Goal: Information Seeking & Learning: Learn about a topic

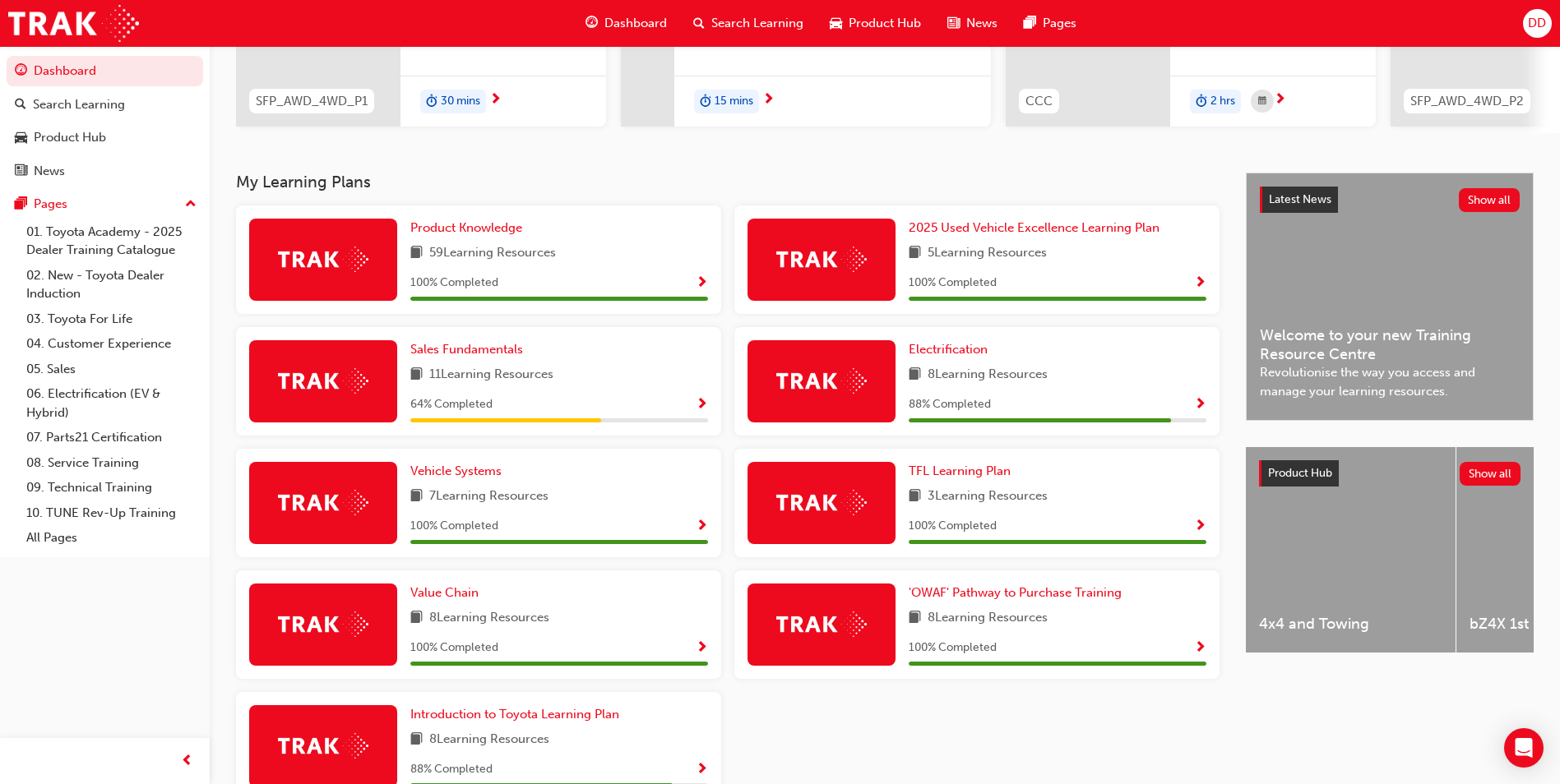
scroll to position [246, 0]
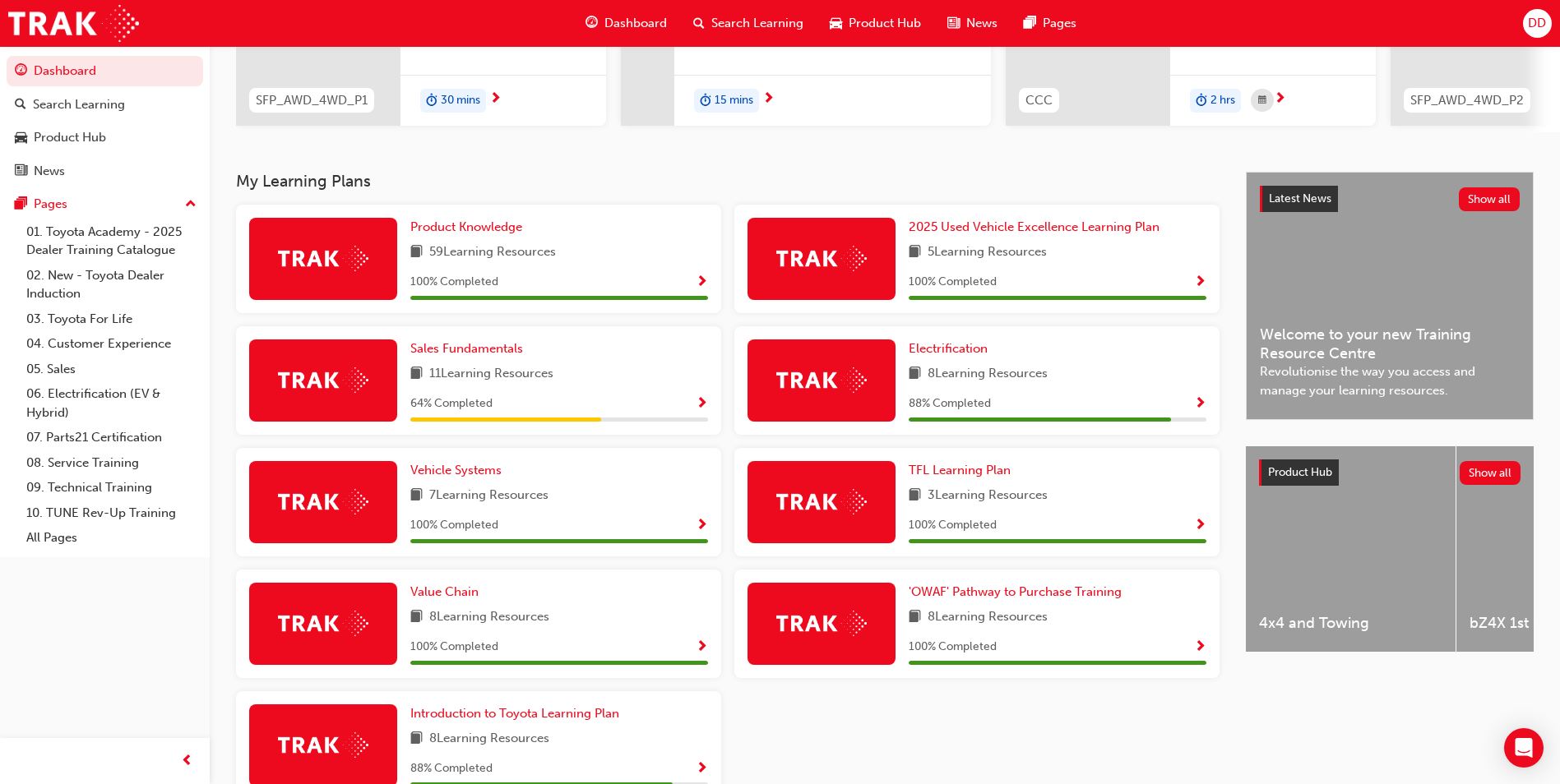
click at [699, 404] on span "Show Progress" at bounding box center [702, 404] width 13 height 14
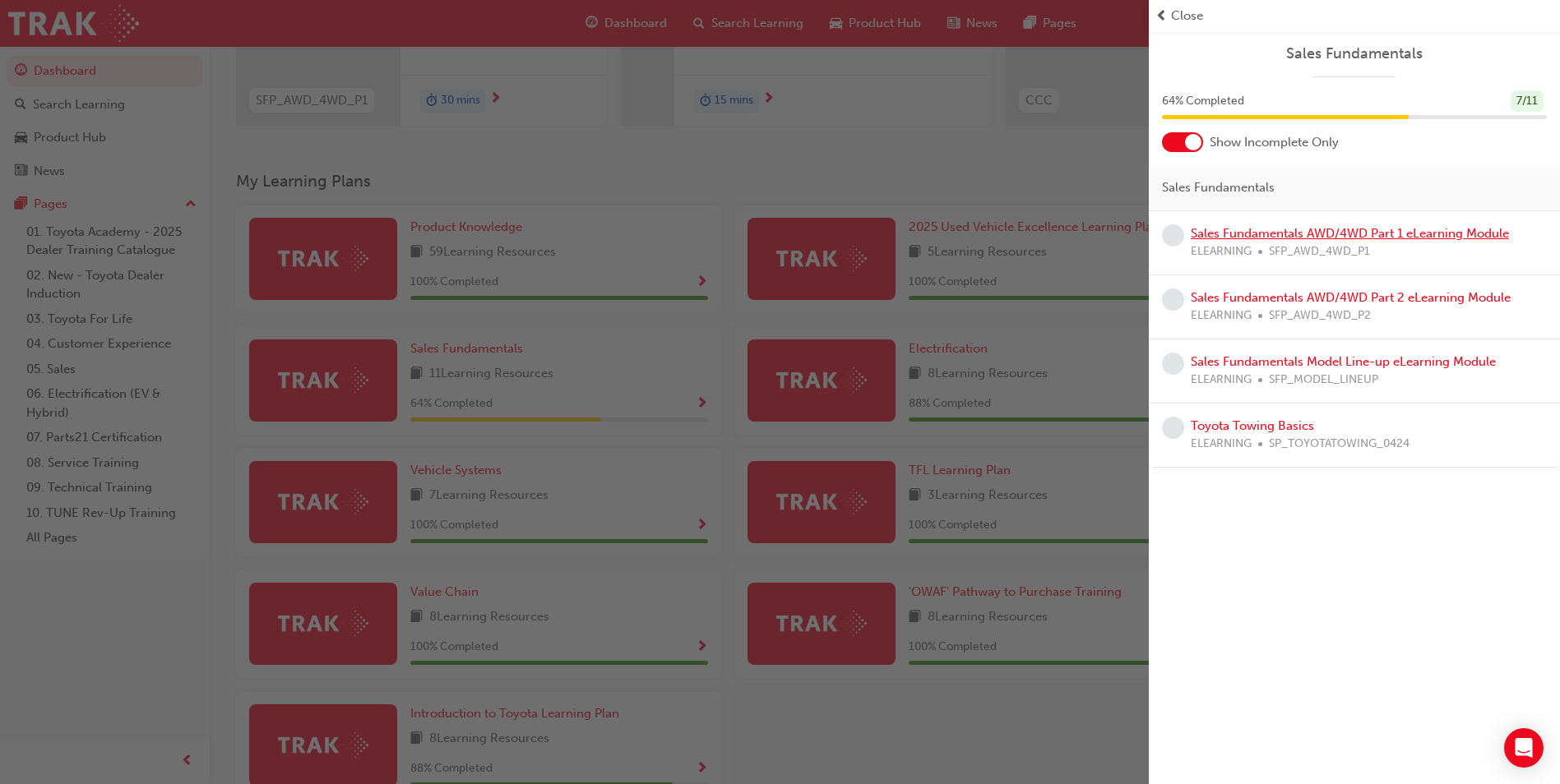
click at [1442, 235] on link "Sales Fundamentals AWD/4WD Part 1 eLearning Module" at bounding box center [1349, 233] width 319 height 14
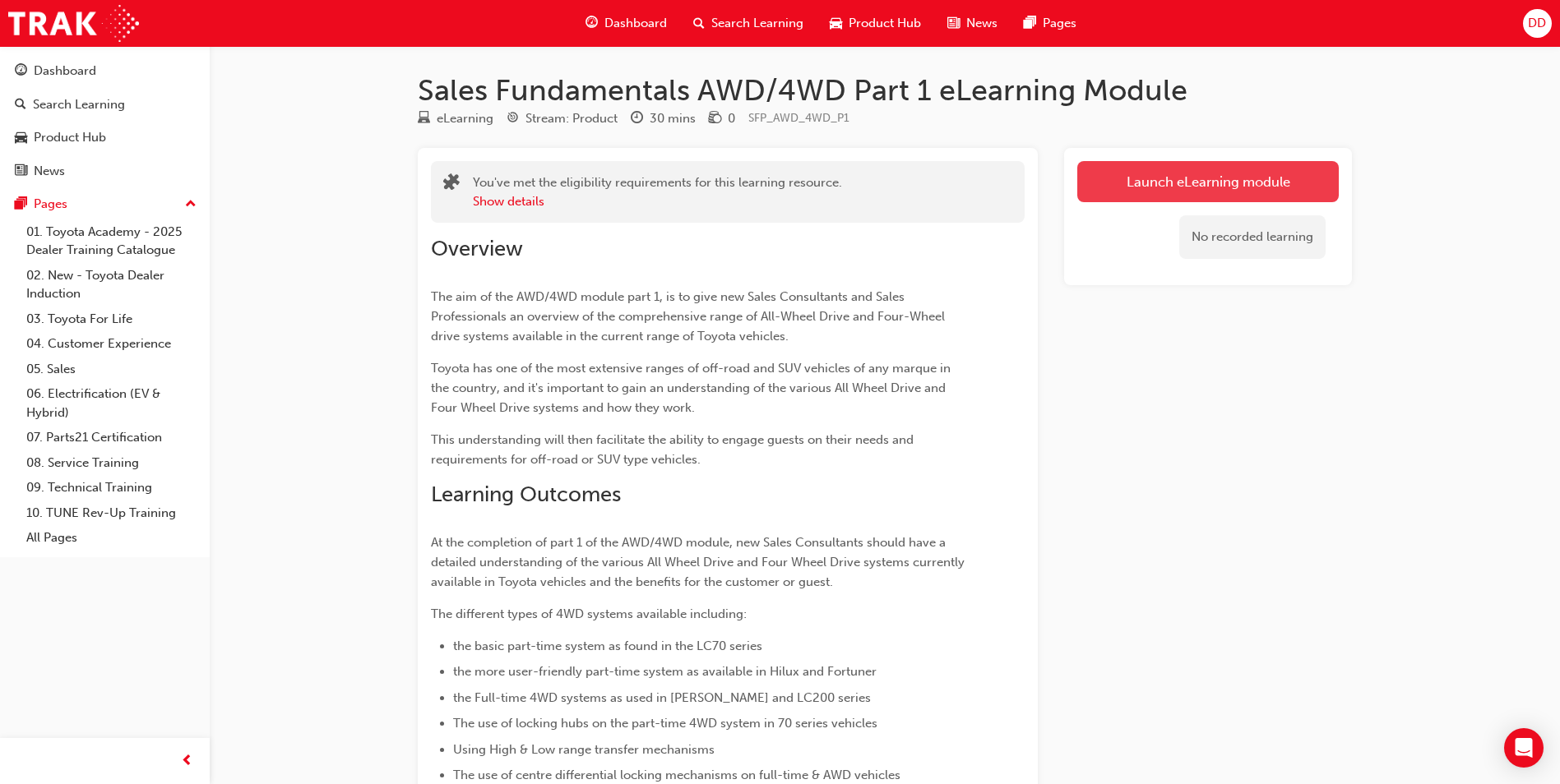
click at [1266, 190] on link "Launch eLearning module" at bounding box center [1208, 181] width 262 height 41
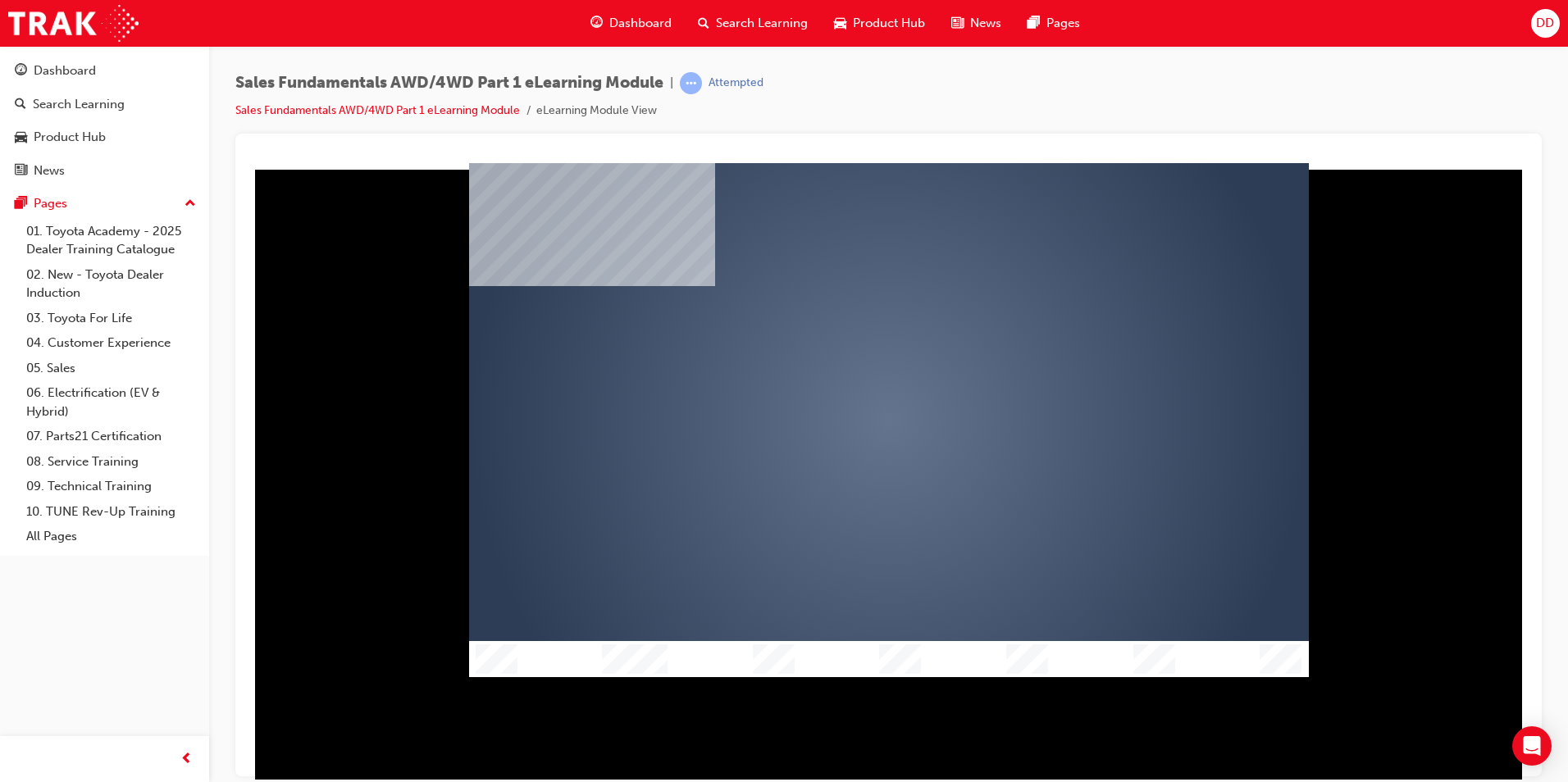
click at [842, 372] on div "play" at bounding box center [842, 372] width 0 height 0
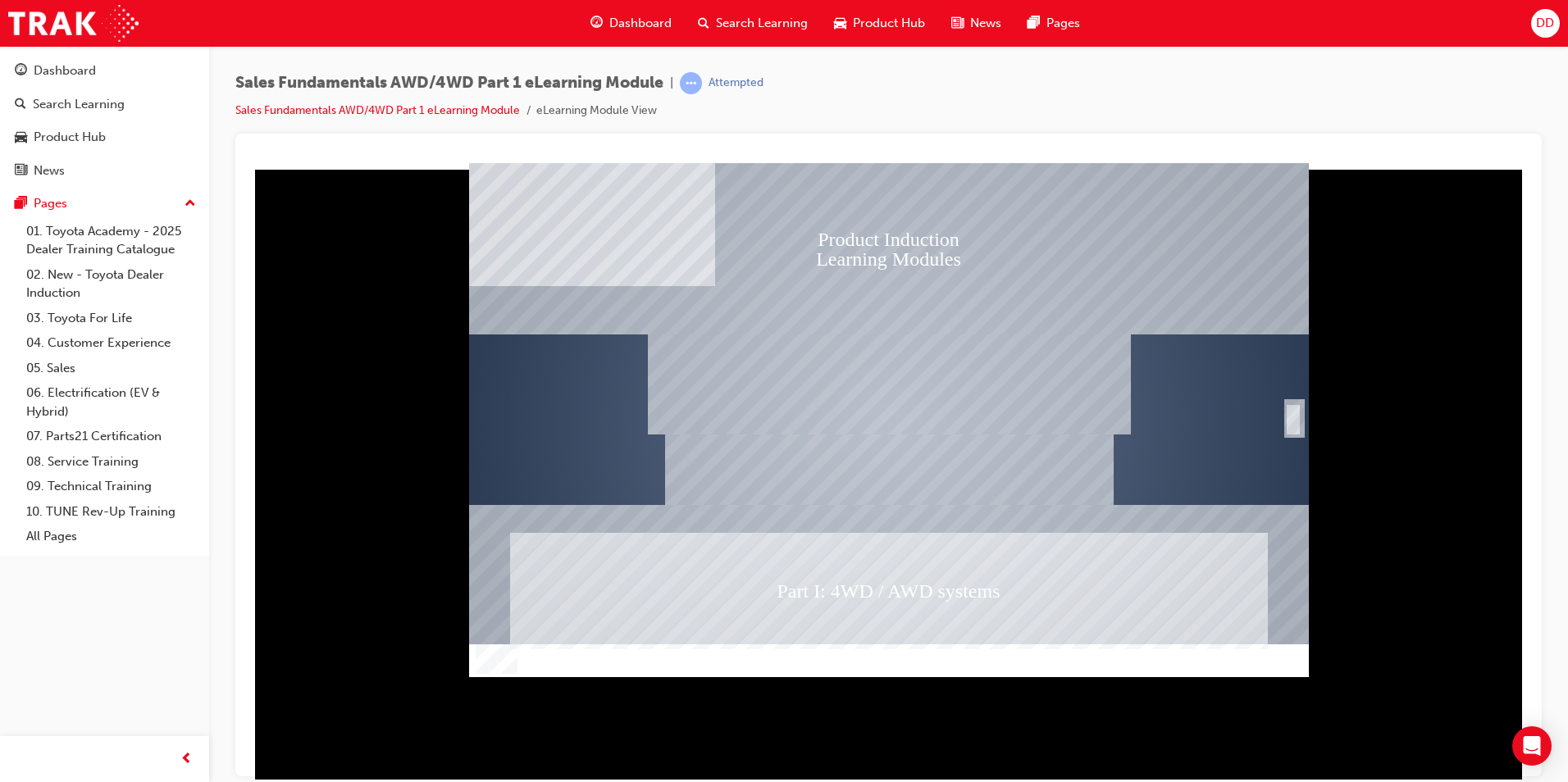
click at [1288, 417] on div "SmartShape" at bounding box center [1293, 419] width 16 height 33
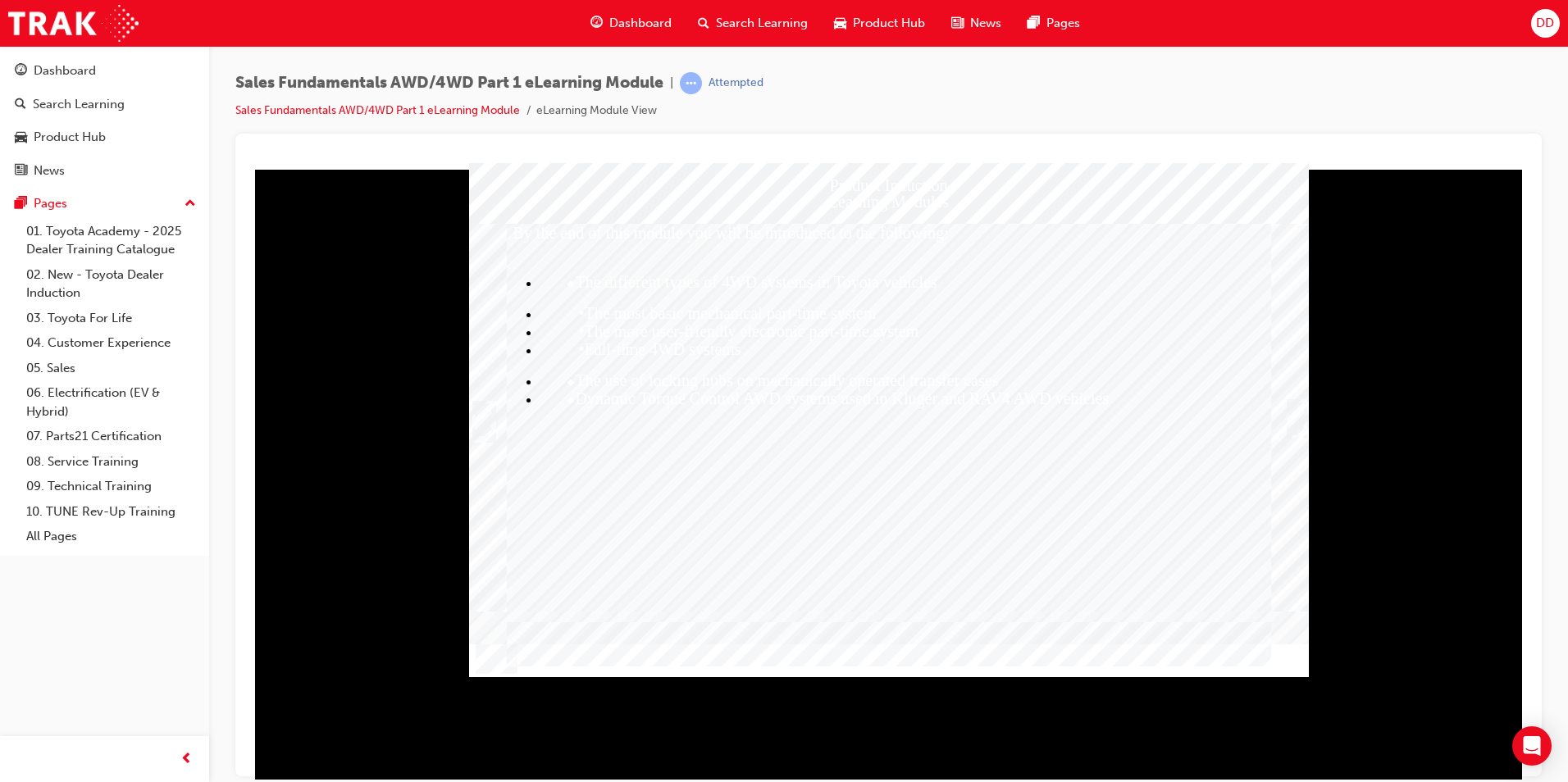
click at [1294, 416] on div "Trigger this button to continue" at bounding box center [1295, 418] width 16 height 33
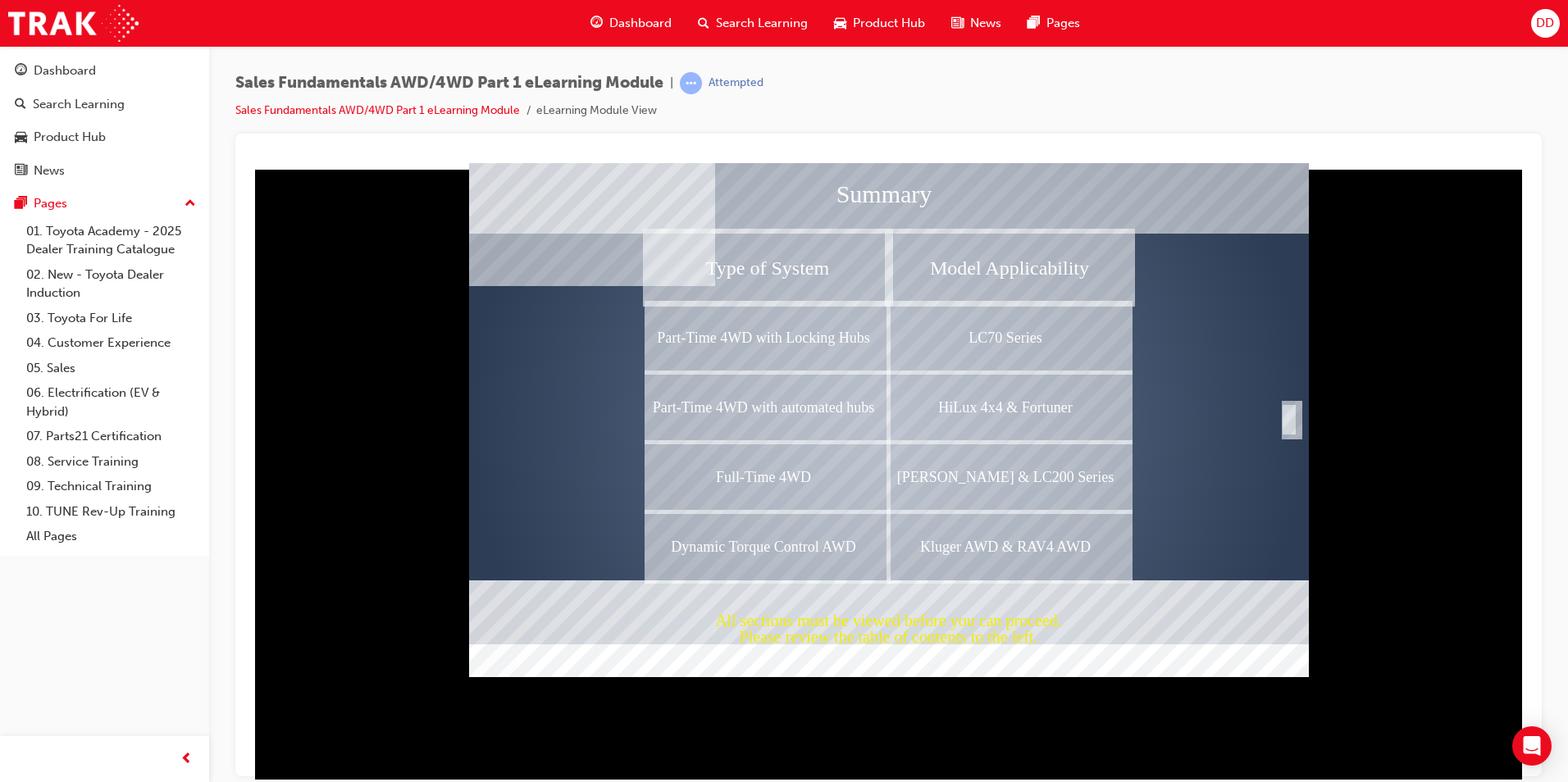
click at [1289, 416] on div "Completion" at bounding box center [1289, 419] width 16 height 33
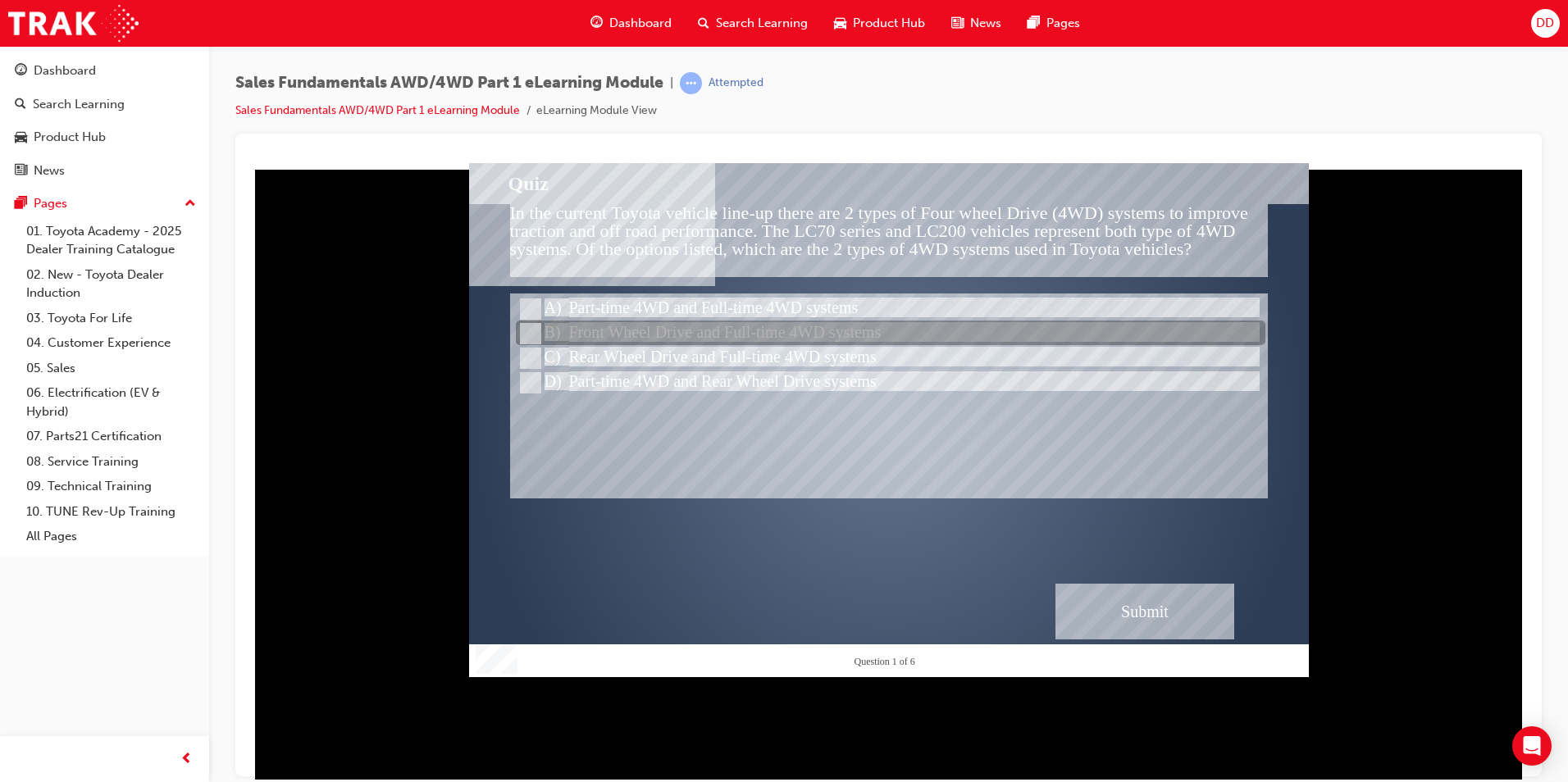
click at [661, 324] on div at bounding box center [890, 334] width 749 height 25
radio input "true"
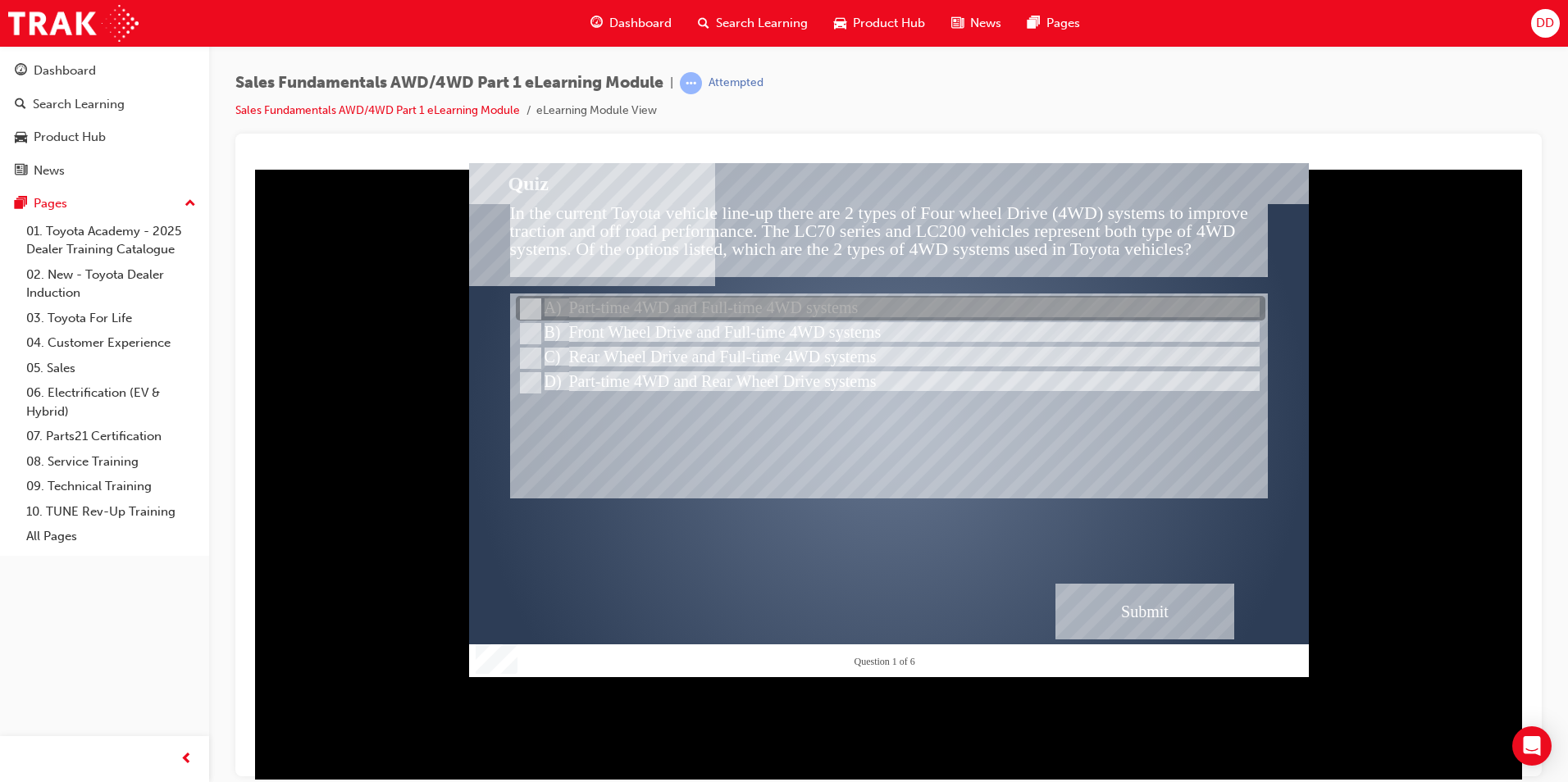
click at [876, 298] on div at bounding box center [890, 309] width 749 height 25
radio input "true"
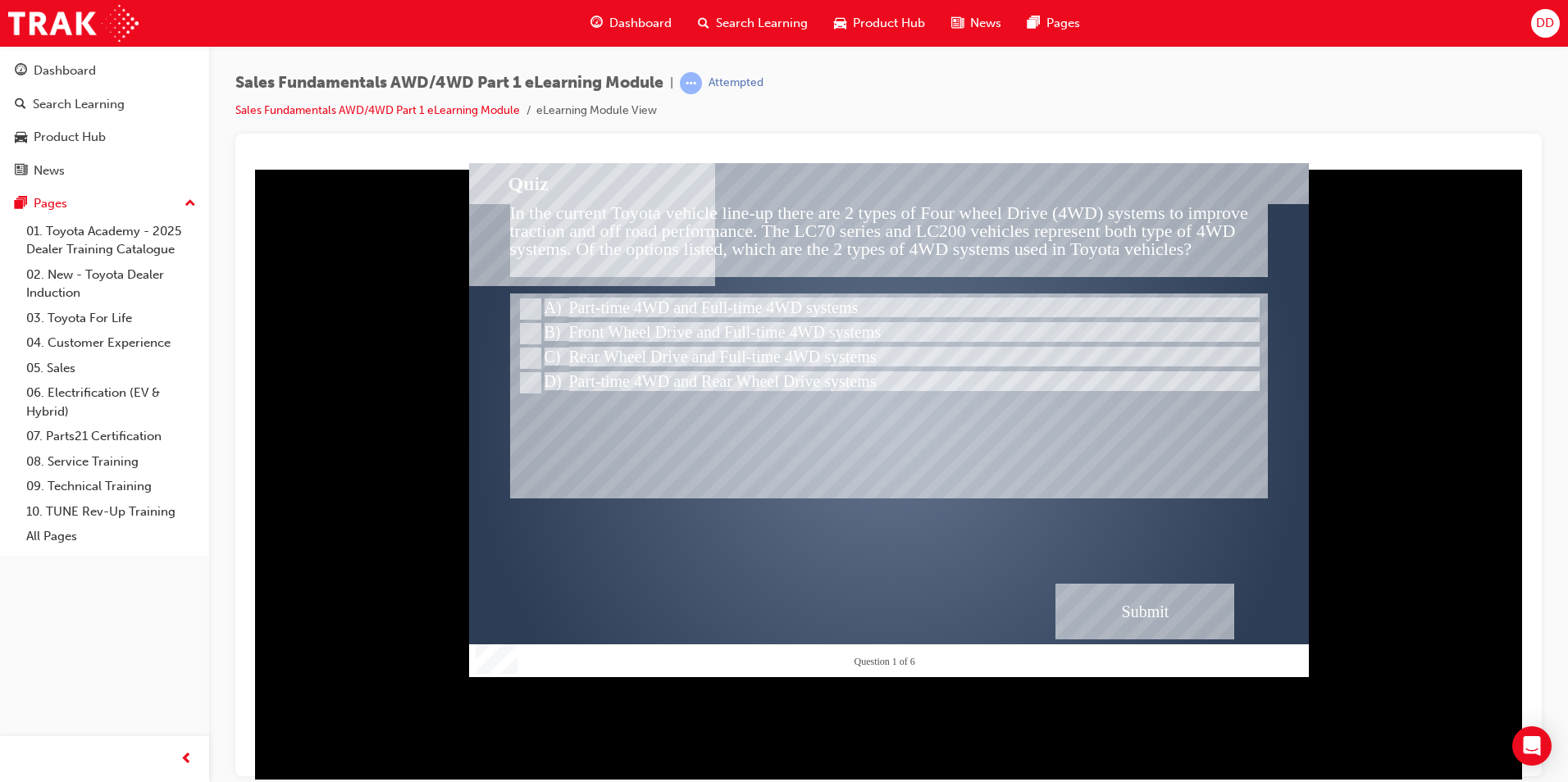
click at [1169, 603] on div "Submit" at bounding box center [1145, 611] width 178 height 56
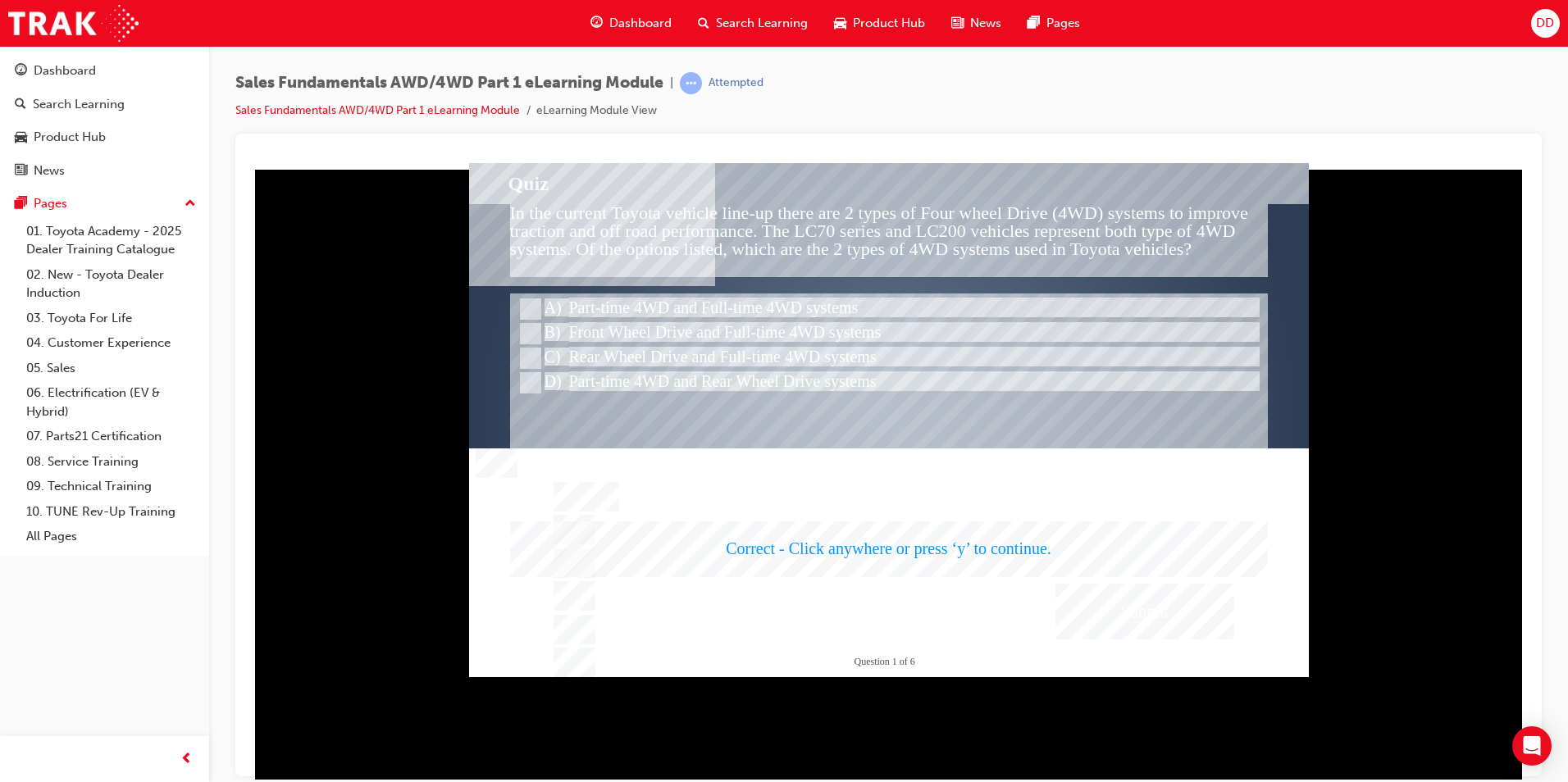
click at [1063, 549] on div at bounding box center [889, 419] width 840 height 514
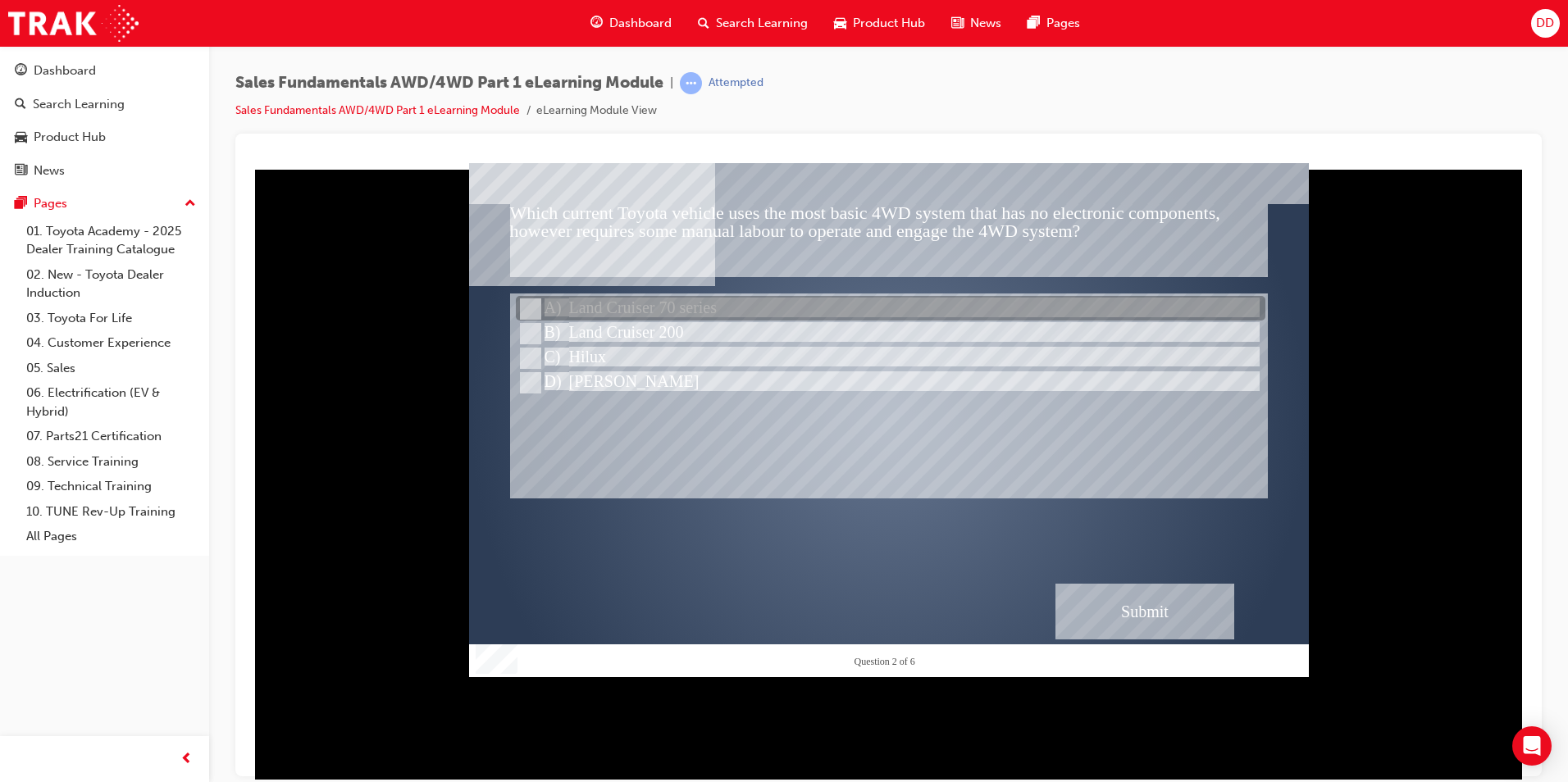
click at [726, 300] on div at bounding box center [890, 309] width 749 height 25
radio input "true"
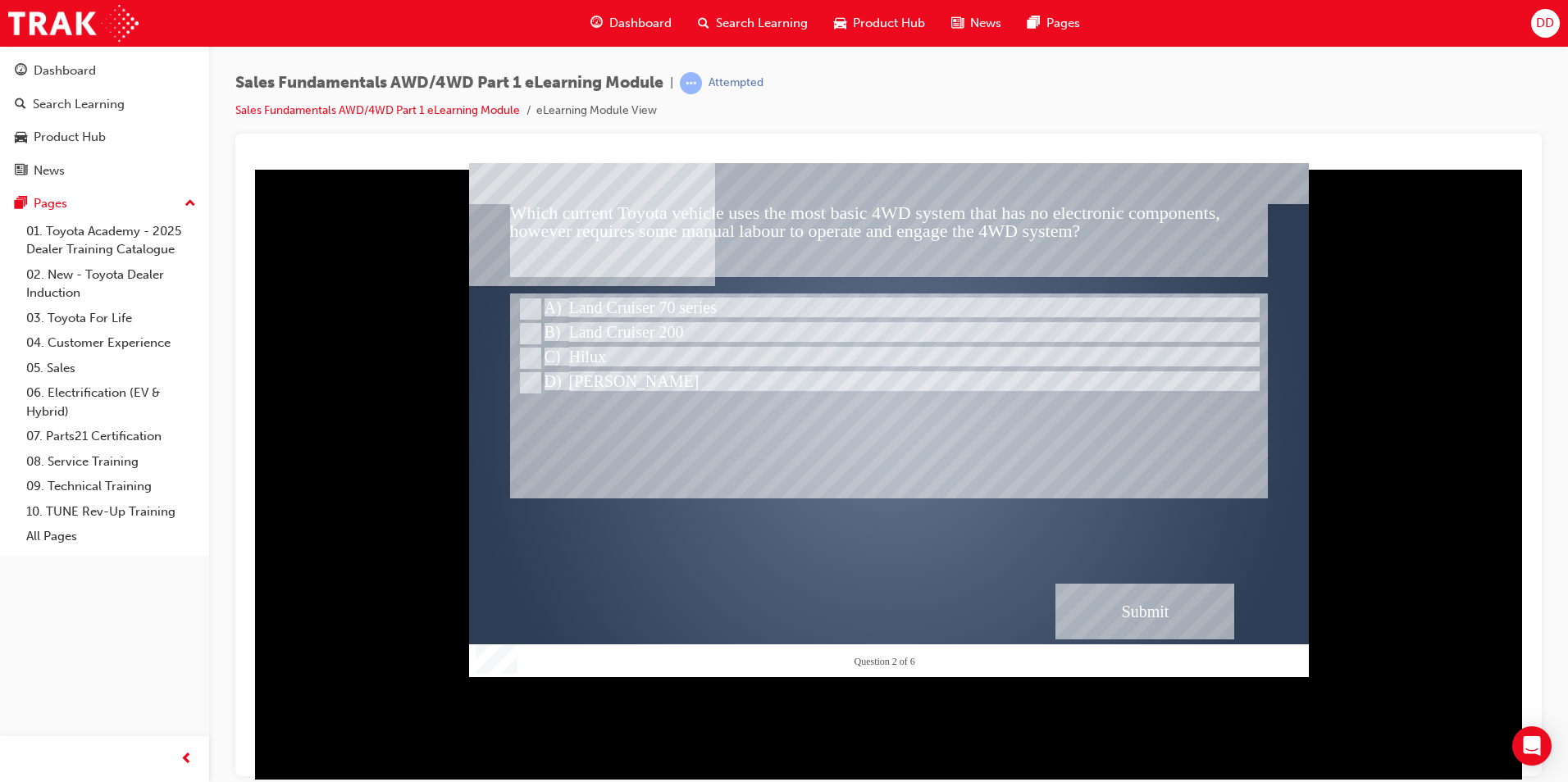
click at [1156, 610] on div "Submit" at bounding box center [1145, 611] width 178 height 56
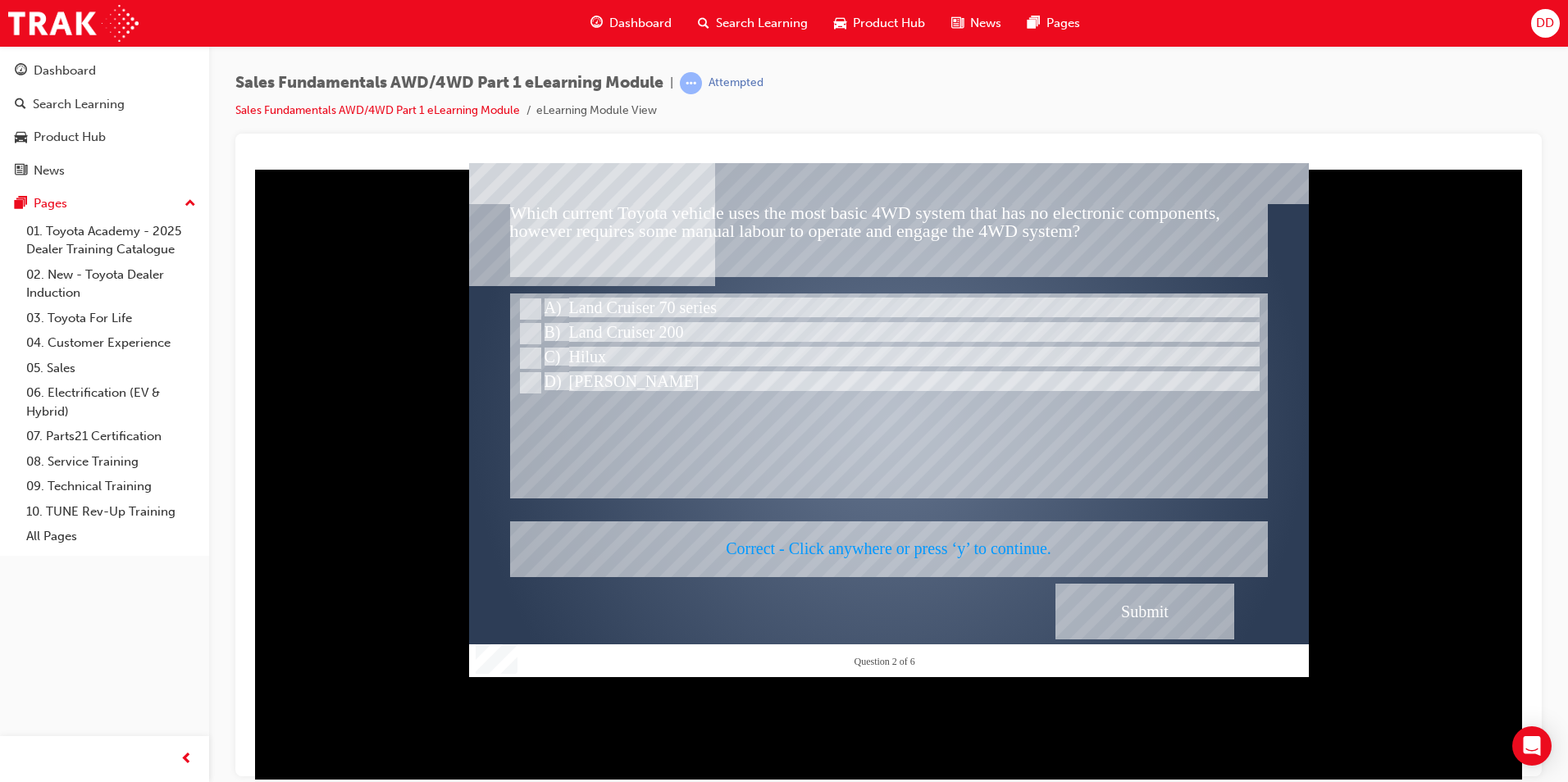
click at [872, 522] on div at bounding box center [889, 419] width 840 height 514
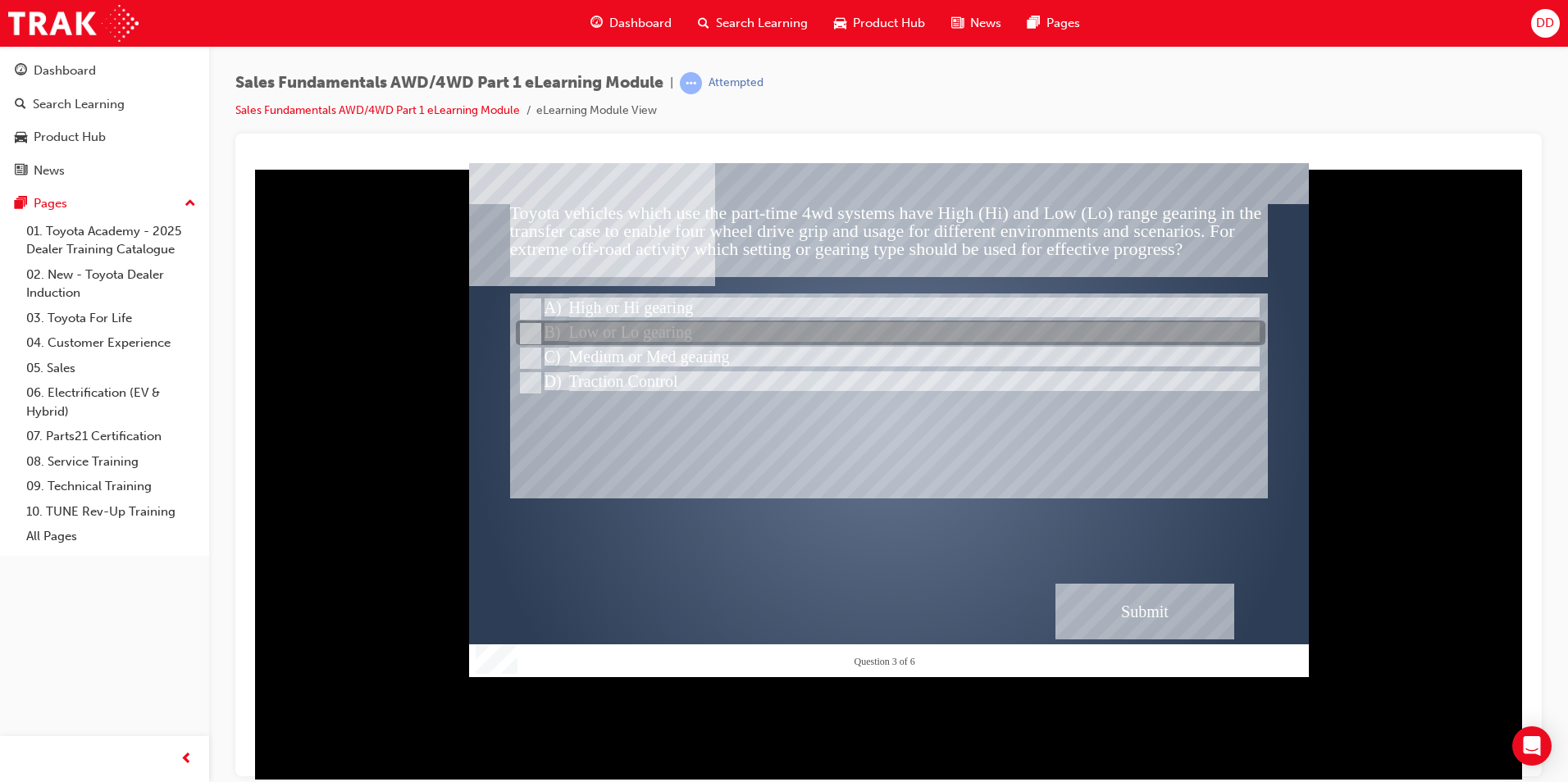
click at [740, 342] on div at bounding box center [890, 334] width 749 height 25
radio input "true"
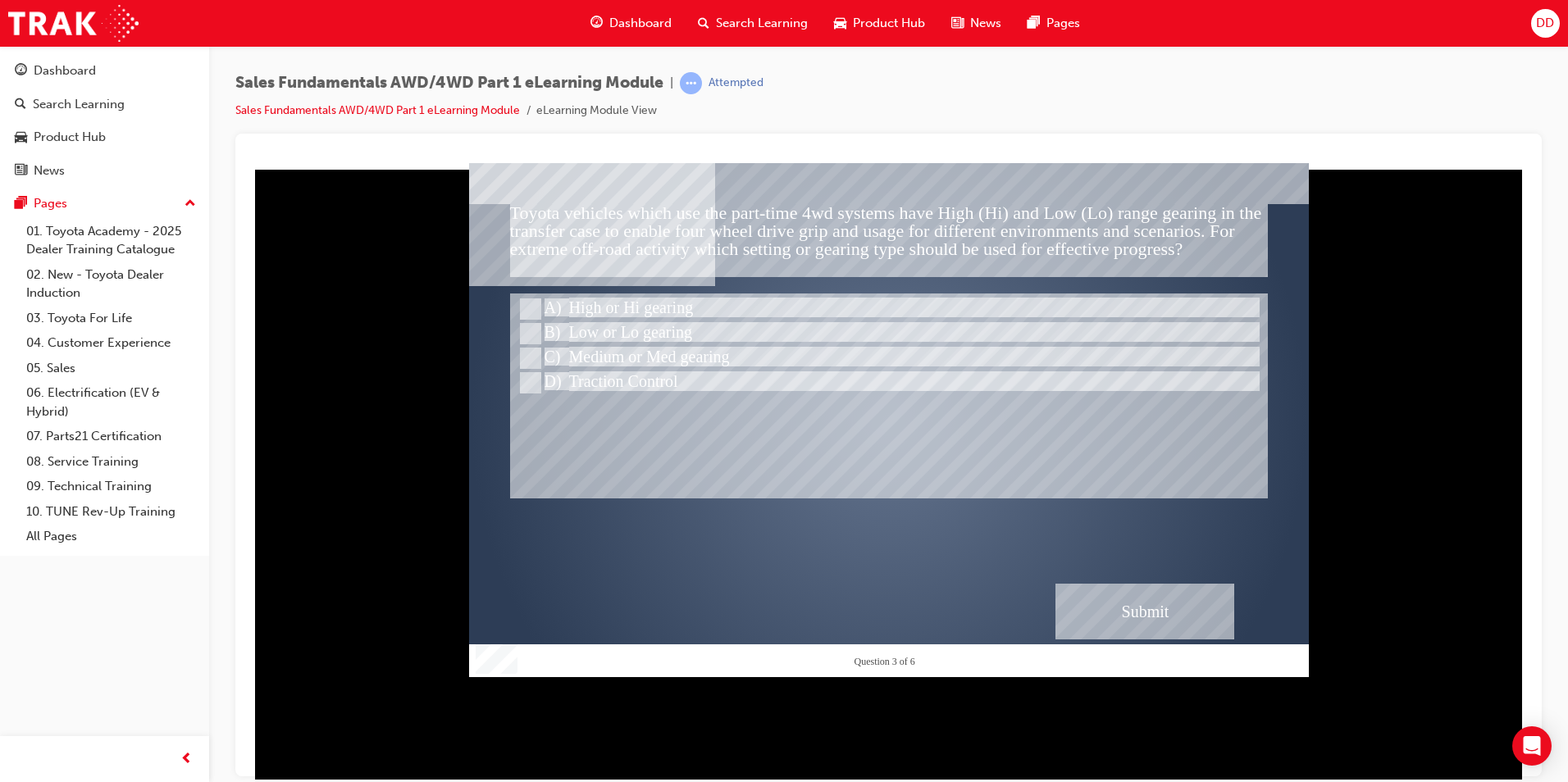
click at [1159, 596] on div "Submit" at bounding box center [1145, 611] width 178 height 56
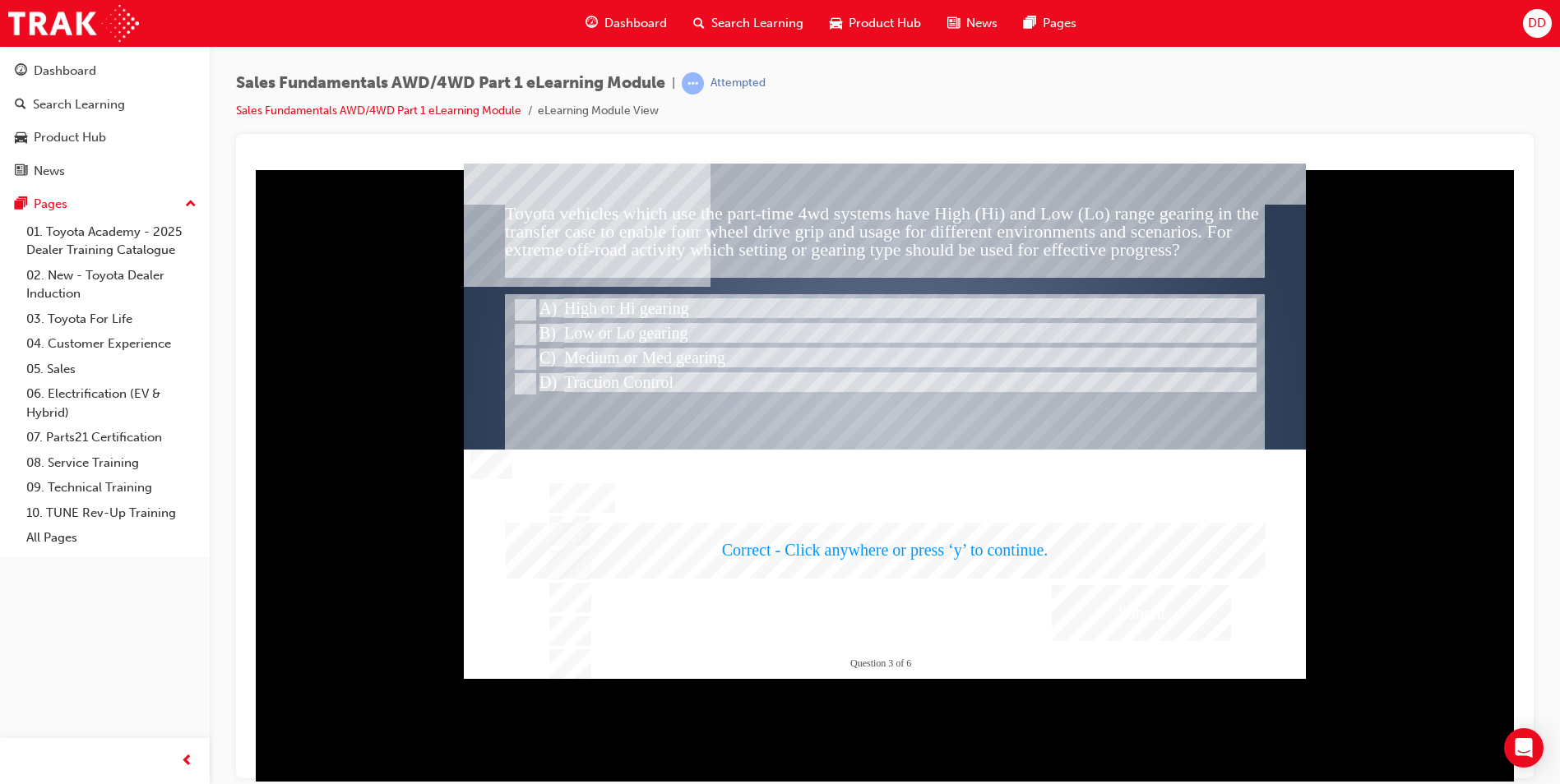
click at [946, 549] on div at bounding box center [884, 420] width 842 height 516
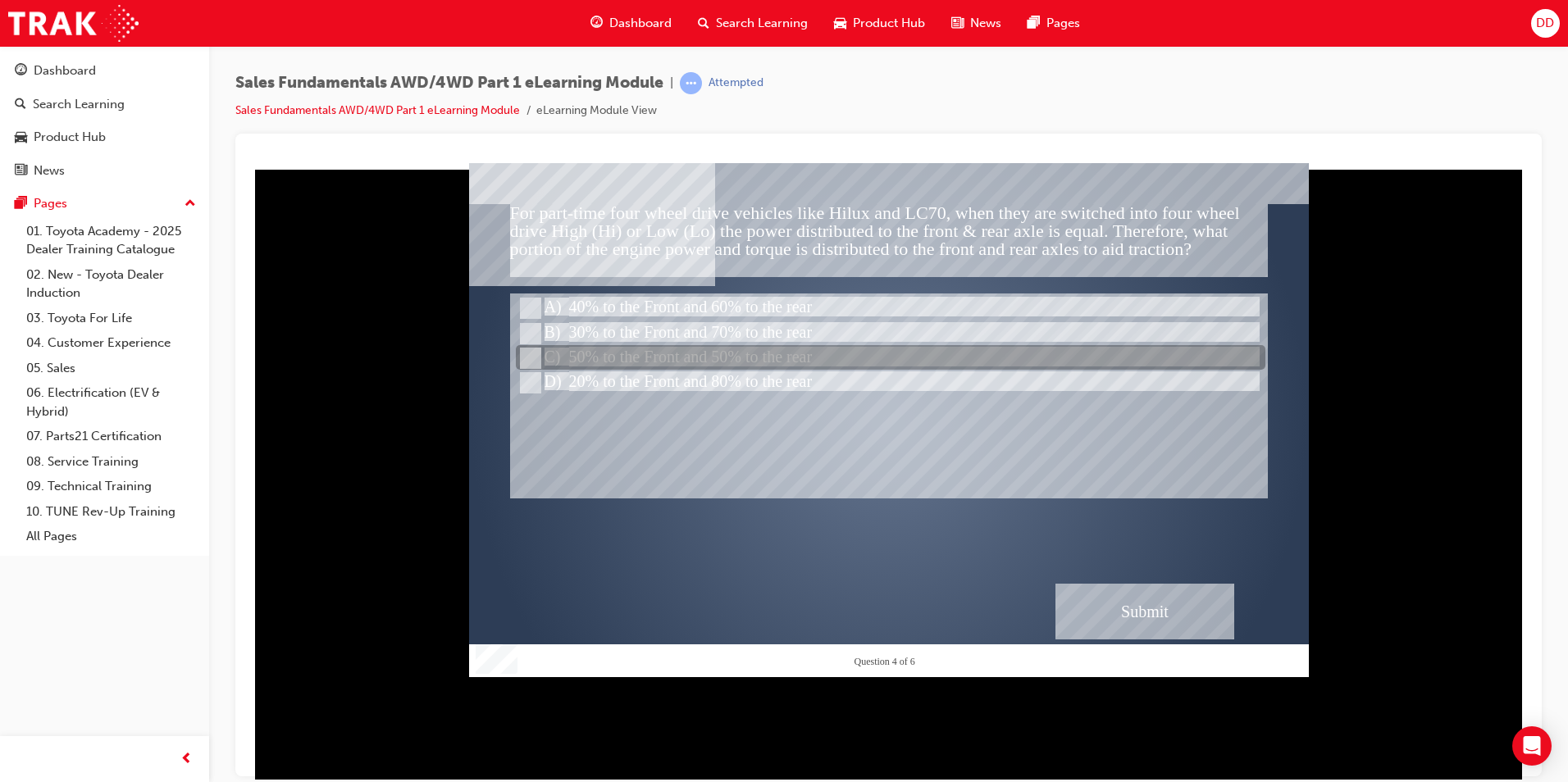
click at [637, 351] on div at bounding box center [890, 359] width 749 height 25
radio input "true"
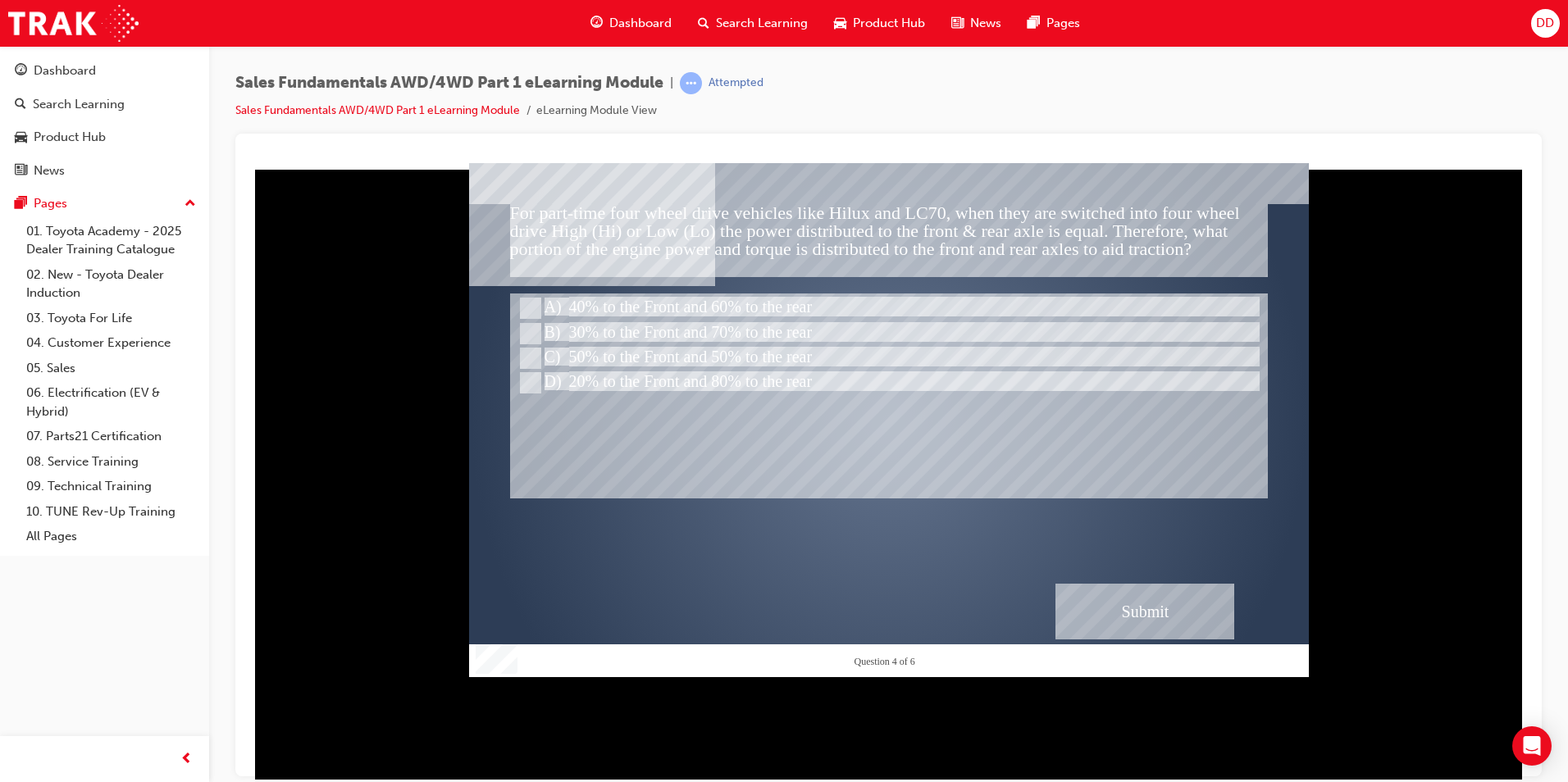
click at [1171, 623] on div "Submit" at bounding box center [1145, 611] width 178 height 56
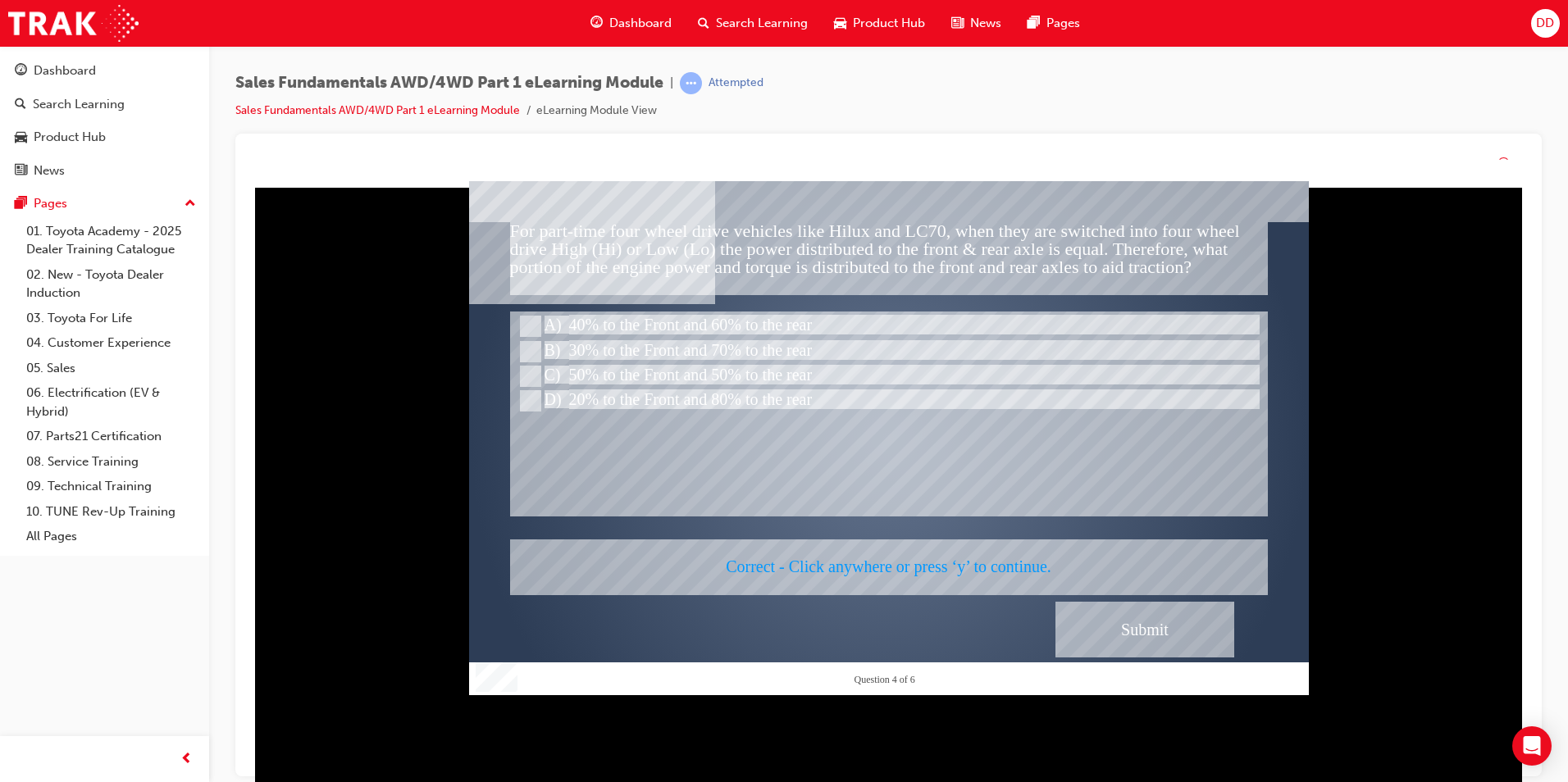
click at [977, 550] on div at bounding box center [889, 438] width 840 height 514
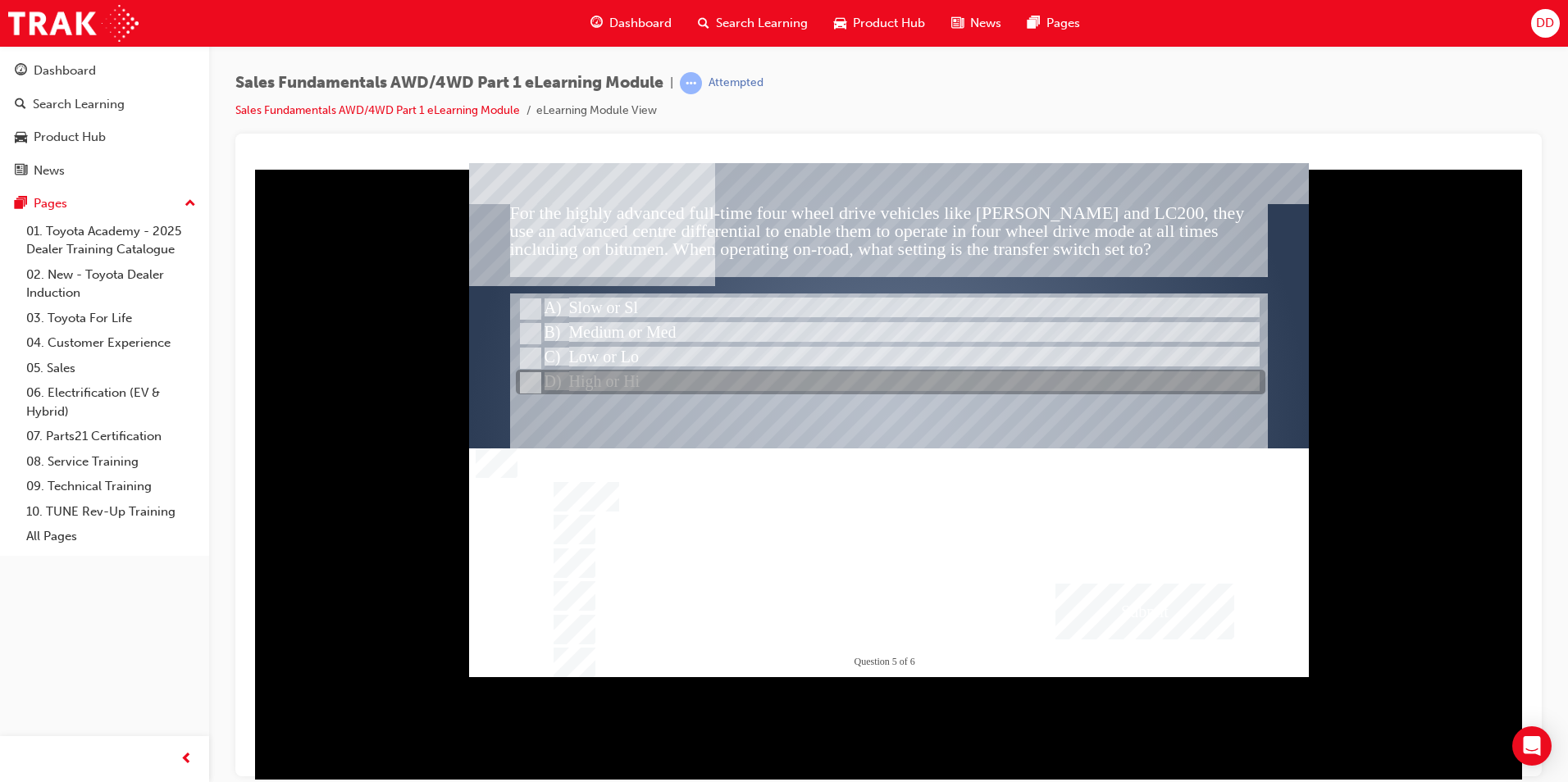
click at [661, 386] on div at bounding box center [890, 383] width 749 height 25
radio input "true"
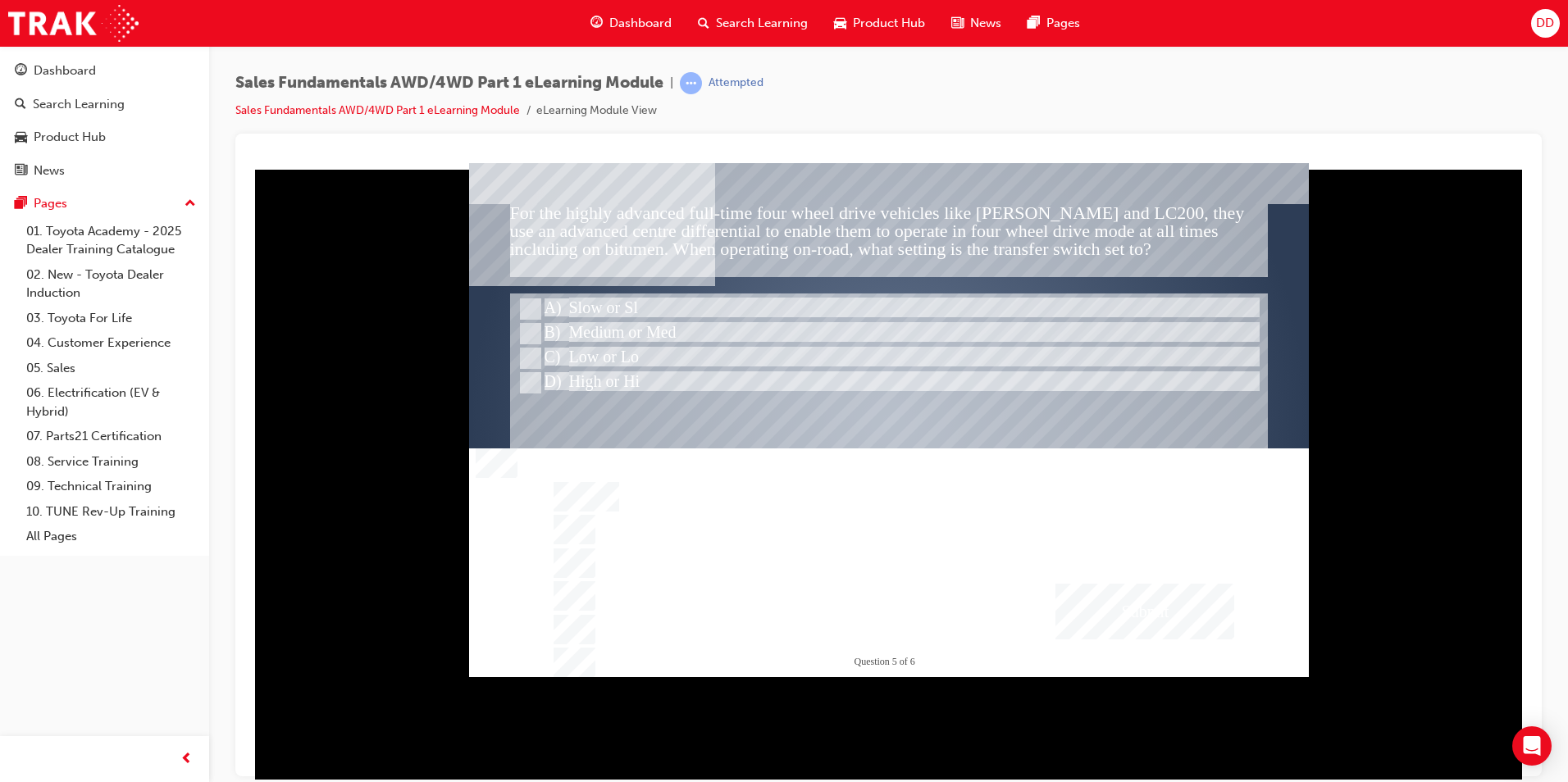
click at [1112, 605] on div "Submit" at bounding box center [1145, 611] width 178 height 56
click at [841, 547] on div at bounding box center [889, 419] width 840 height 514
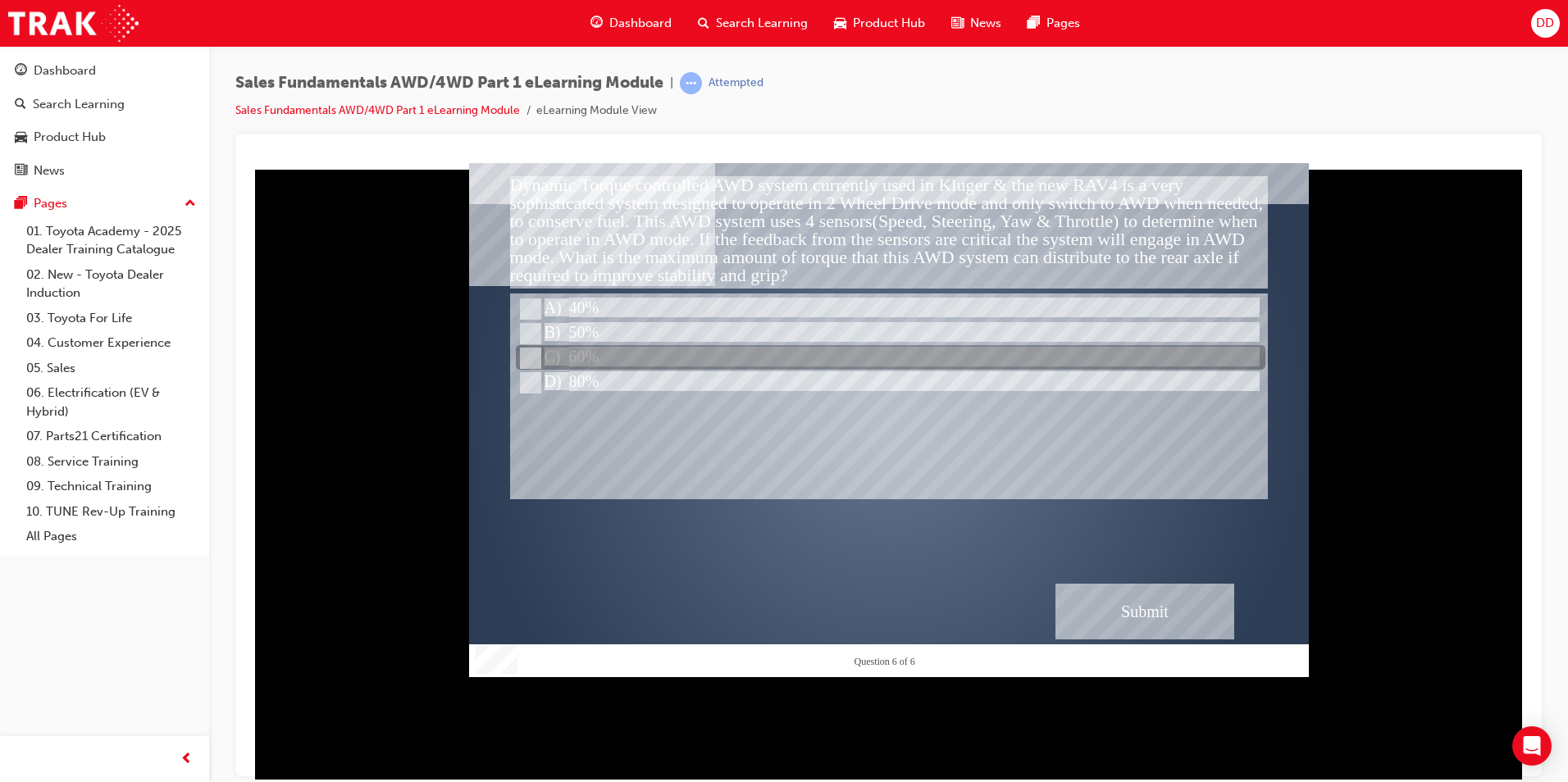
click at [646, 360] on div at bounding box center [890, 359] width 749 height 25
radio input "true"
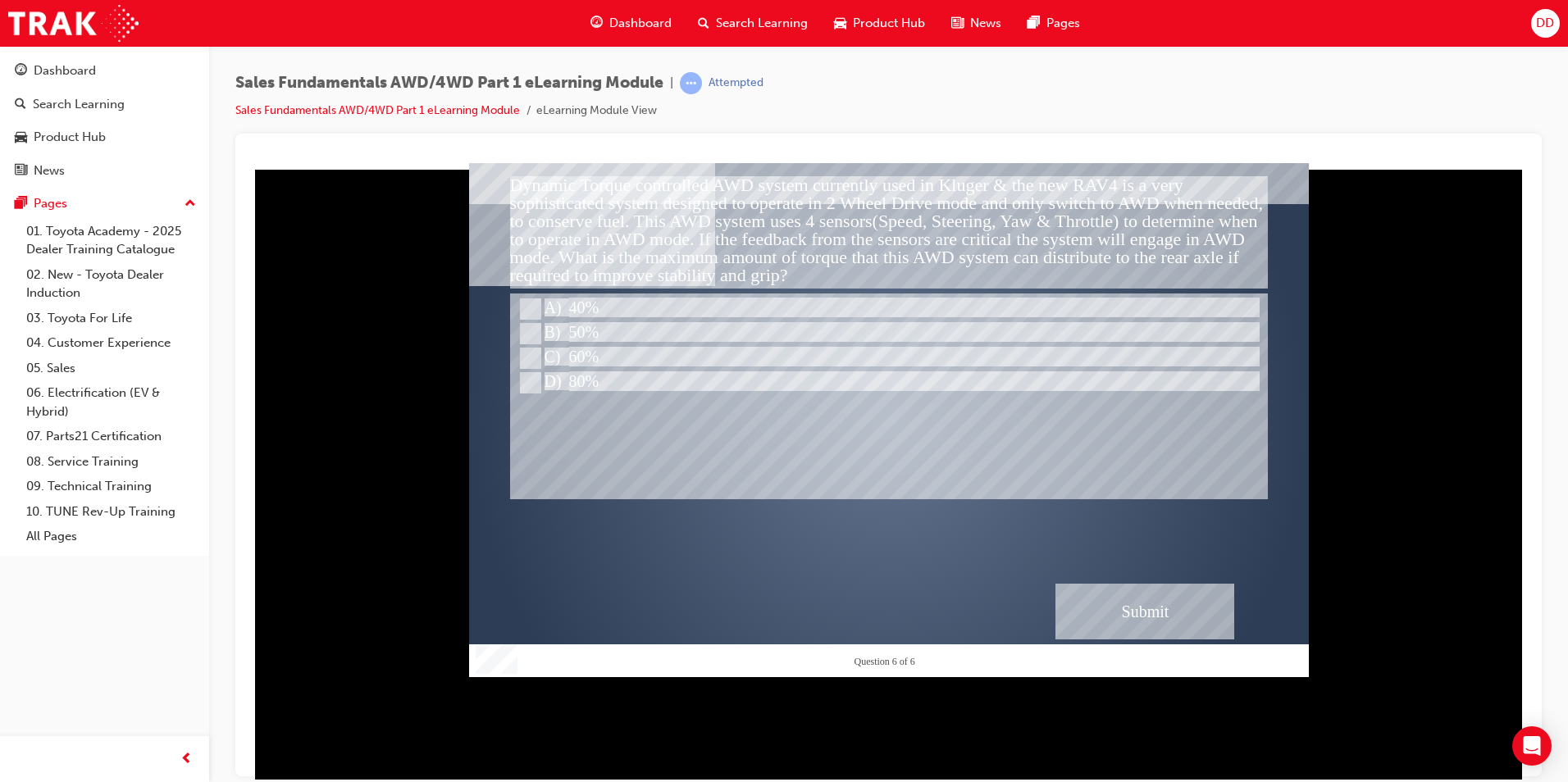
click at [1145, 594] on div "Submit" at bounding box center [1145, 611] width 178 height 56
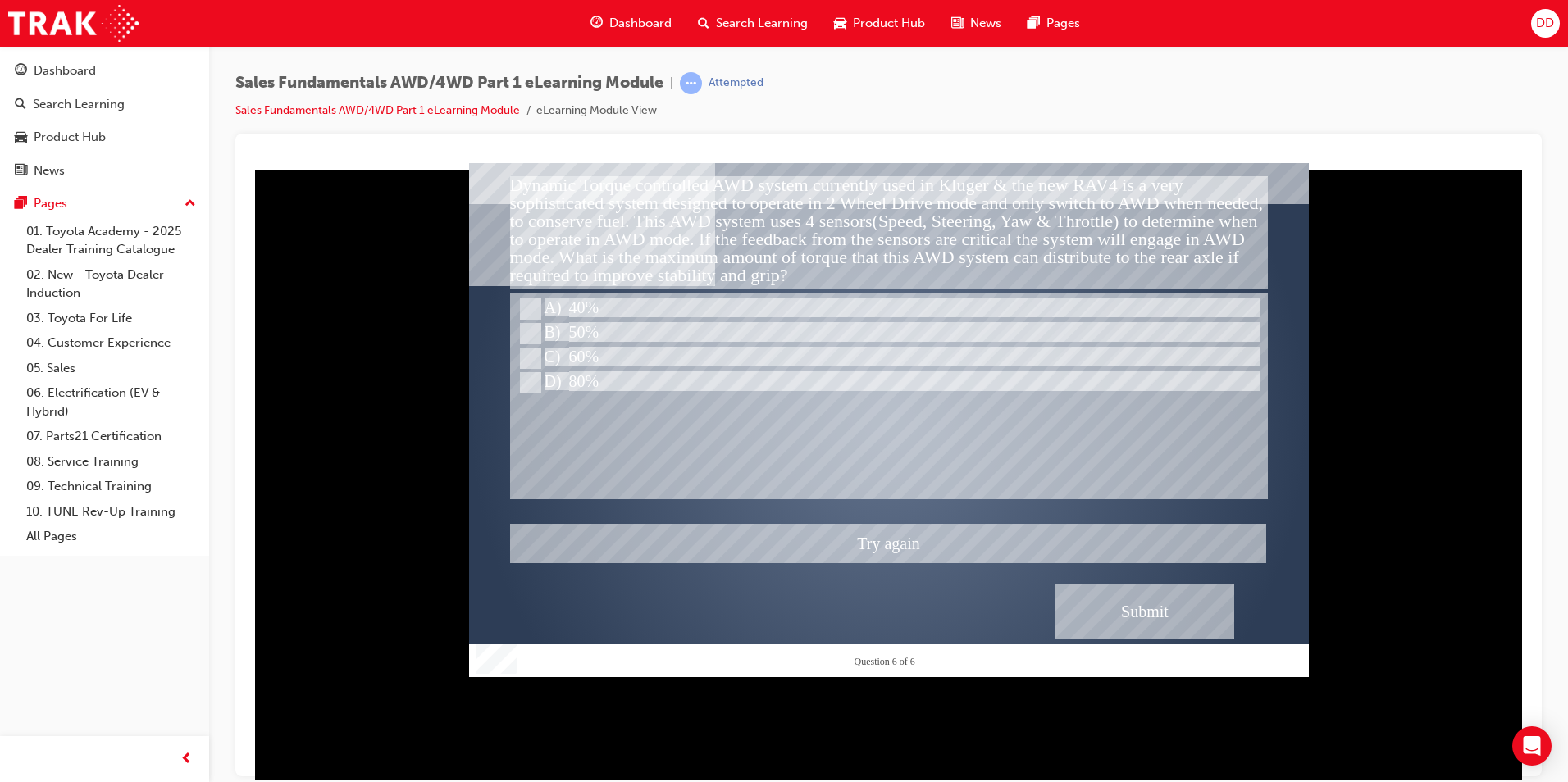
click at [530, 393] on div at bounding box center [889, 419] width 840 height 514
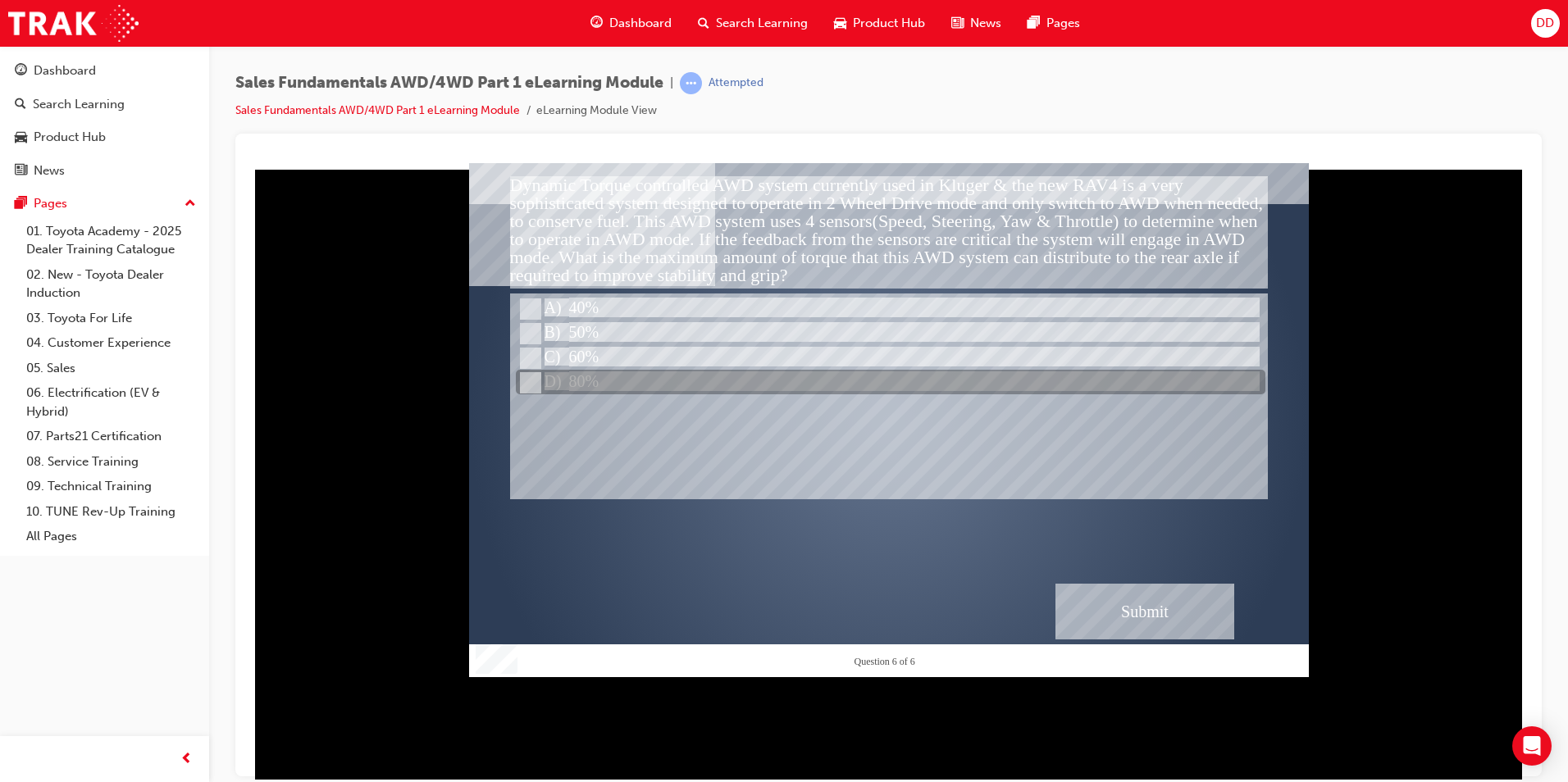
click at [526, 387] on input "80%" at bounding box center [529, 383] width 18 height 18
radio input "true"
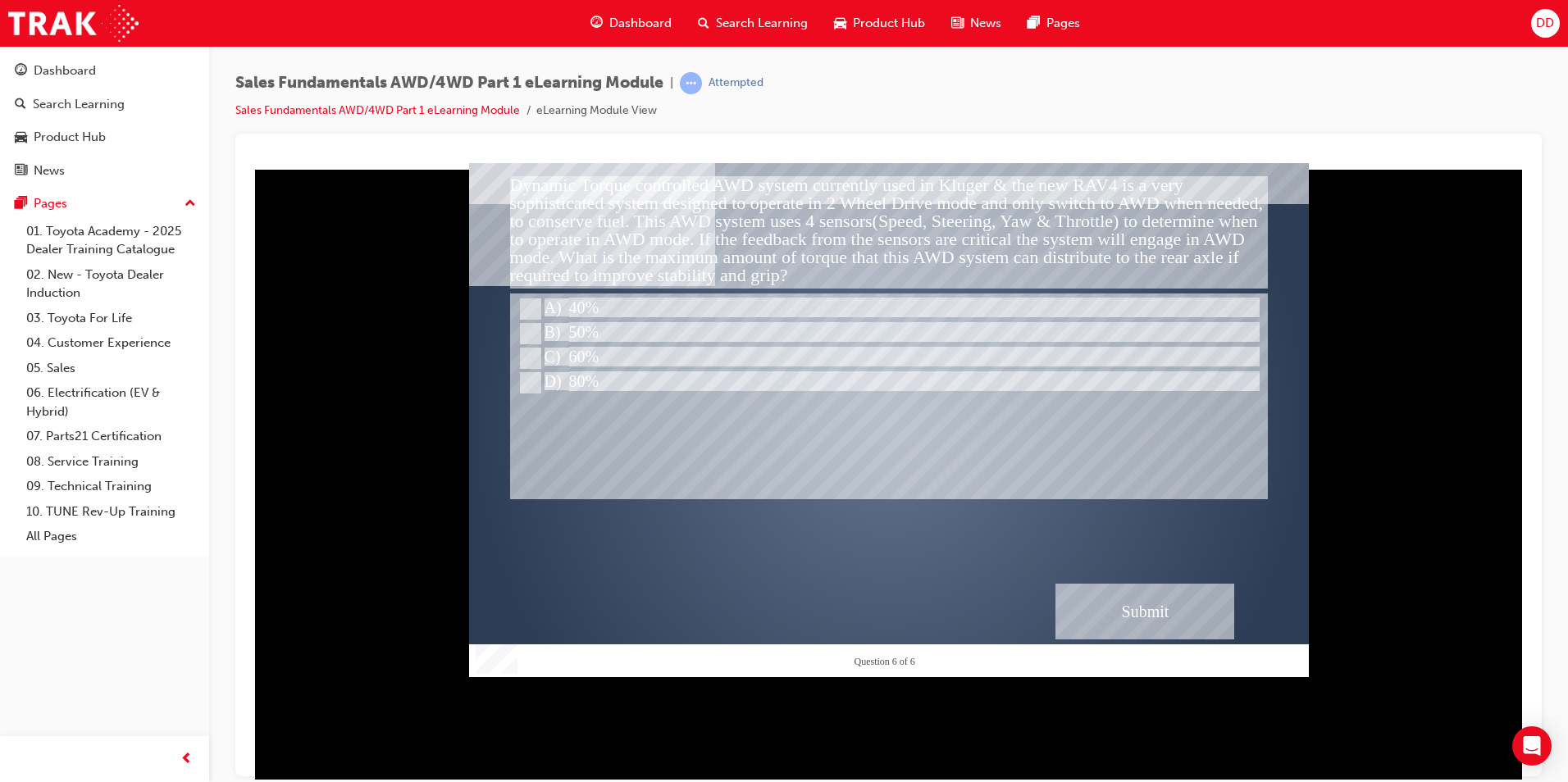
click at [1169, 599] on div "Submit" at bounding box center [1145, 611] width 178 height 56
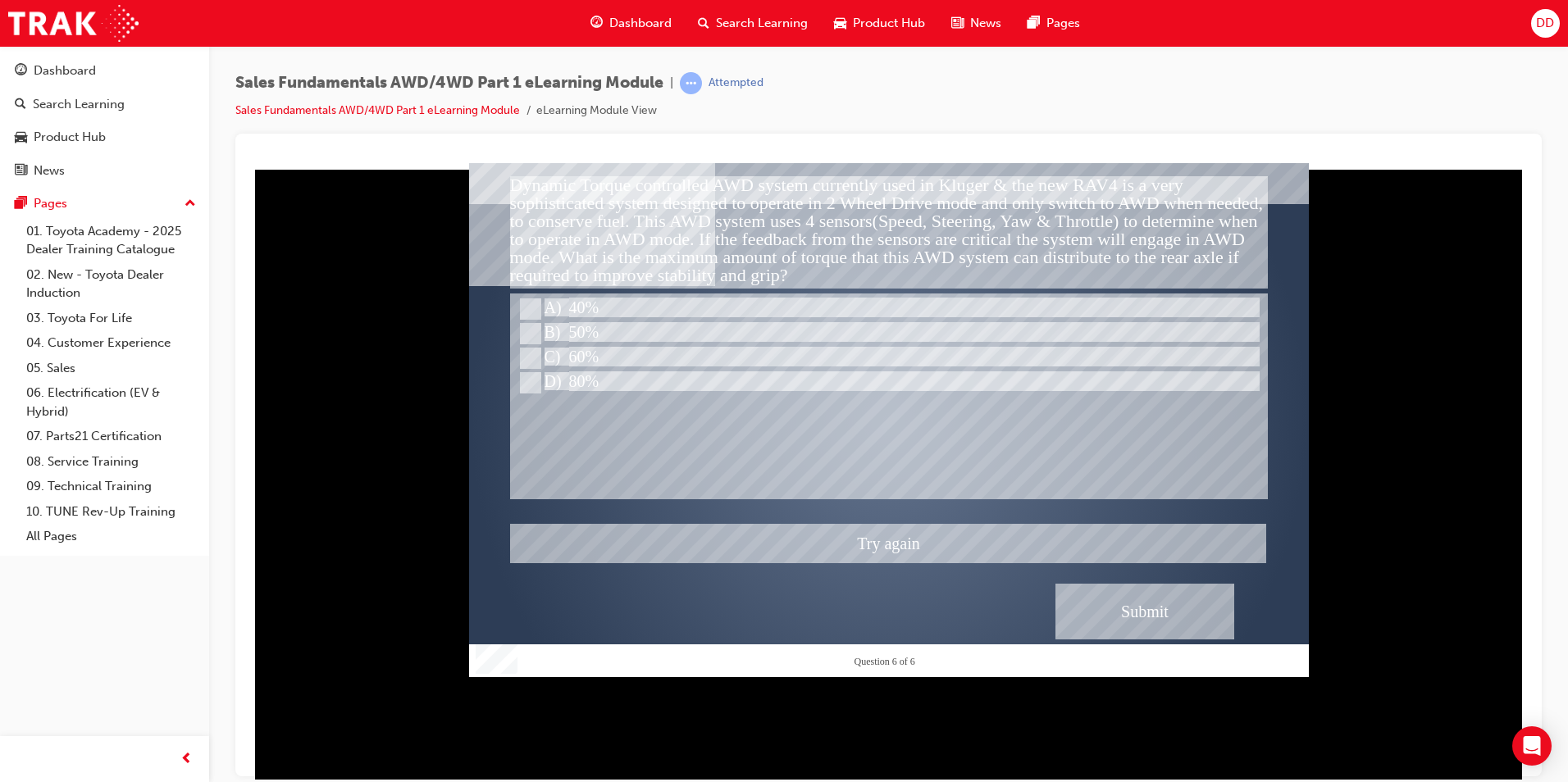
click at [536, 344] on div at bounding box center [889, 419] width 840 height 514
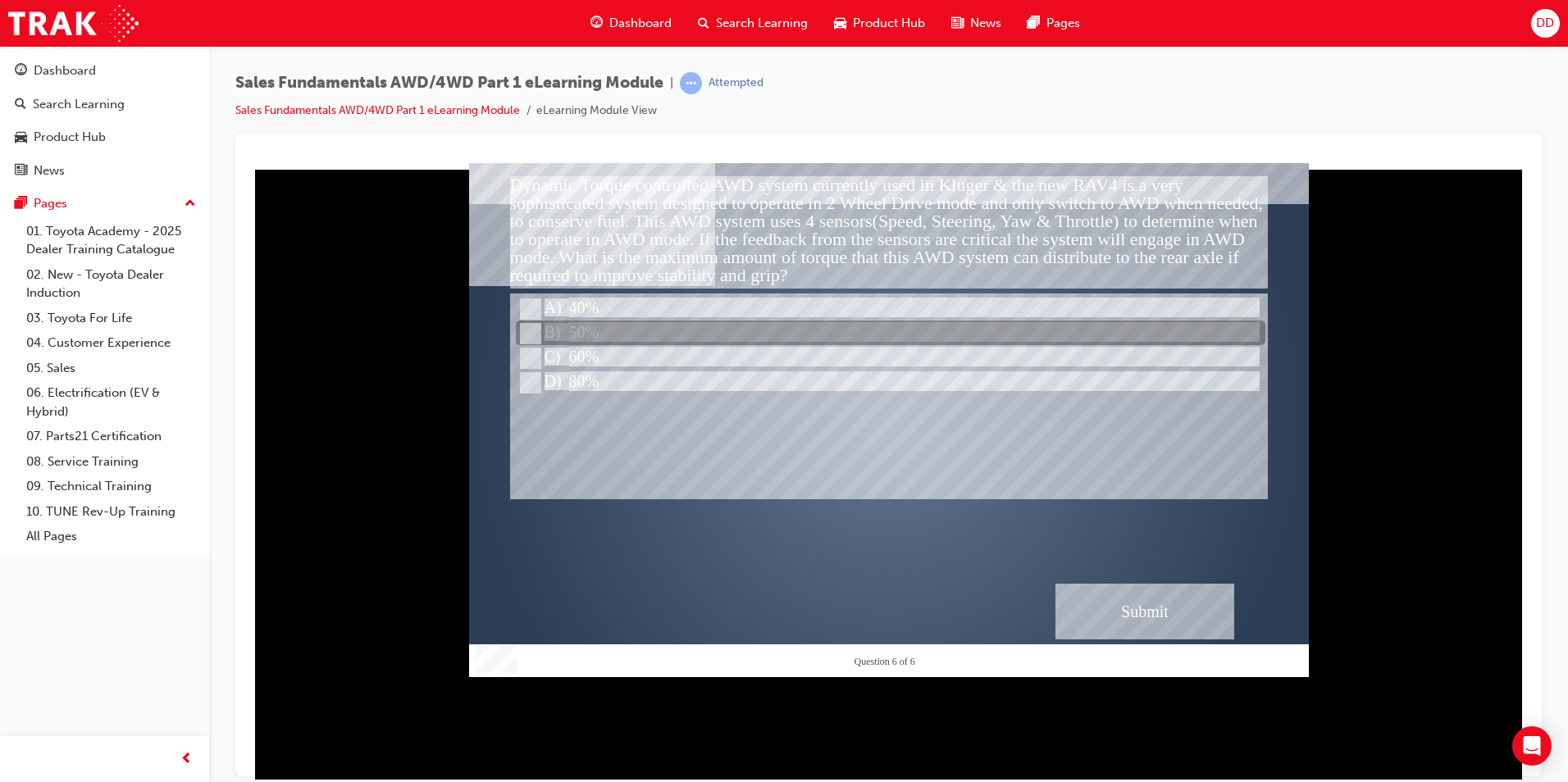
click at [538, 336] on div at bounding box center [890, 334] width 749 height 25
radio input "true"
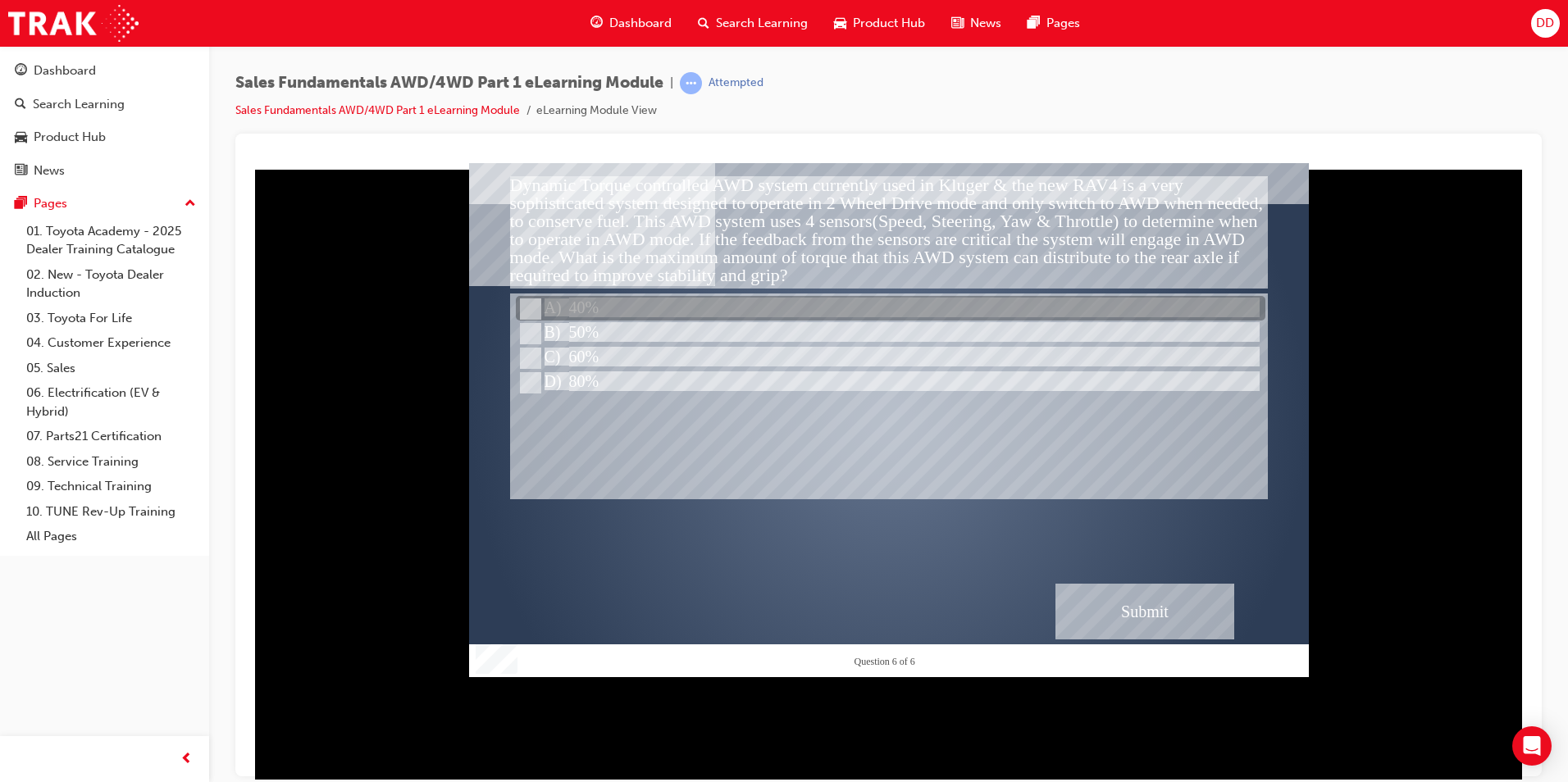
click at [522, 309] on input "40%" at bounding box center [529, 309] width 18 height 18
radio input "true"
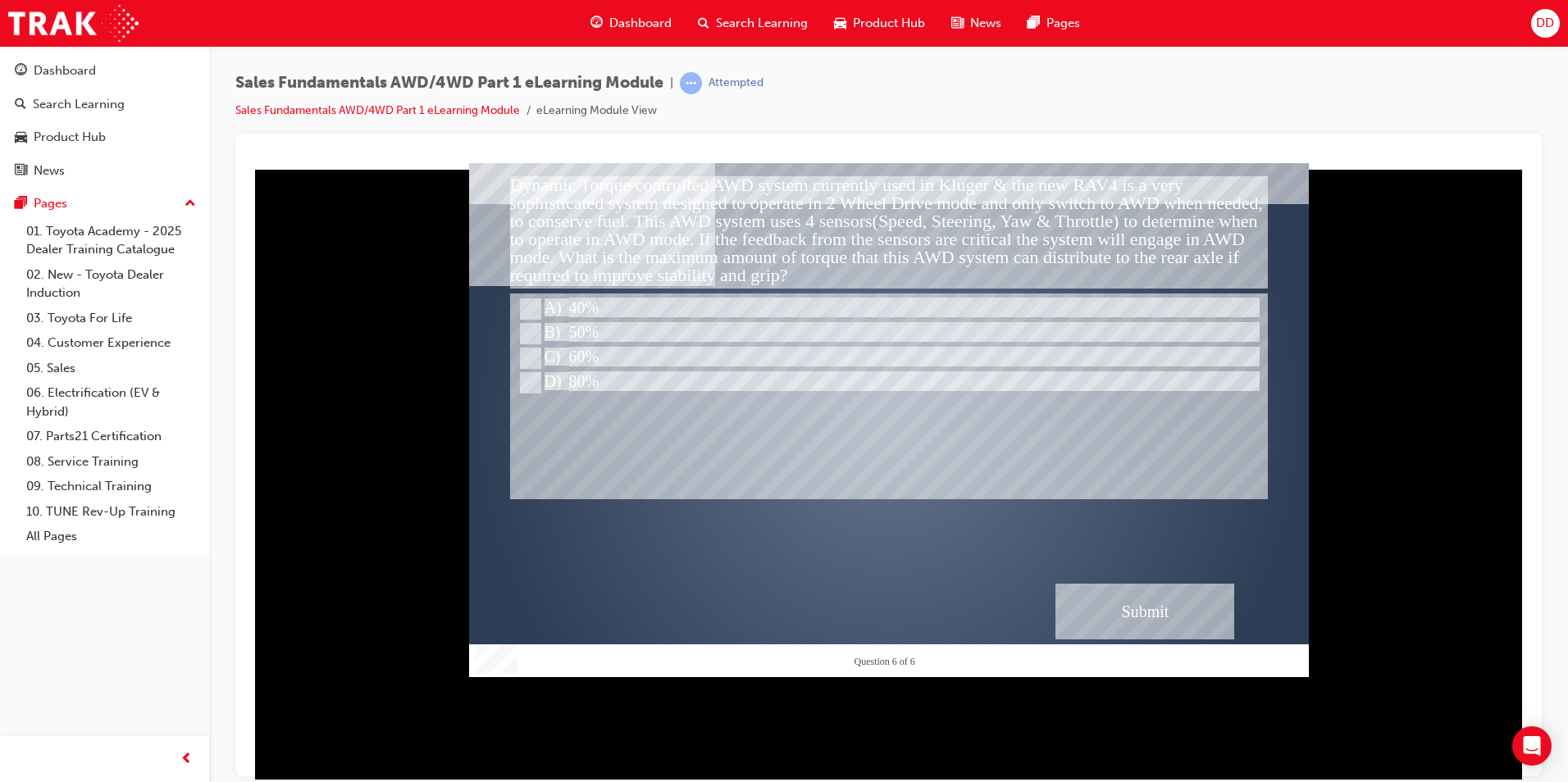
click at [1078, 624] on div "Submit" at bounding box center [1145, 611] width 178 height 56
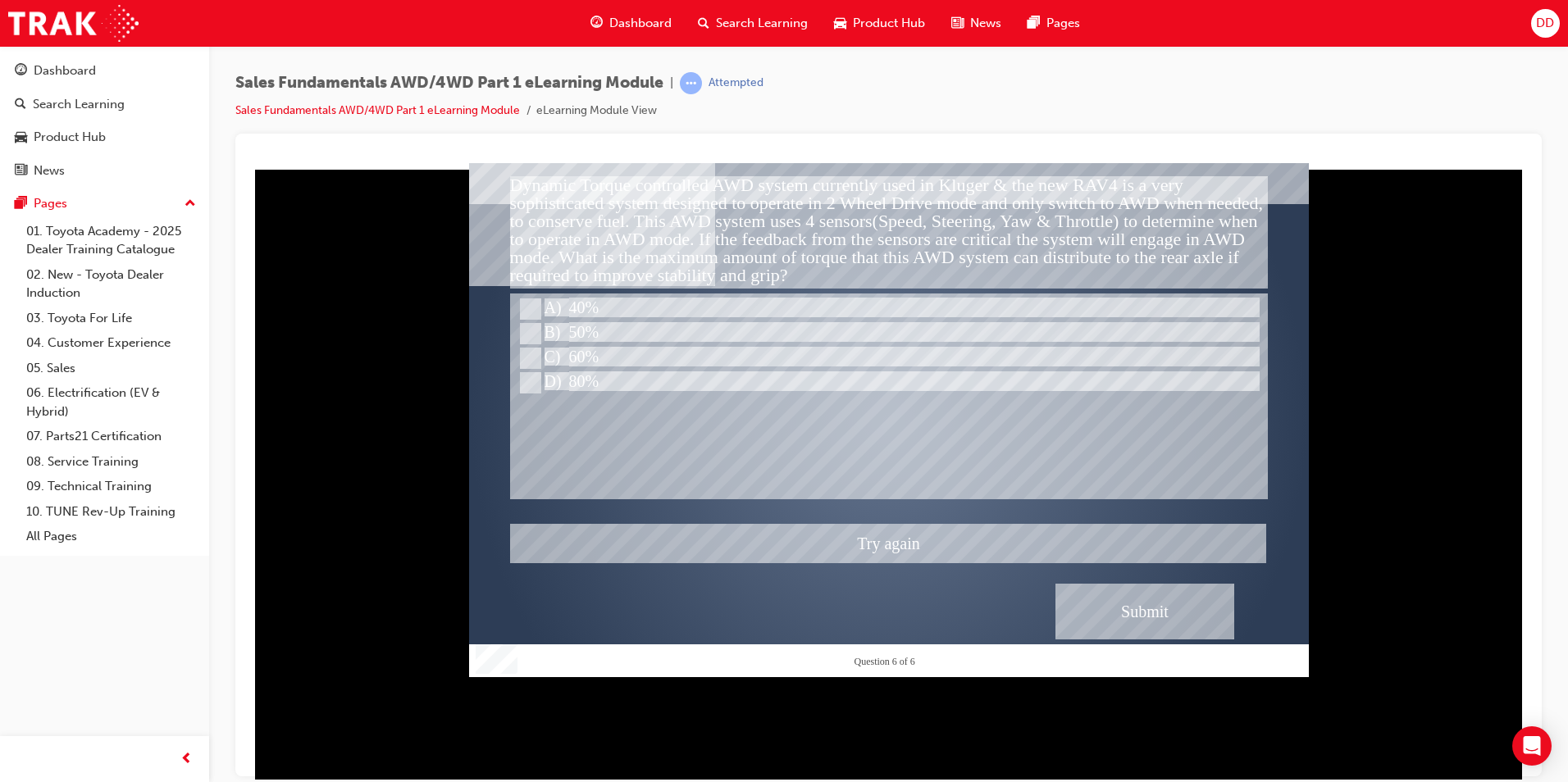
click at [538, 332] on div at bounding box center [889, 419] width 840 height 514
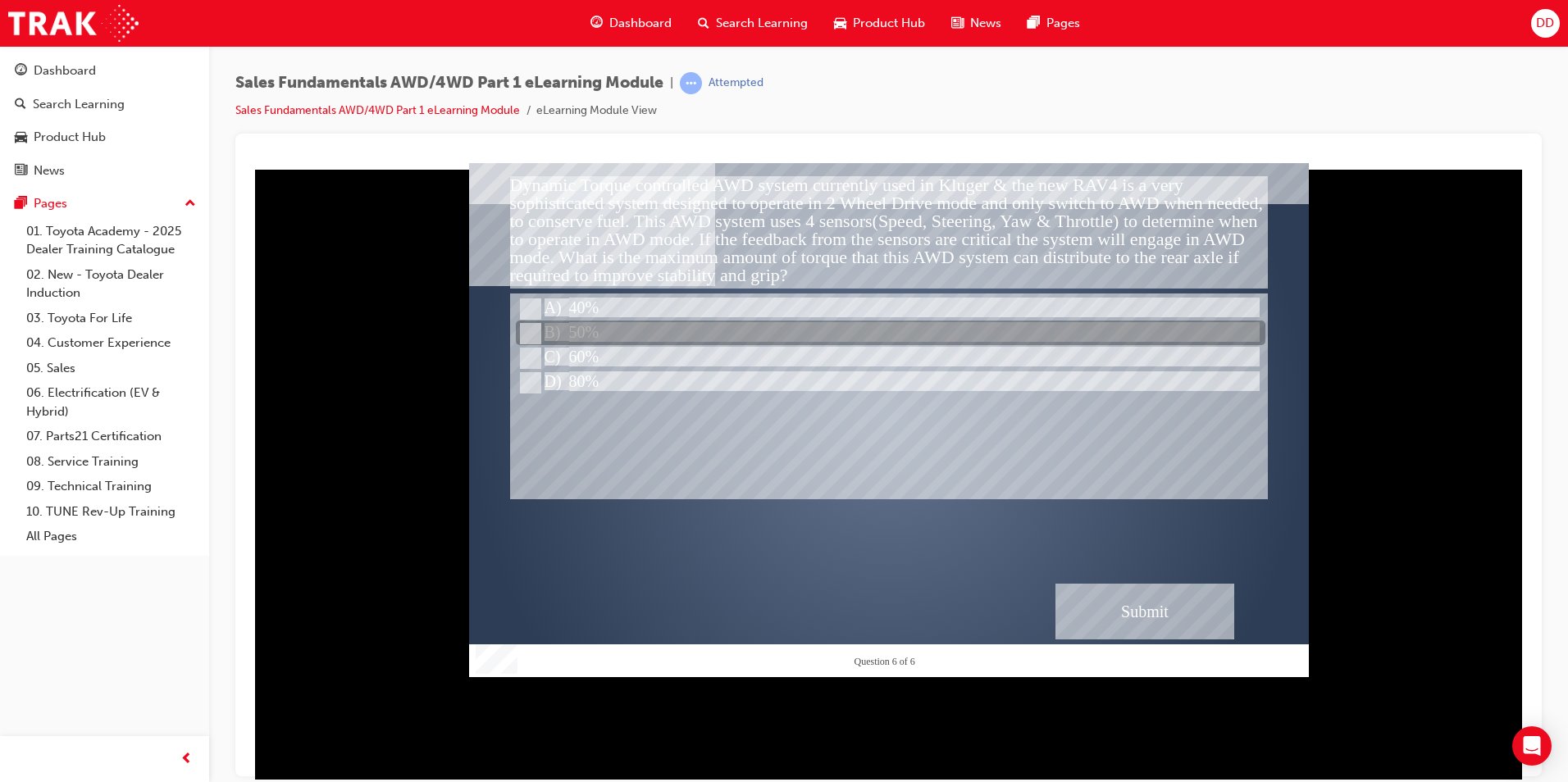
click at [523, 340] on input "50%" at bounding box center [529, 333] width 18 height 18
radio input "true"
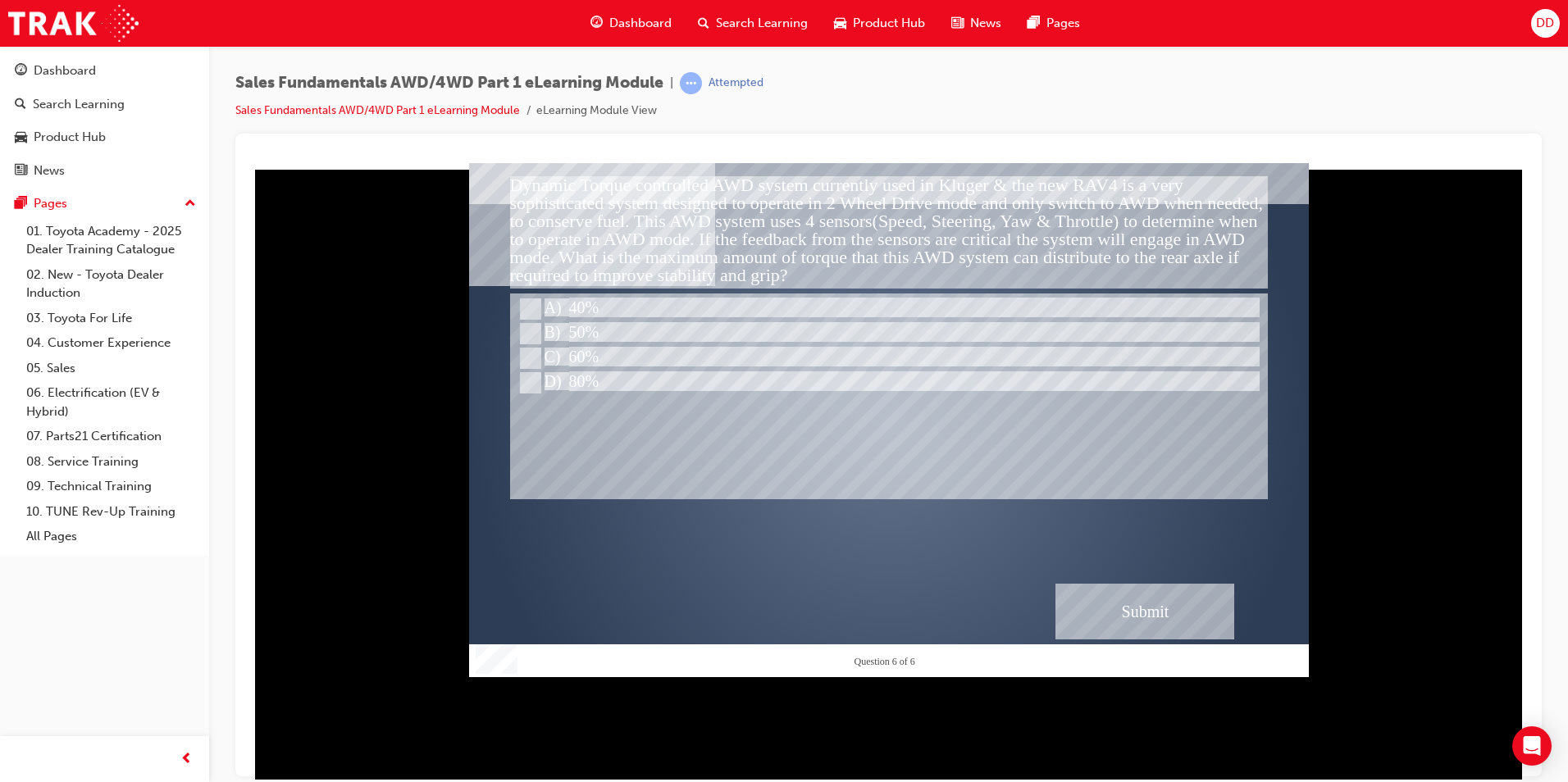
click at [1119, 600] on div "Submit" at bounding box center [1145, 611] width 178 height 56
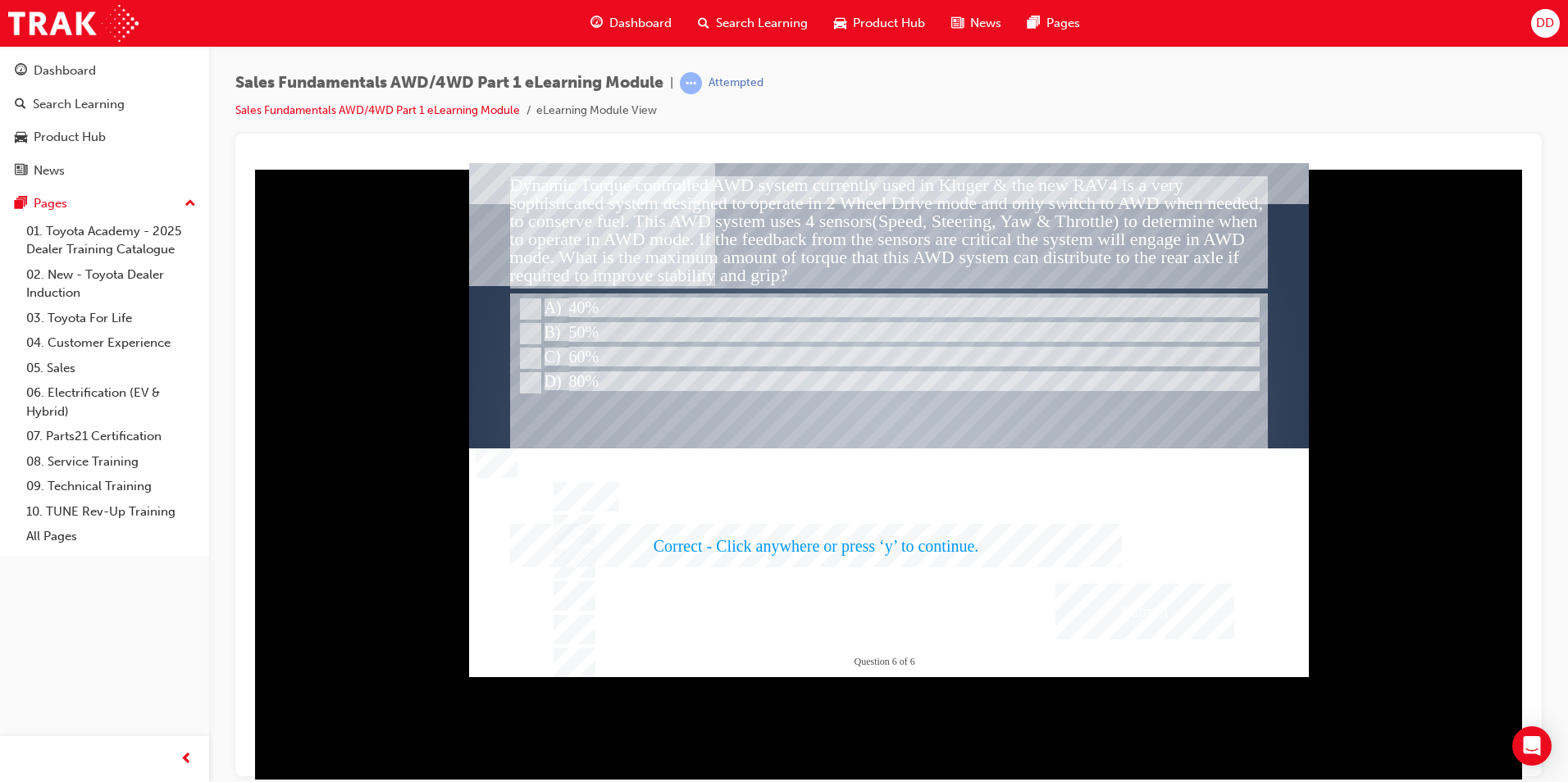
click at [861, 565] on div at bounding box center [889, 419] width 840 height 514
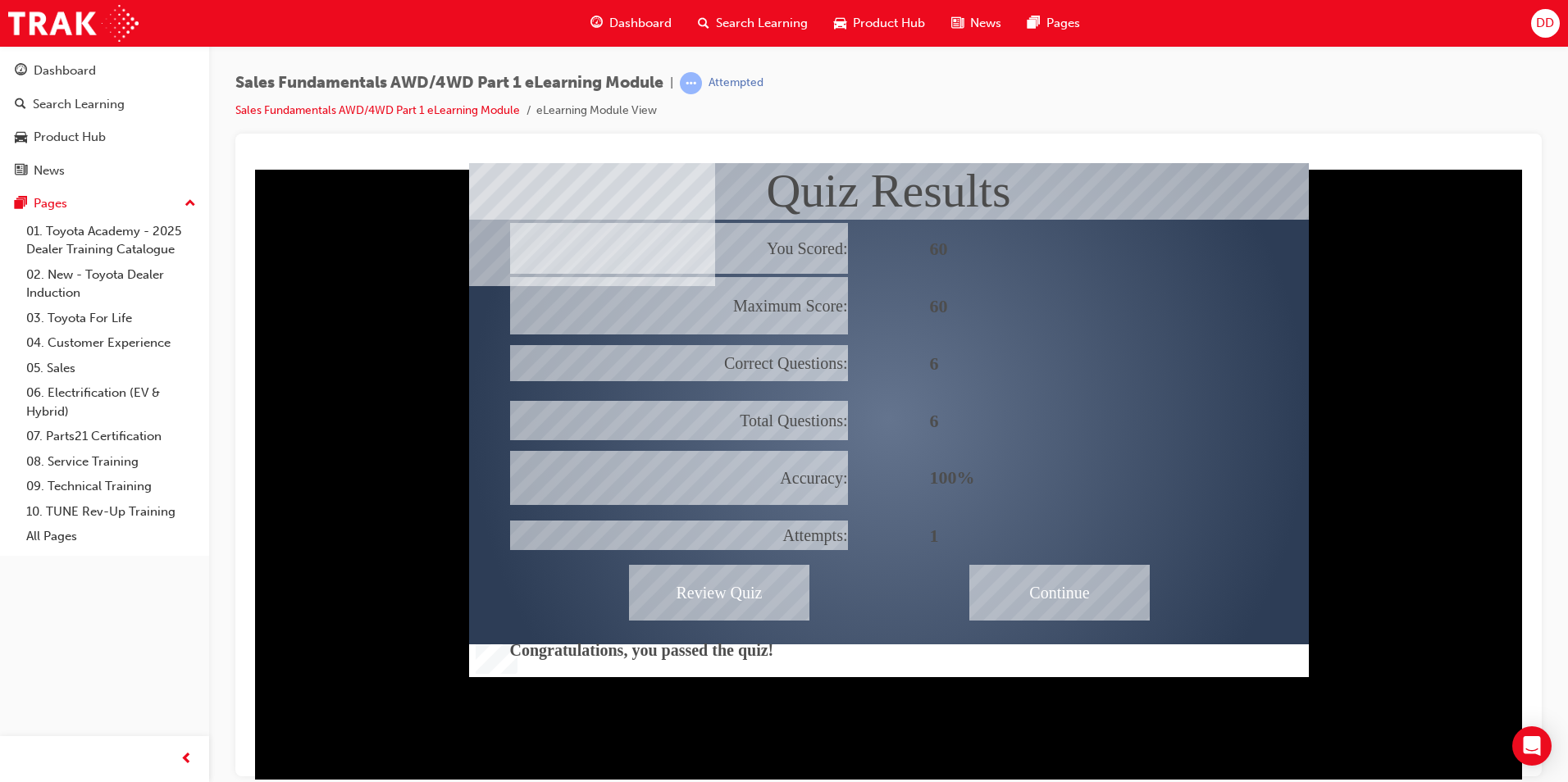
click at [1081, 573] on div "Continue" at bounding box center [1059, 592] width 180 height 56
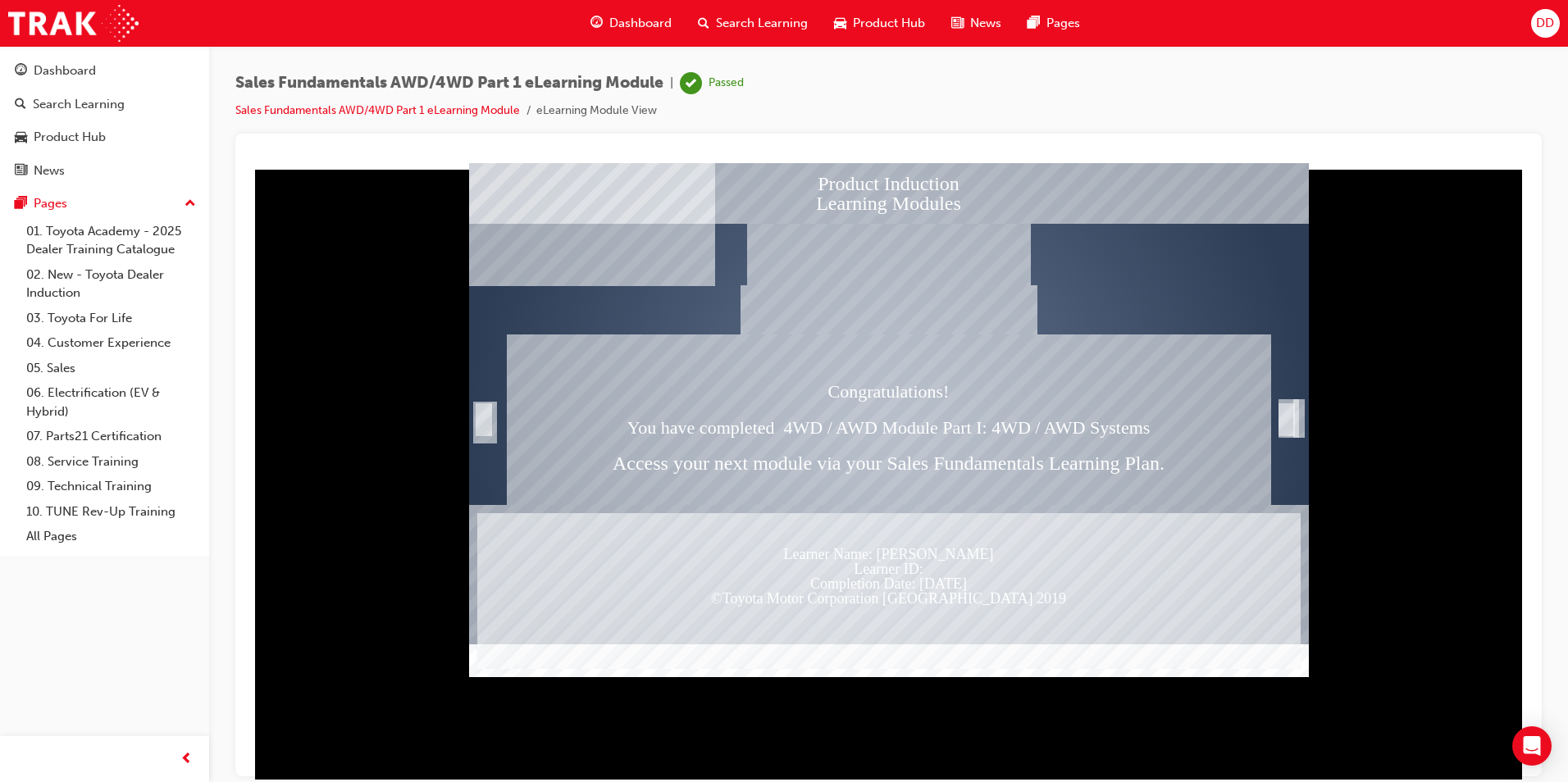
click at [1292, 412] on div "Trigger this button to exit" at bounding box center [1286, 419] width 16 height 33
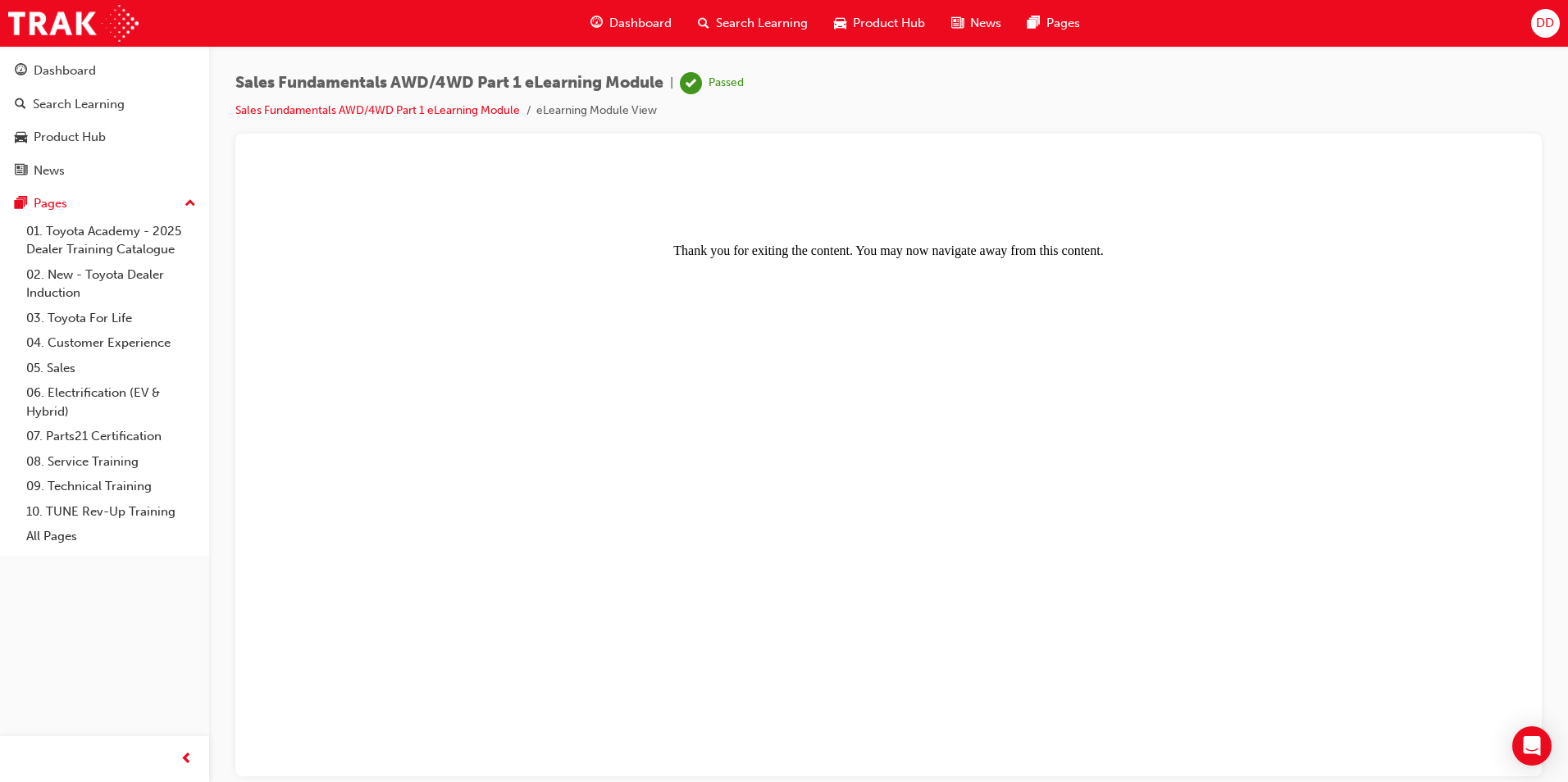
click at [627, 28] on span "Dashboard" at bounding box center [640, 24] width 62 height 19
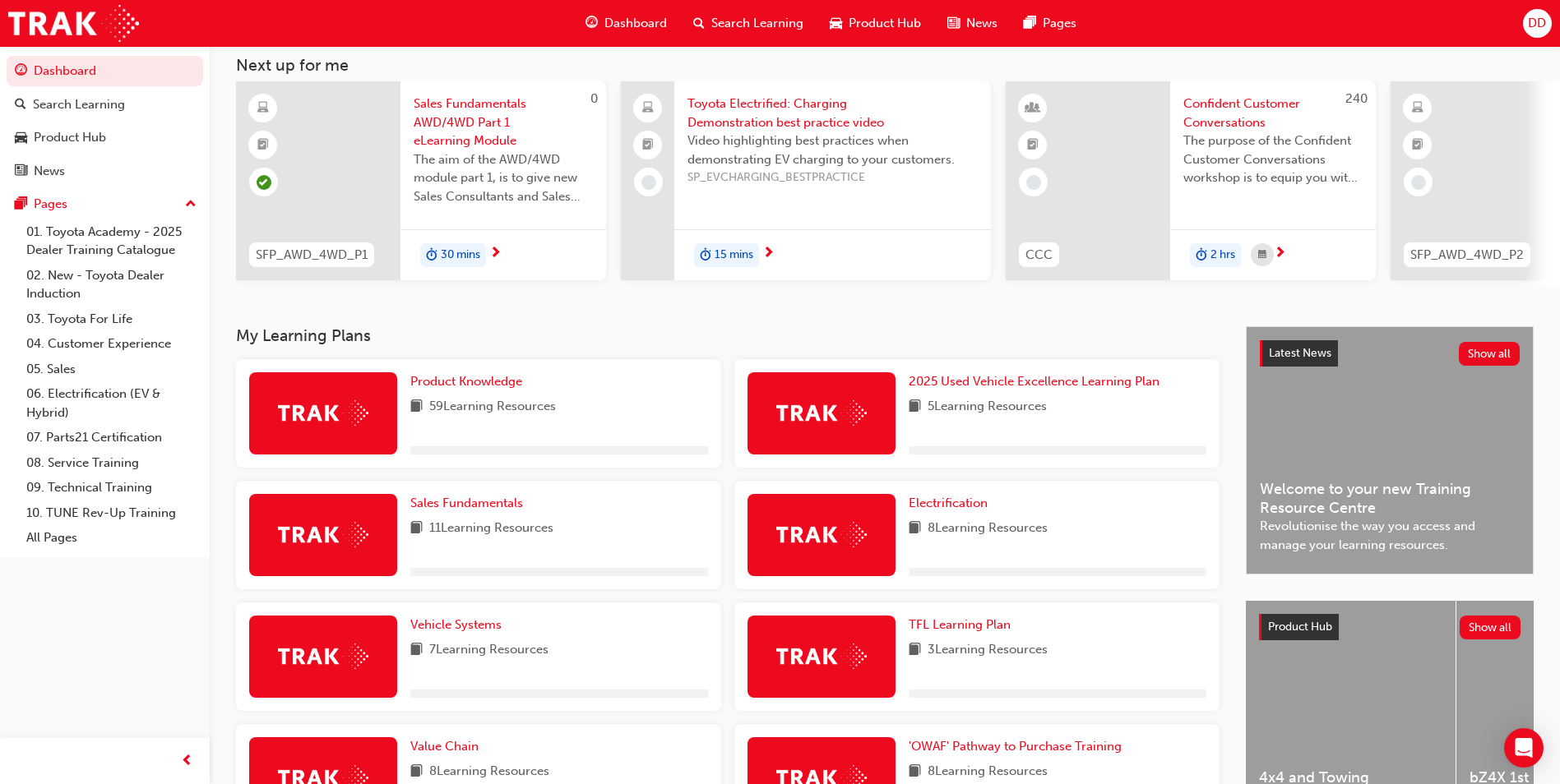
scroll to position [164, 0]
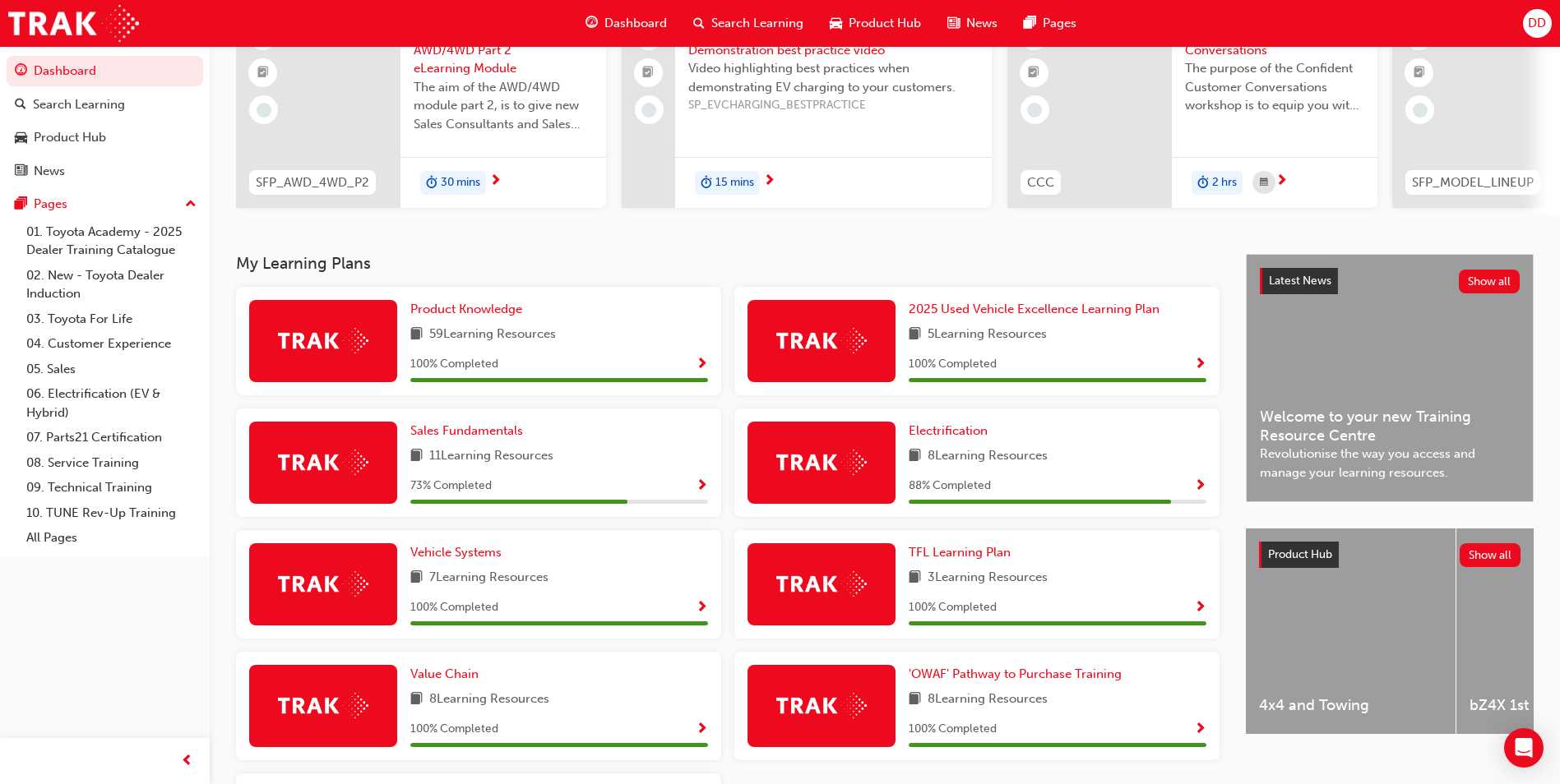
click at [702, 496] on button "button" at bounding box center [702, 486] width 13 height 20
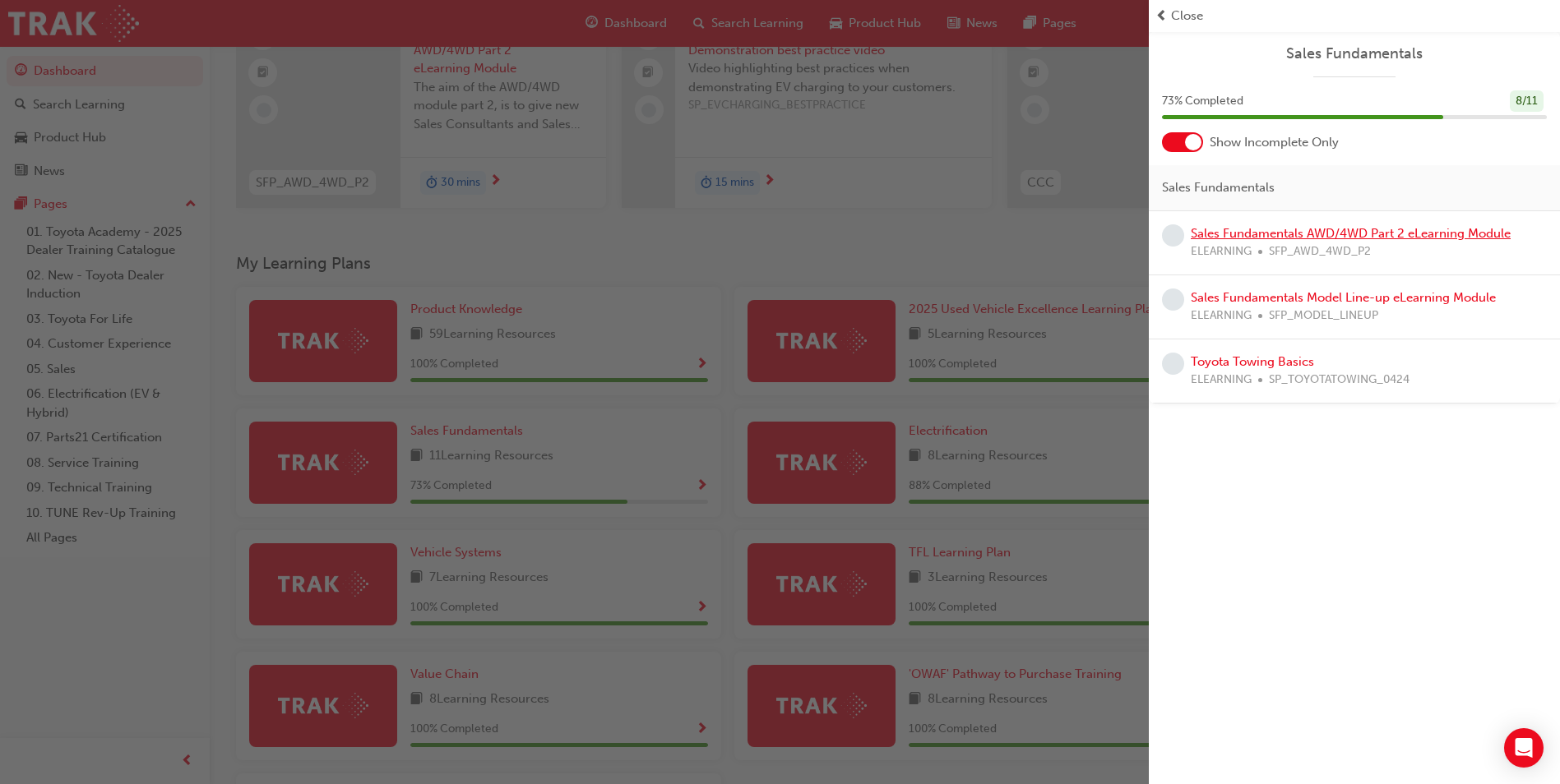
click at [1384, 233] on link "Sales Fundamentals AWD/4WD Part 2 eLearning Module" at bounding box center [1350, 233] width 320 height 14
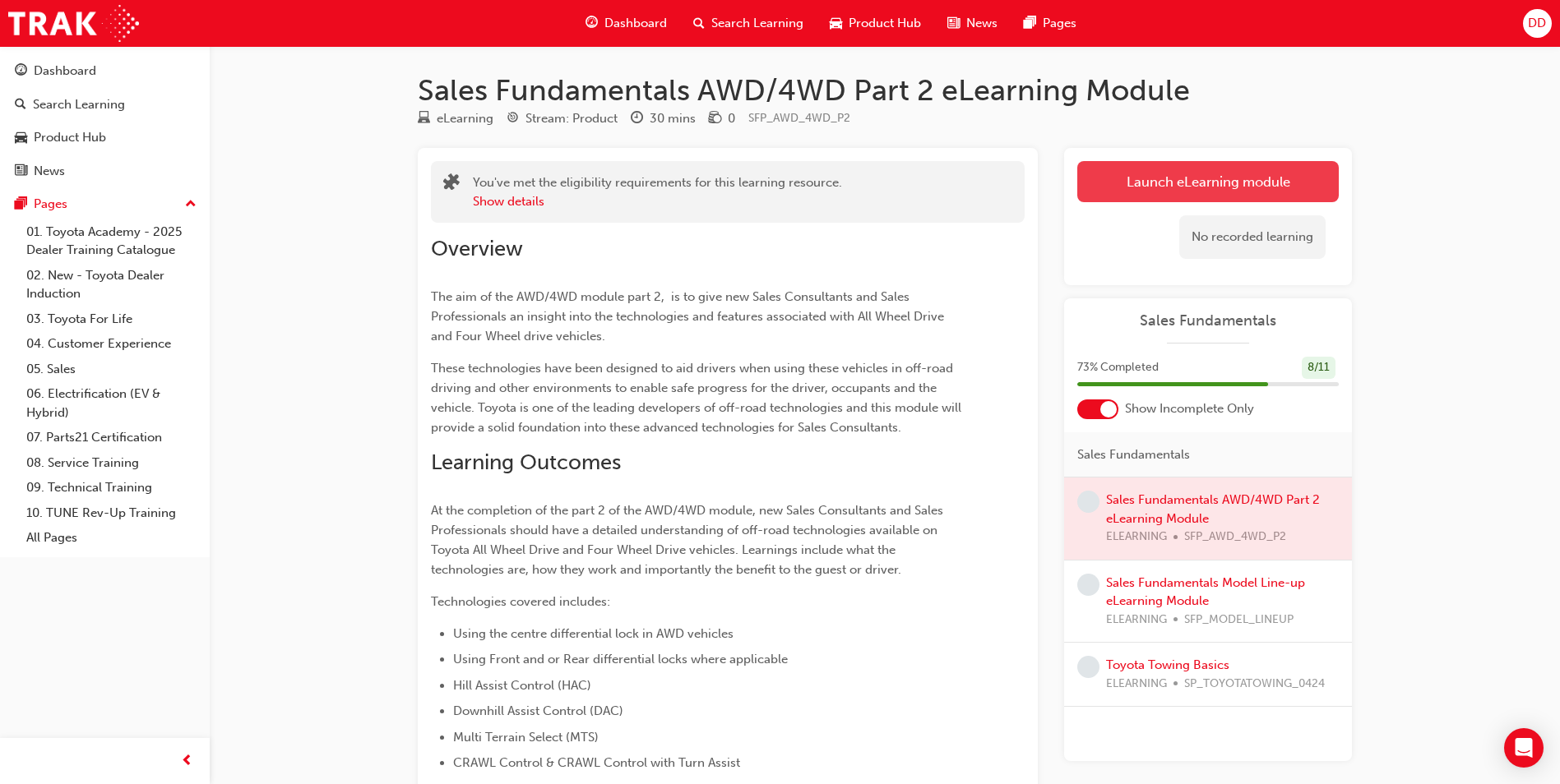
click at [1226, 168] on link "Launch eLearning module" at bounding box center [1208, 181] width 262 height 41
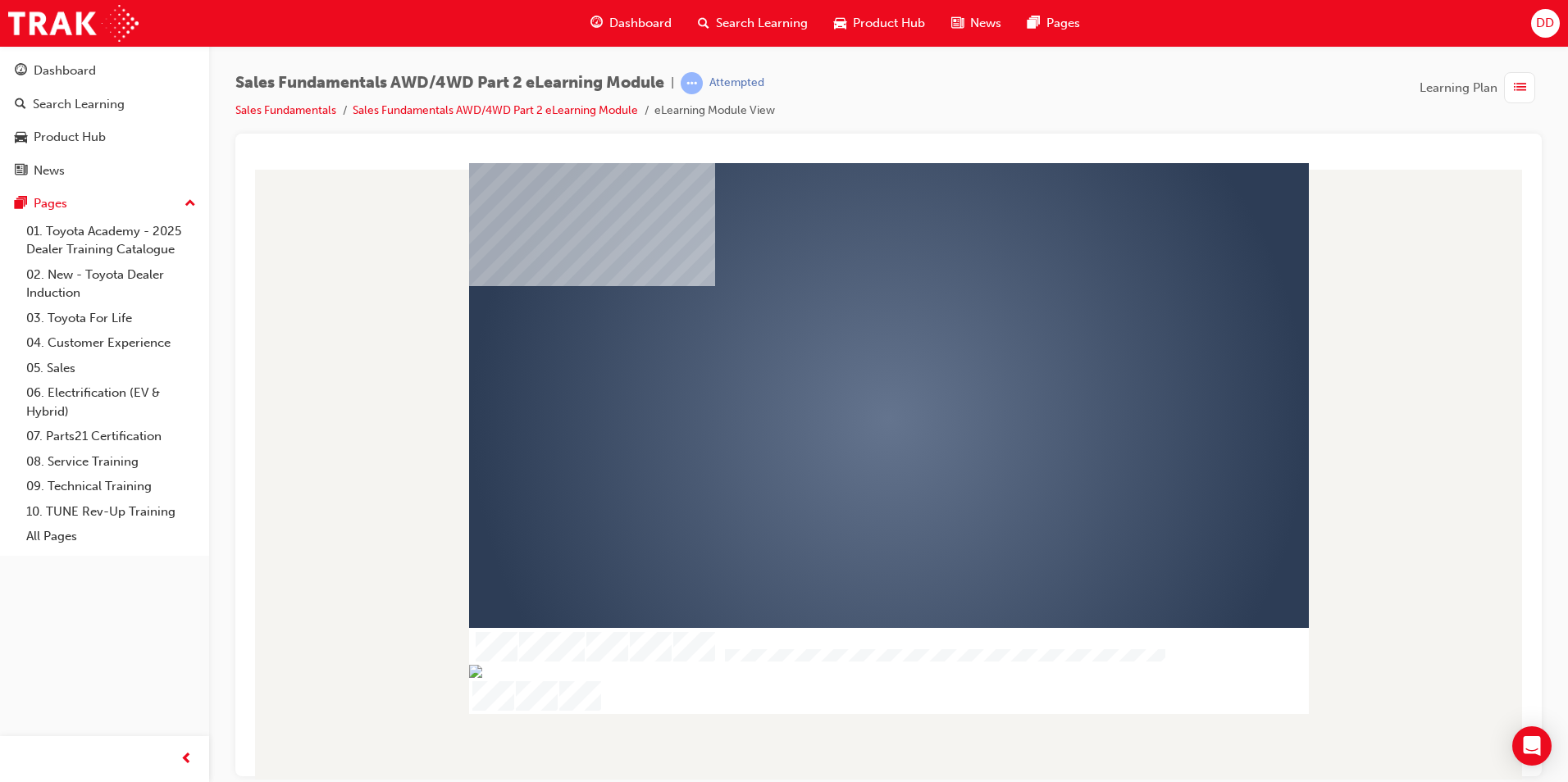
click at [842, 372] on div "play" at bounding box center [842, 372] width 0 height 0
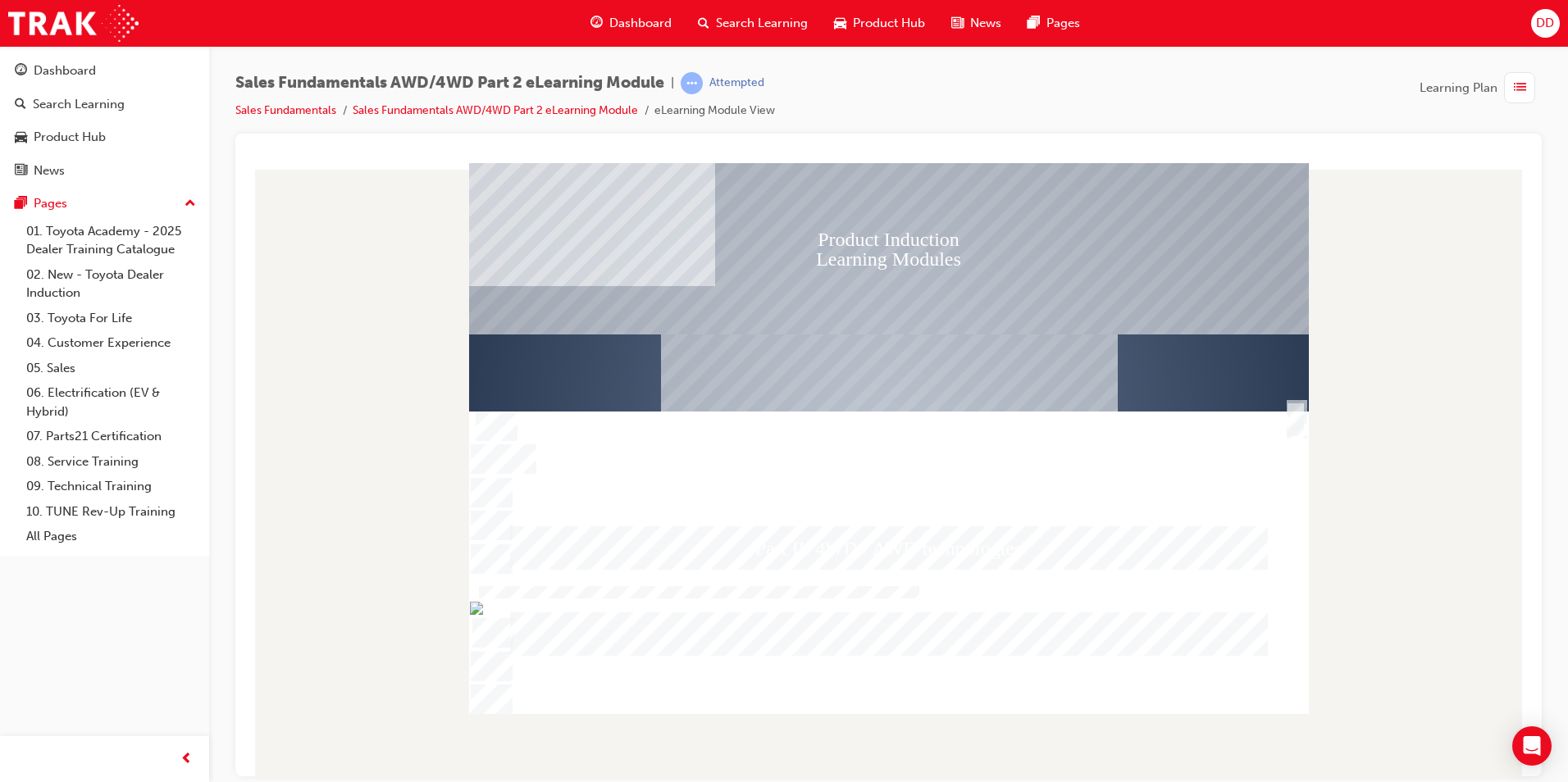
click at [1295, 426] on div "SmartShape" at bounding box center [1295, 436] width 16 height 33
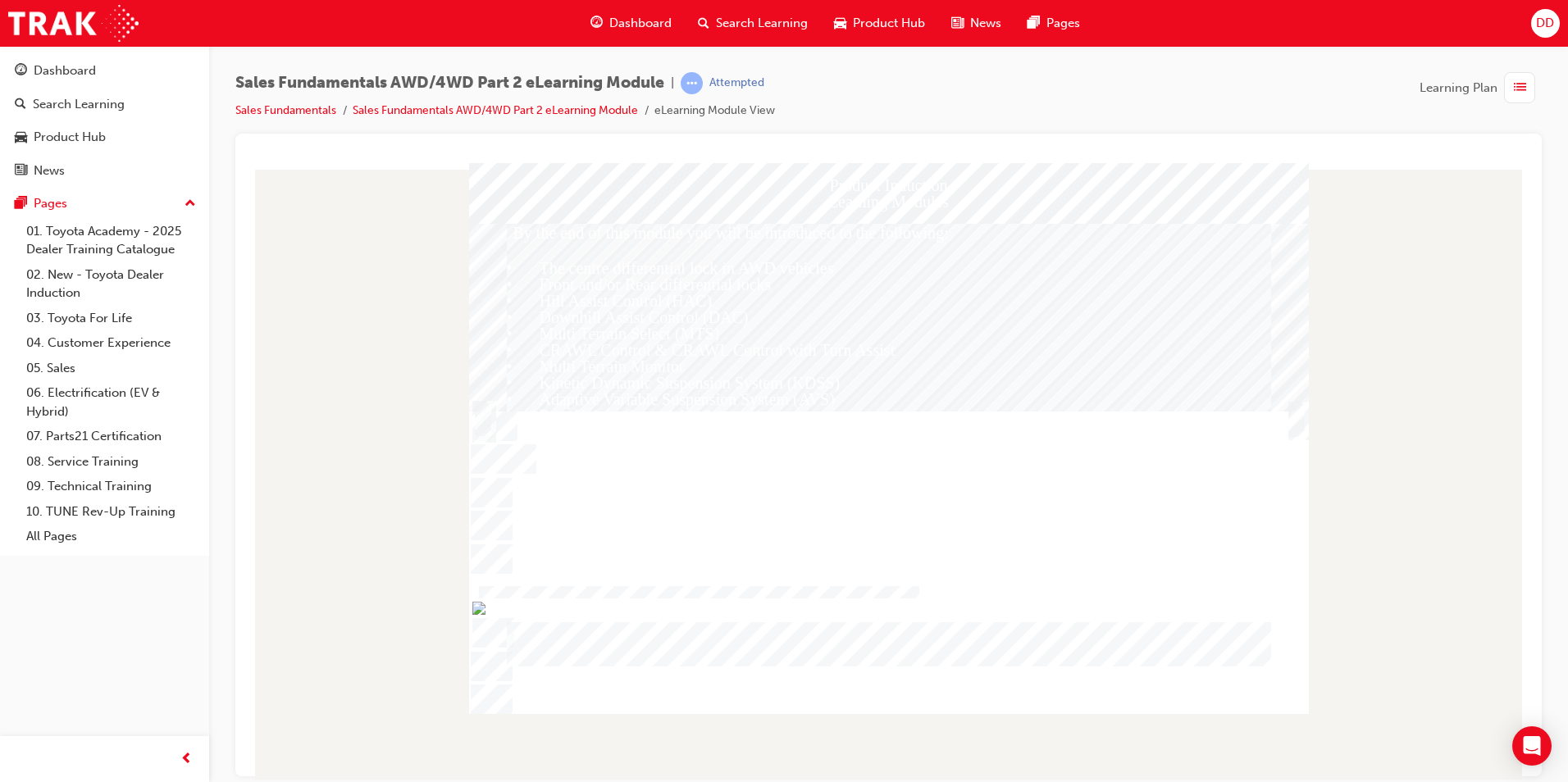
click at [1294, 425] on div "Trigger this button to continue" at bounding box center [1295, 438] width 16 height 36
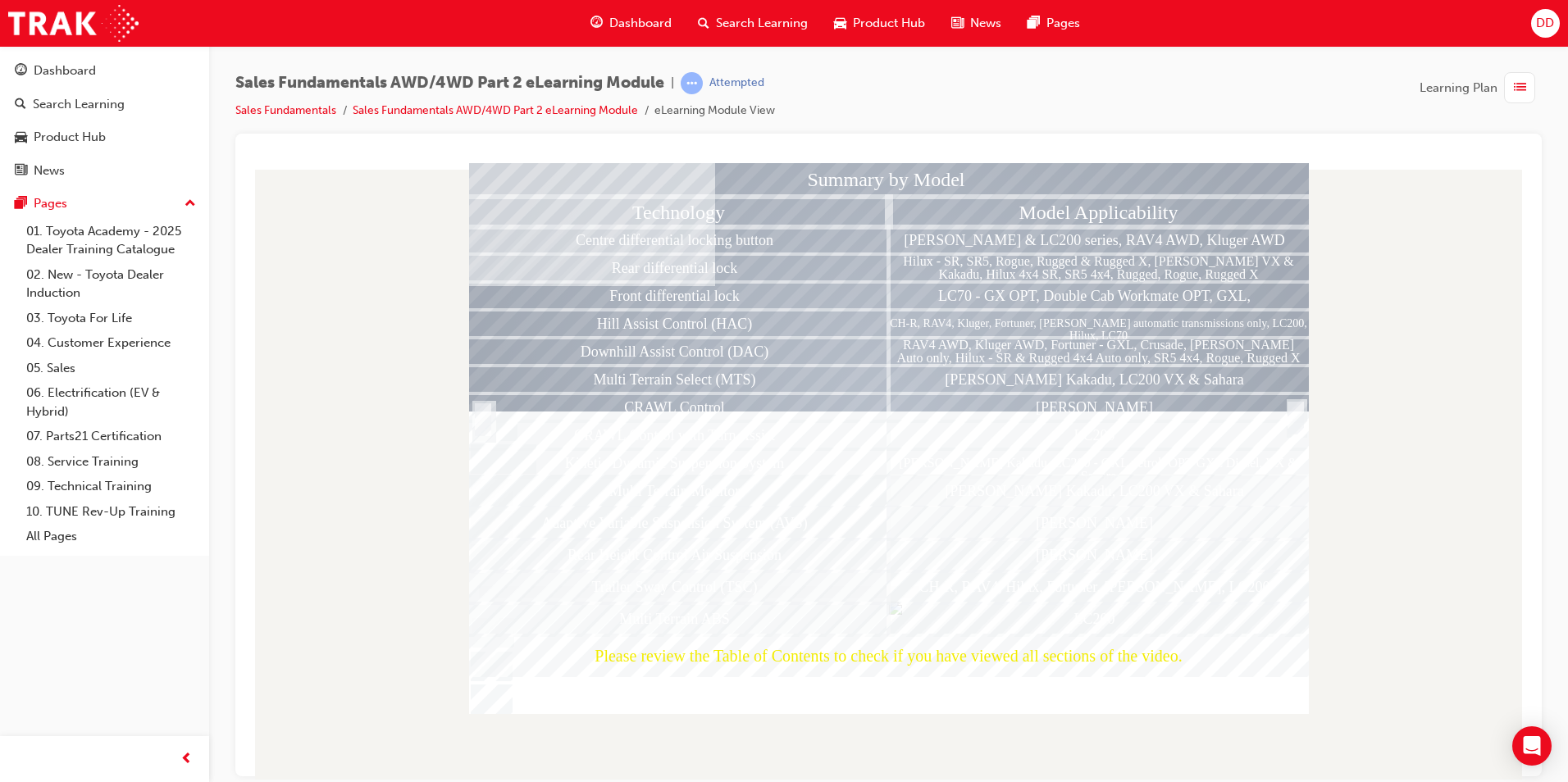
drag, startPoint x: 1281, startPoint y: 249, endPoint x: 1190, endPoint y: 82, distance: 190.2
click at [1190, 82] on div "Sales Fundamentals AWD/4WD Part 2 eLearning Module | Attempted Sales Fundamenta…" at bounding box center [888, 103] width 1306 height 61
click at [1293, 418] on div at bounding box center [1295, 436] width 16 height 36
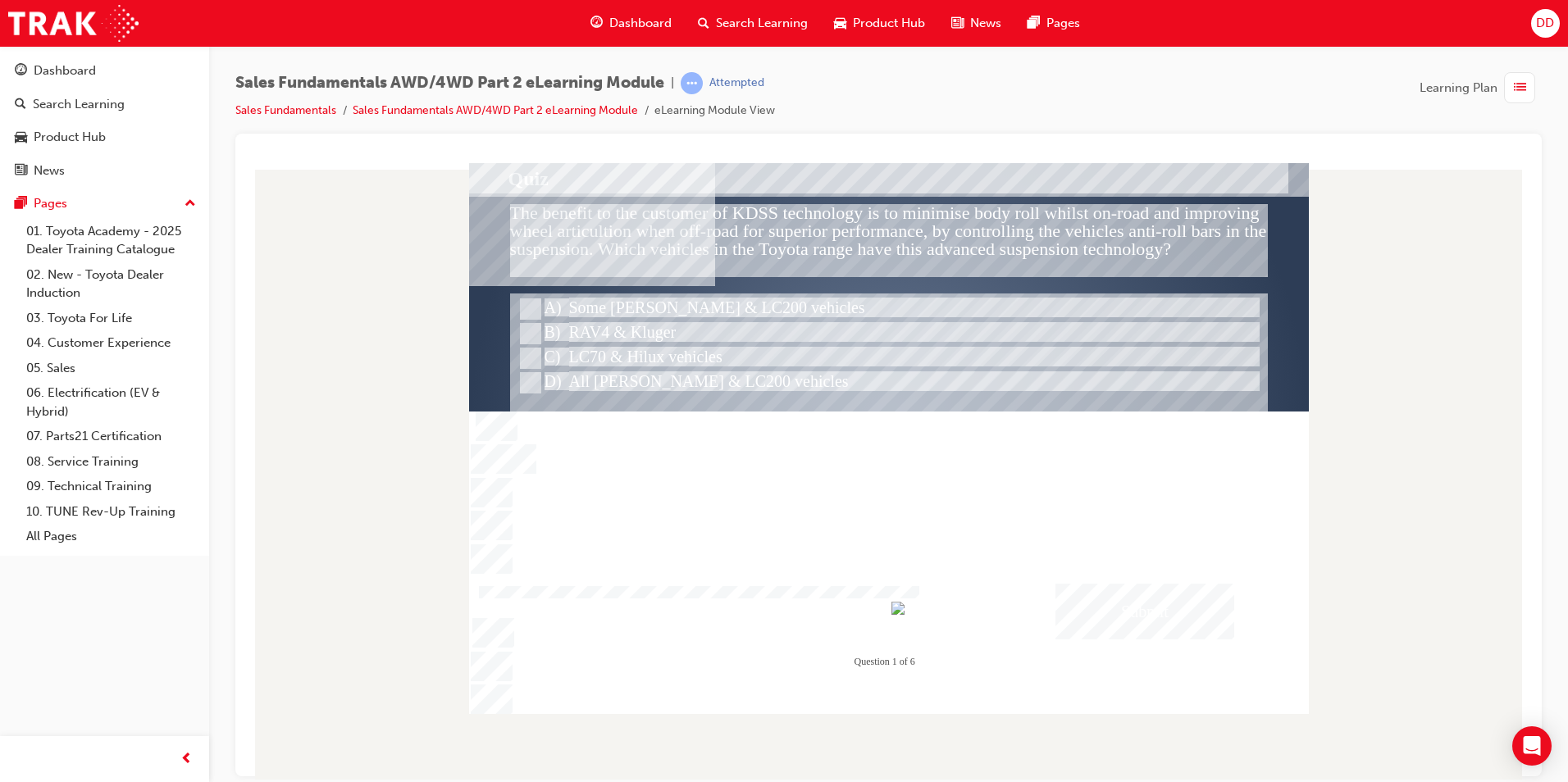
drag, startPoint x: 1223, startPoint y: 127, endPoint x: 899, endPoint y: 148, distance: 324.7
click at [899, 148] on div at bounding box center [889, 154] width 1280 height 16
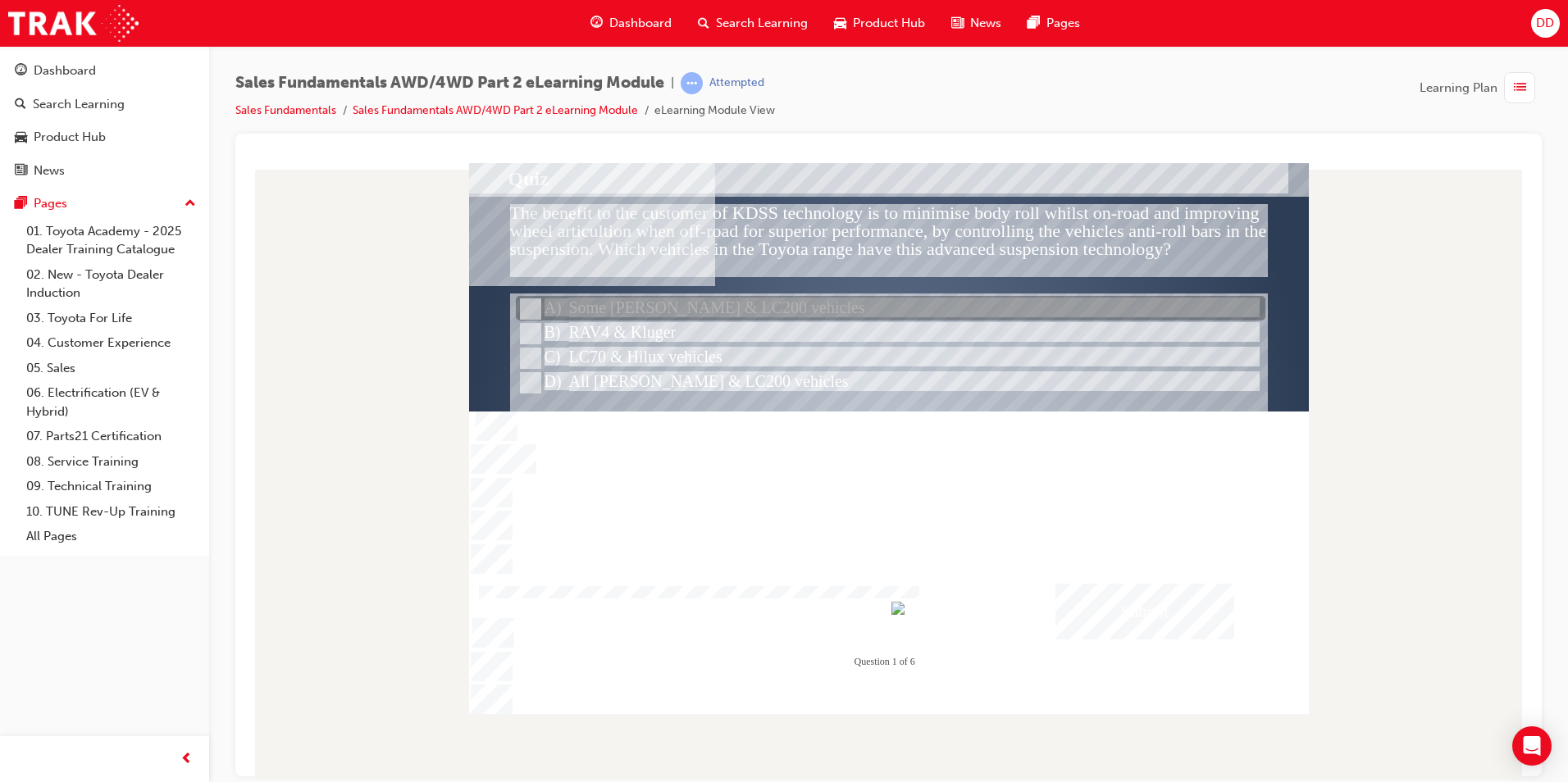
click at [536, 312] on input "Some Prado & LC200 vehicles" at bounding box center [529, 309] width 18 height 18
radio input "true"
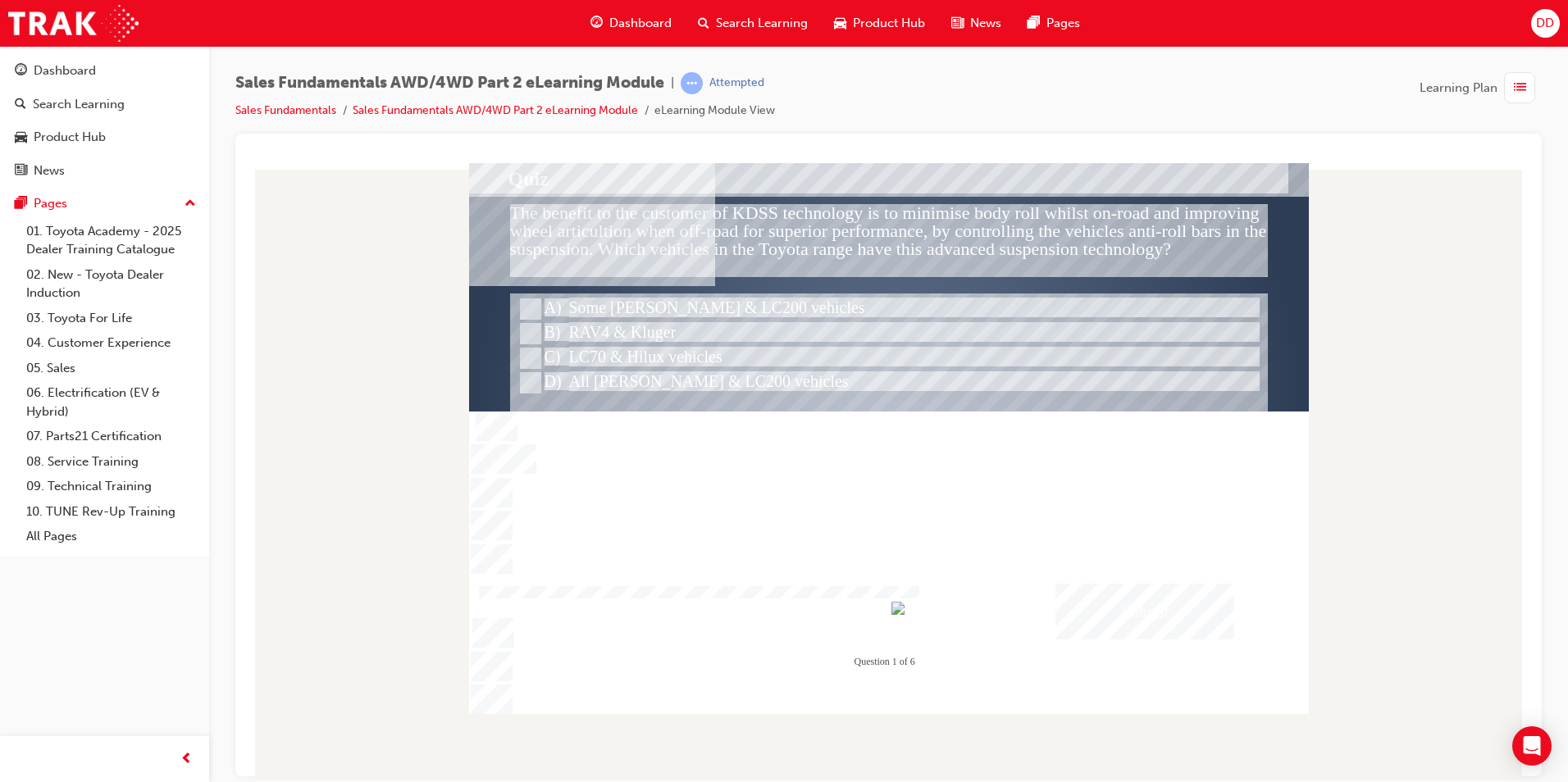
click at [1163, 621] on div "Submit" at bounding box center [1145, 611] width 178 height 56
click at [824, 553] on div at bounding box center [889, 438] width 840 height 551
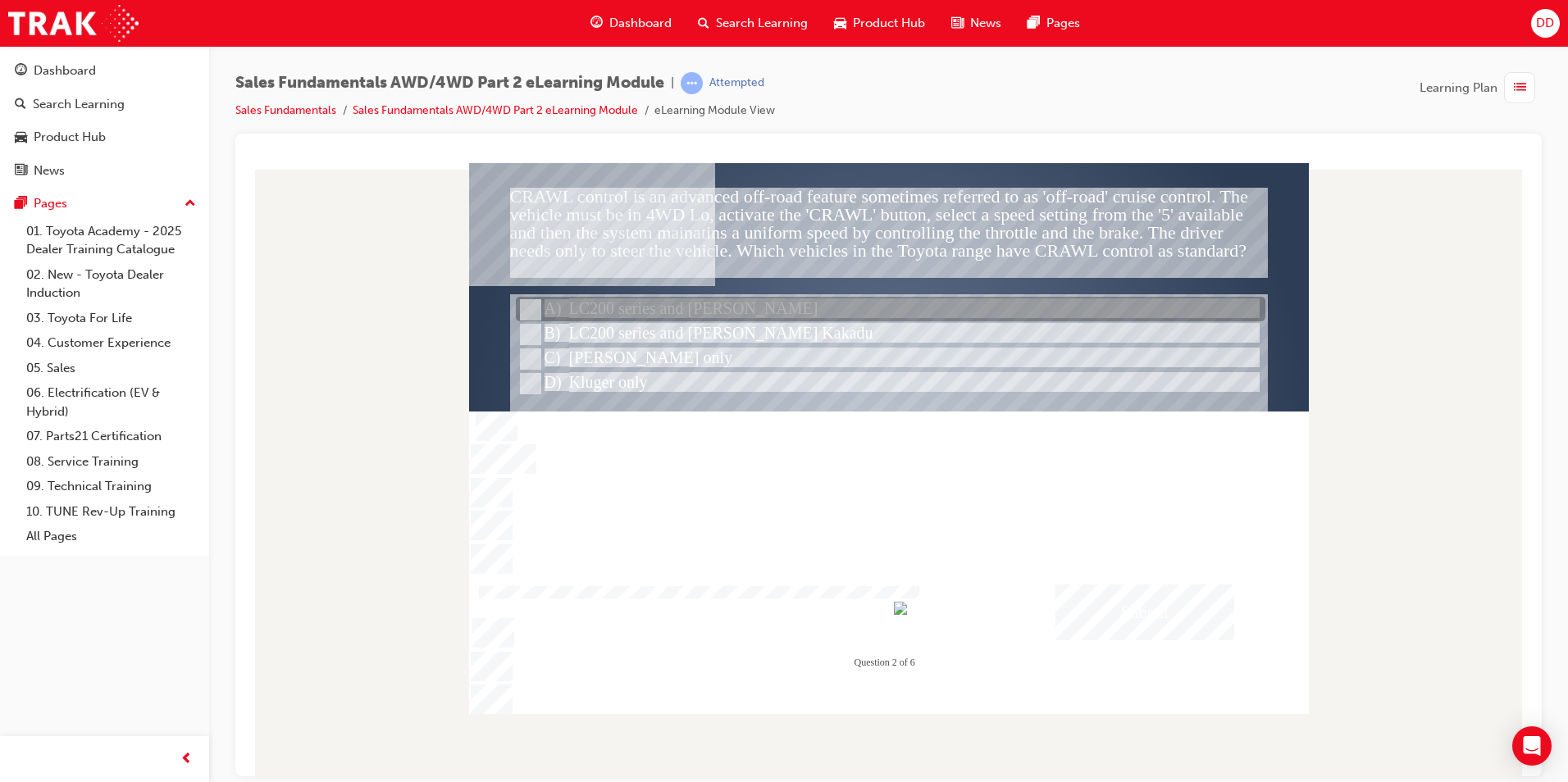
click at [748, 310] on div at bounding box center [890, 310] width 749 height 25
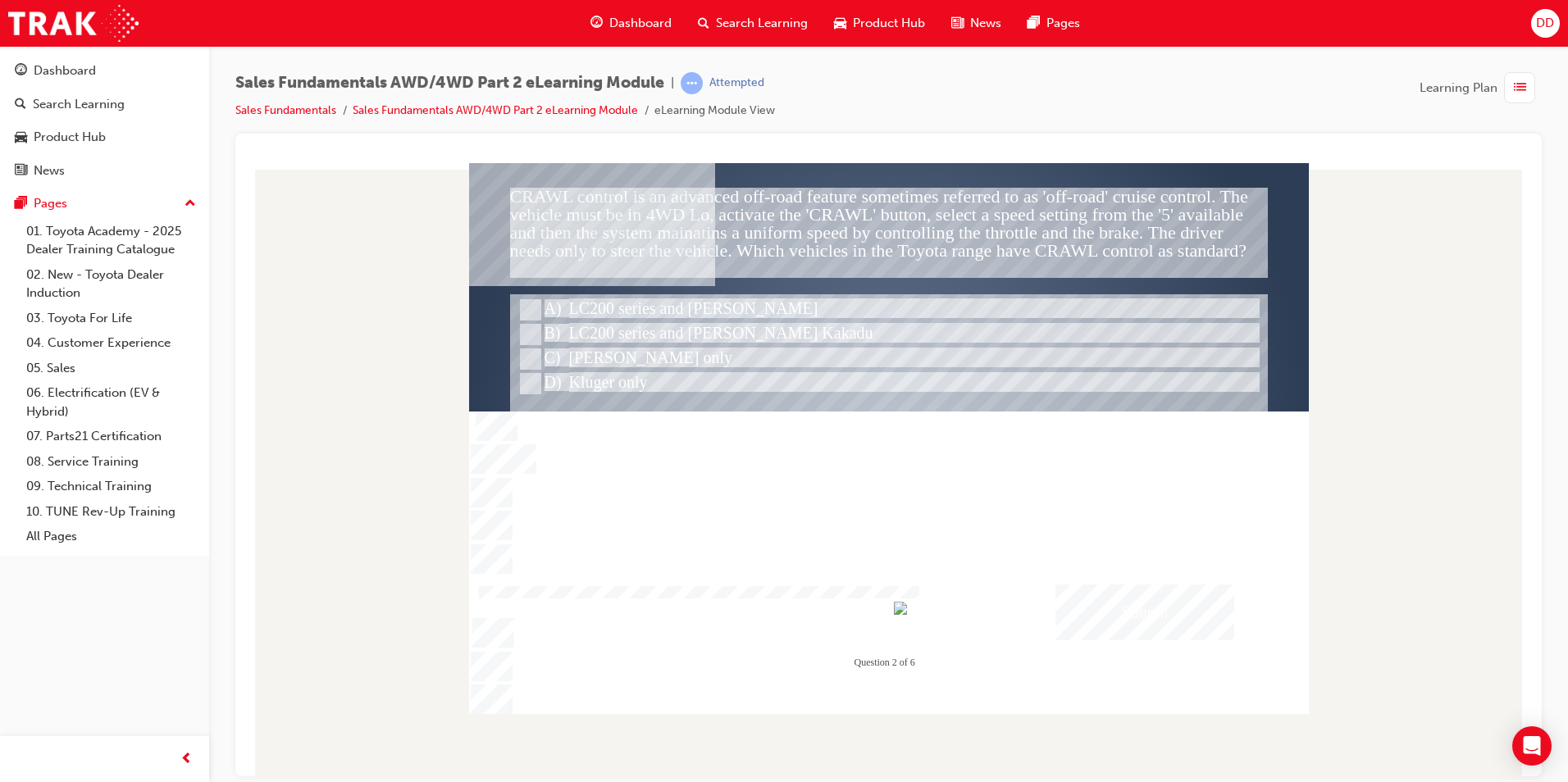
click at [1093, 592] on div "Submit" at bounding box center [1145, 611] width 178 height 56
click at [638, 334] on div at bounding box center [889, 438] width 840 height 551
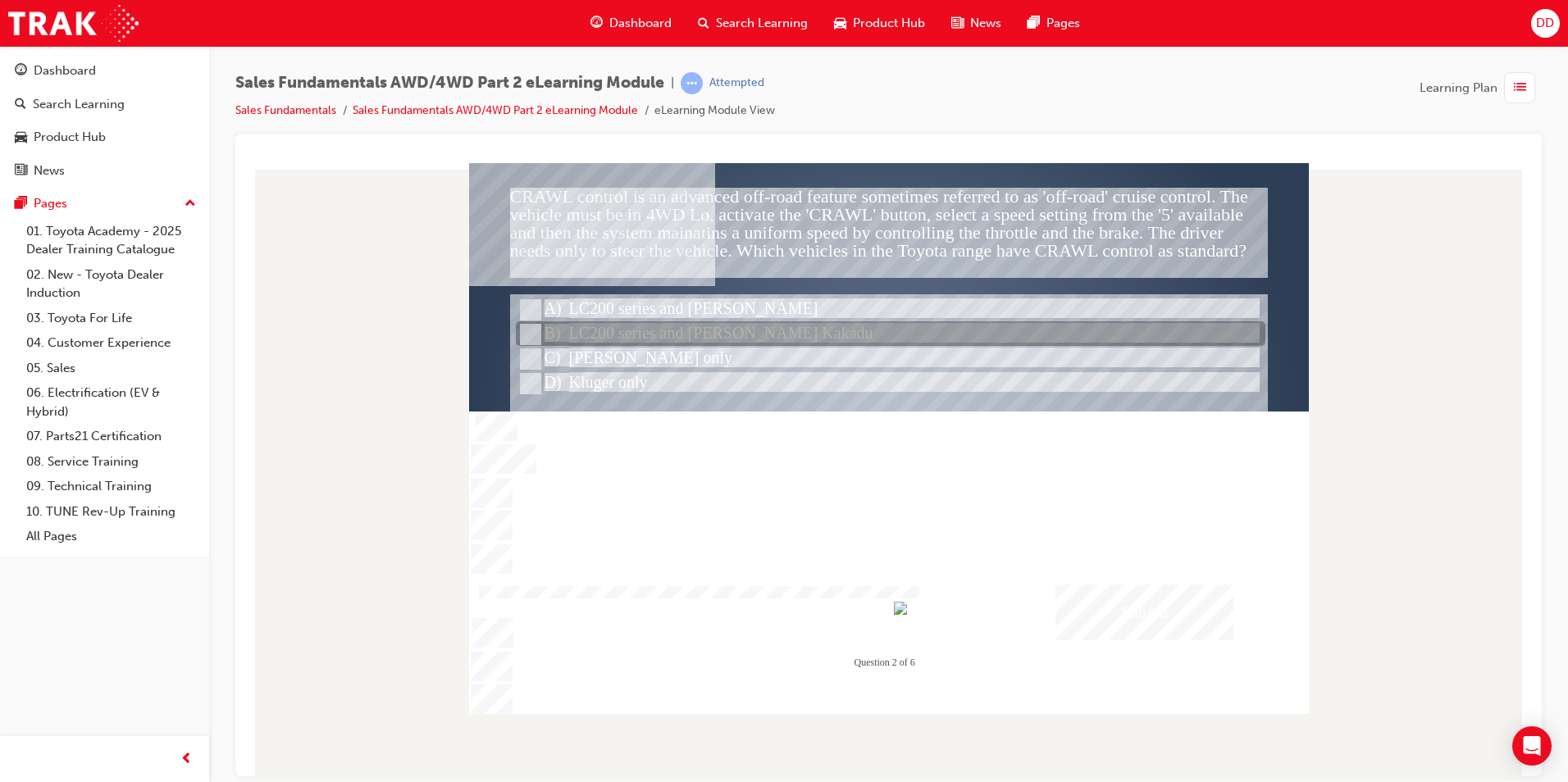
click at [701, 327] on div at bounding box center [890, 335] width 749 height 25
radio input "false"
radio input "true"
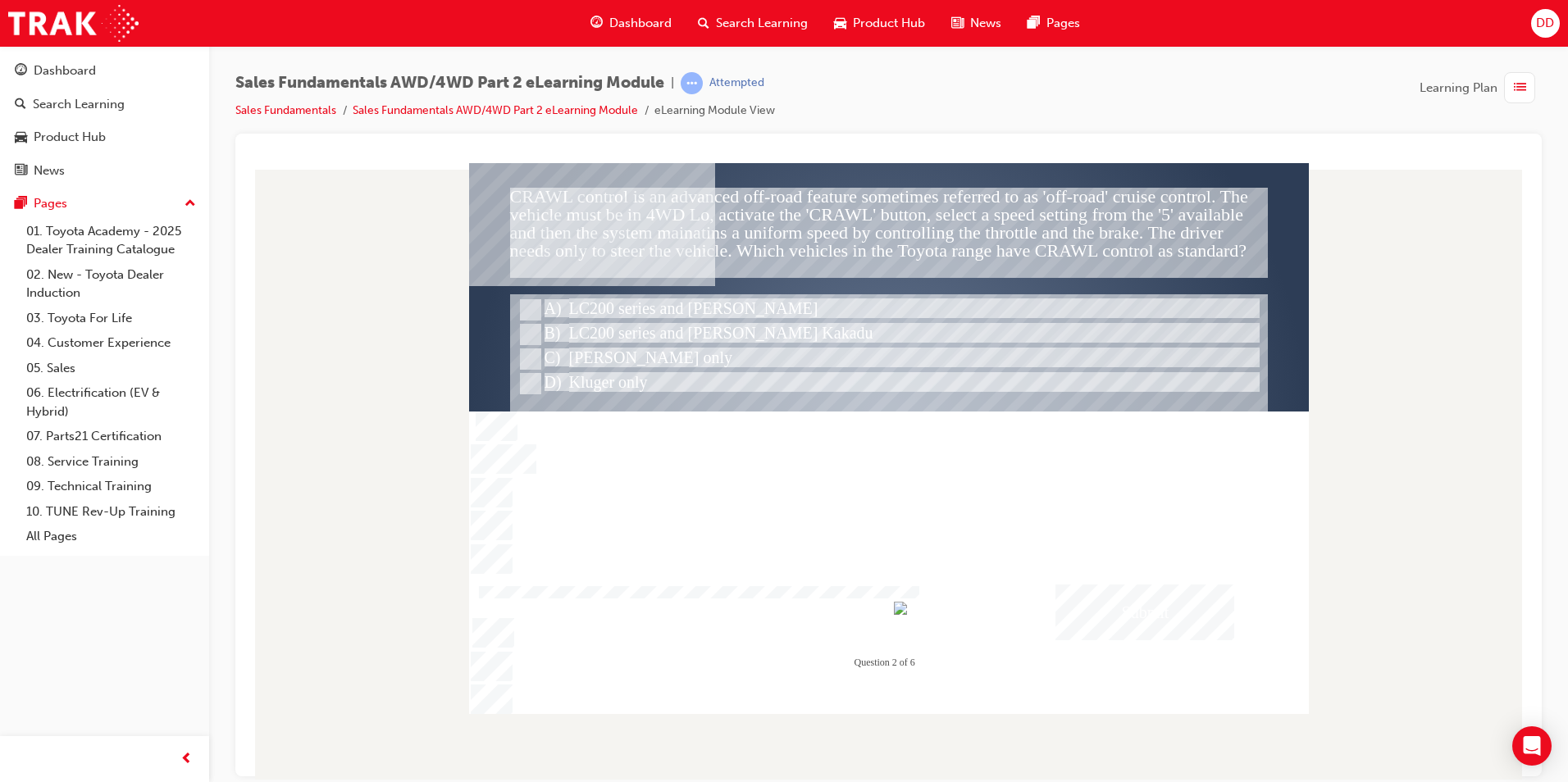
click at [1153, 600] on div "Submit" at bounding box center [1145, 611] width 178 height 56
click at [994, 537] on div at bounding box center [889, 438] width 840 height 551
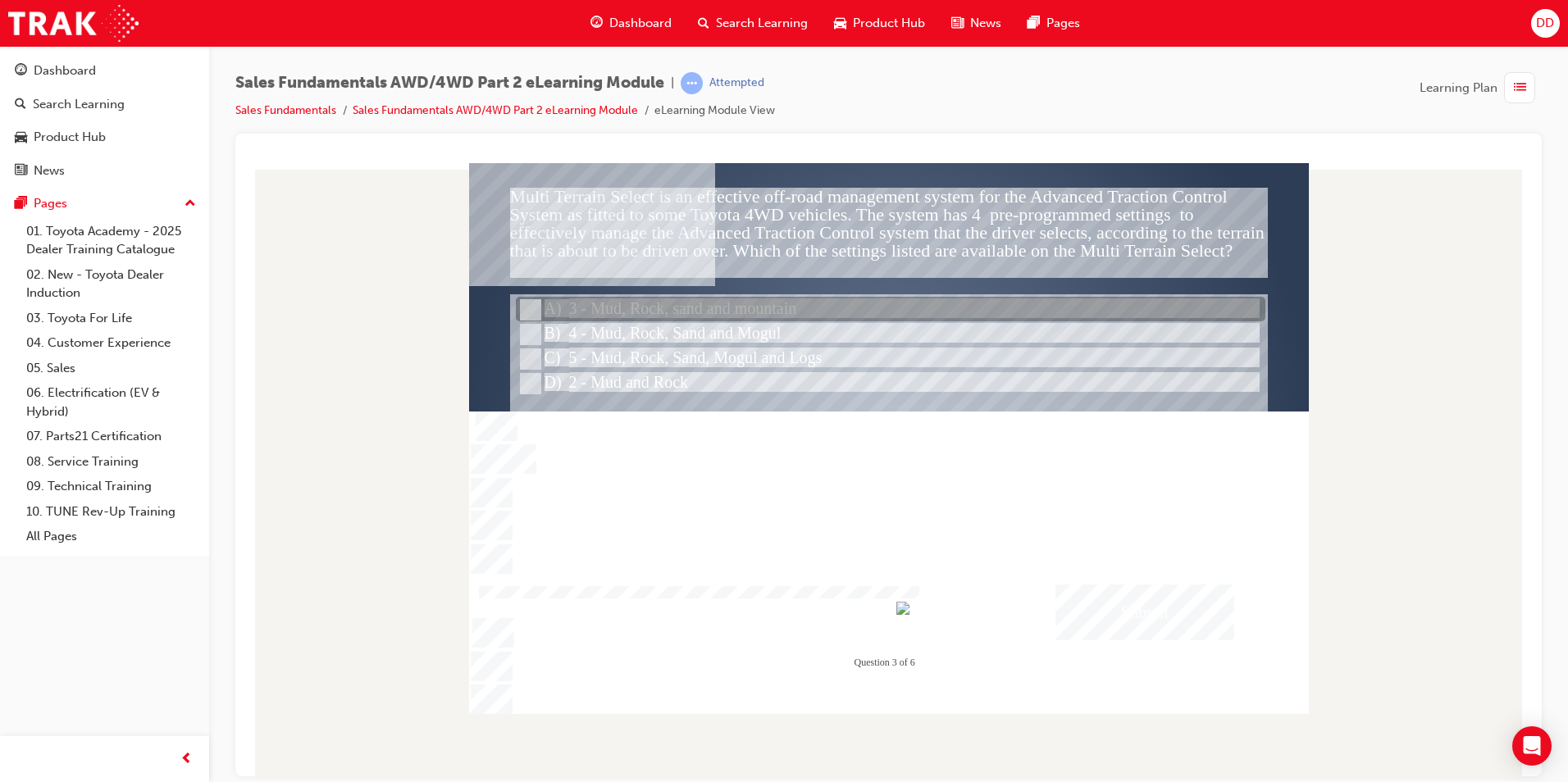
click at [677, 299] on div at bounding box center [890, 310] width 749 height 25
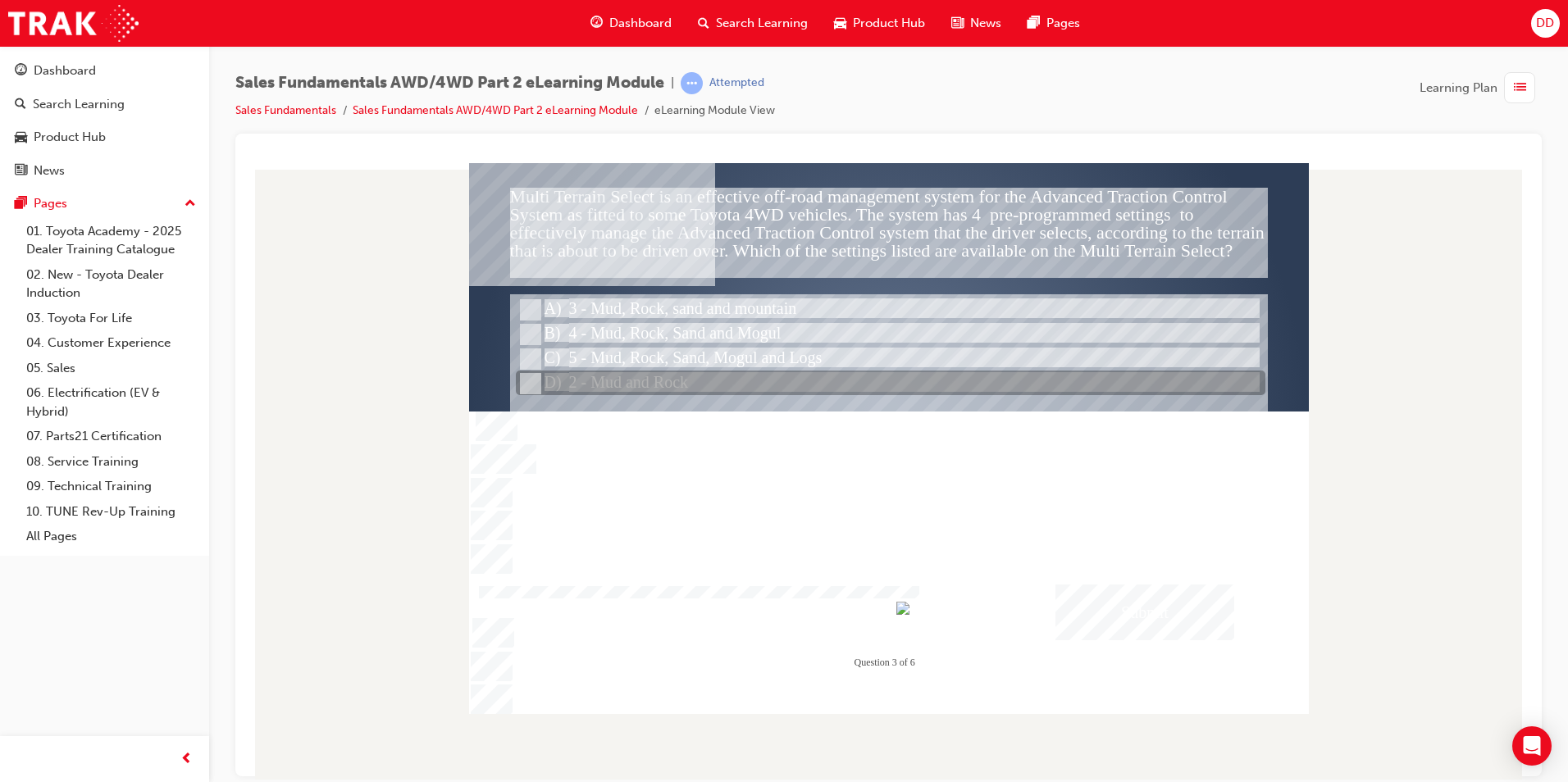
click at [695, 384] on div at bounding box center [890, 384] width 749 height 25
radio input "false"
radio input "true"
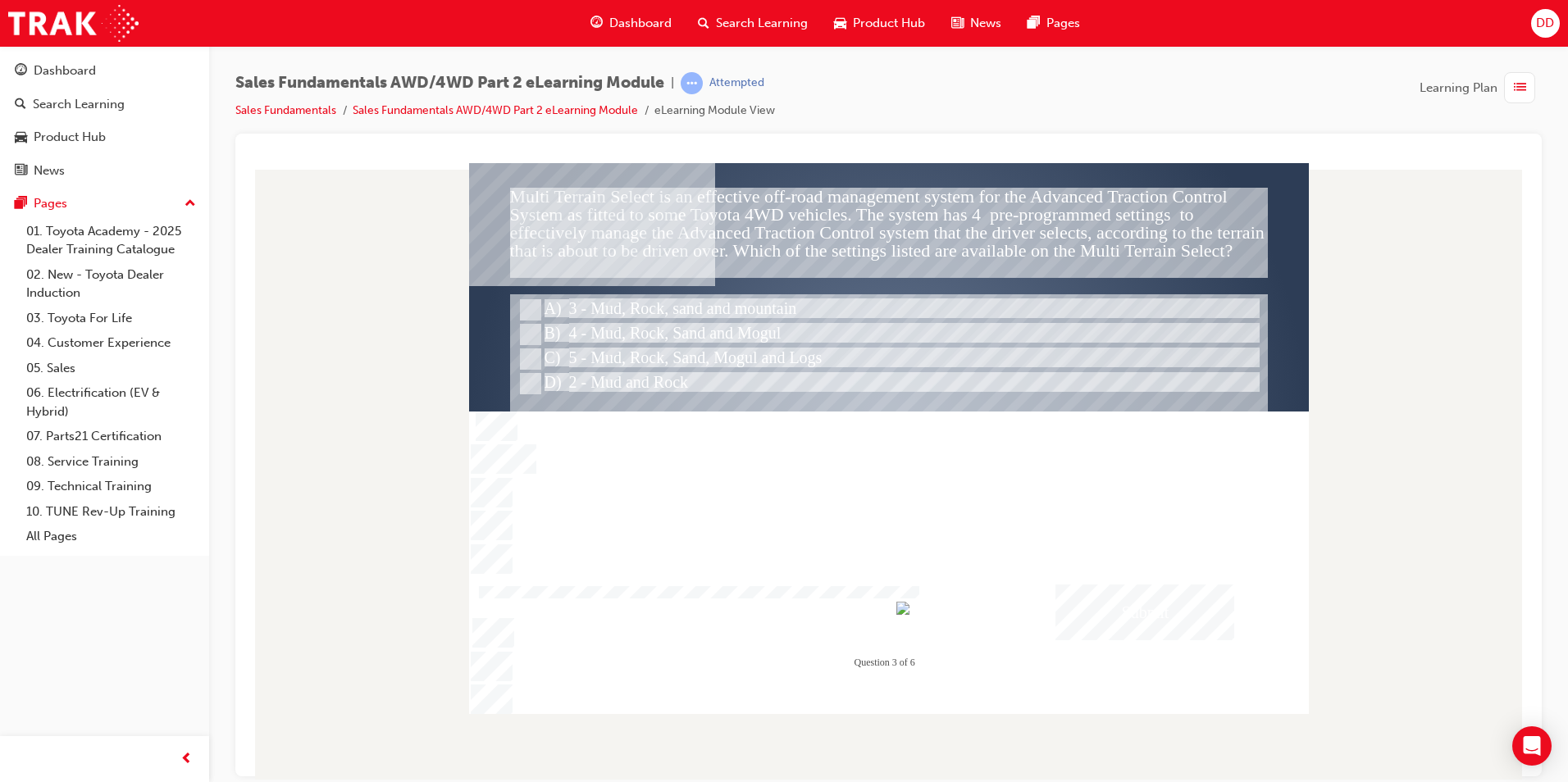
click at [1135, 605] on div "Submit" at bounding box center [1145, 611] width 178 height 56
click at [685, 303] on div at bounding box center [889, 438] width 840 height 551
click at [594, 295] on div at bounding box center [889, 396] width 758 height 205
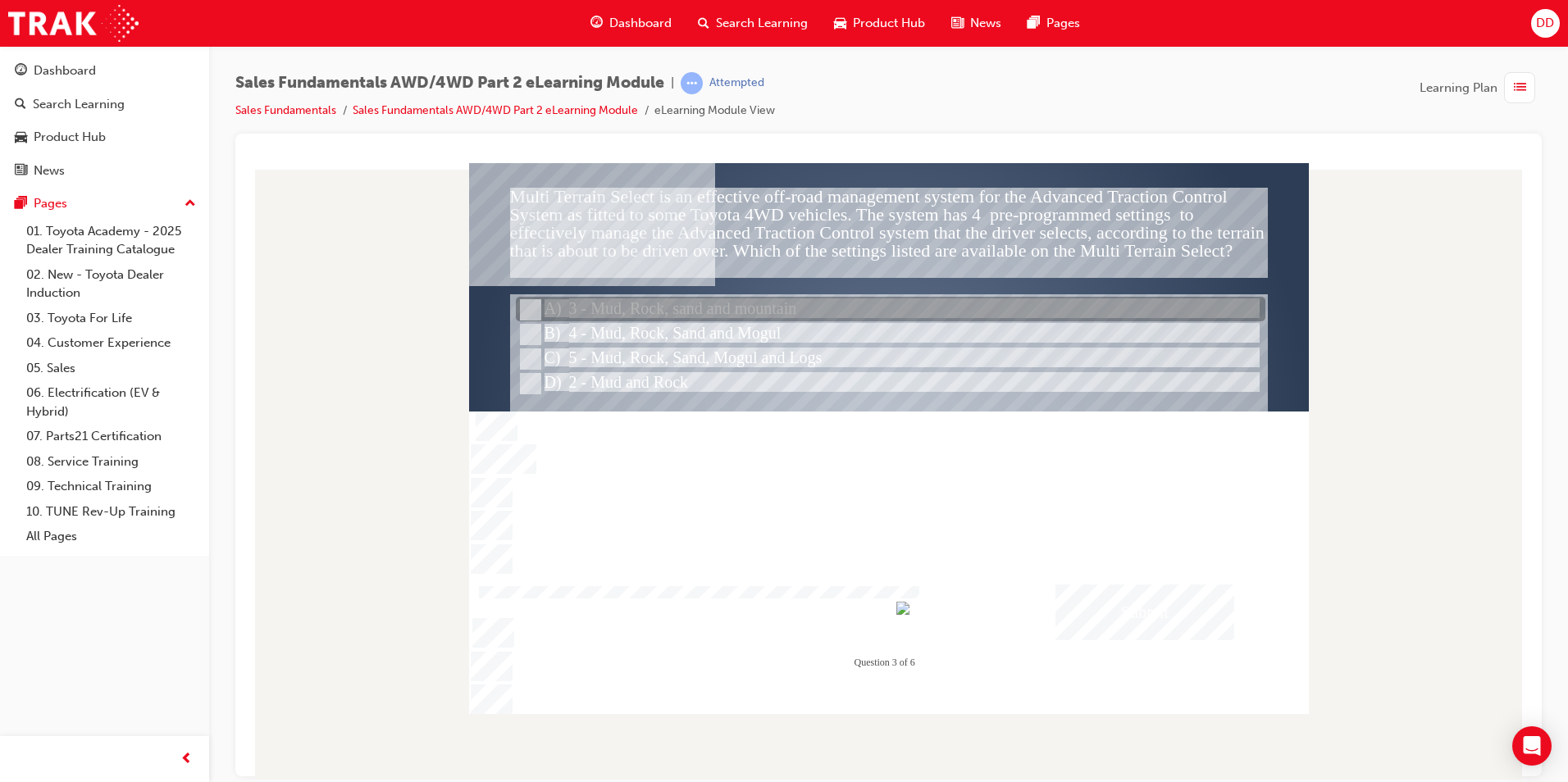
click at [642, 314] on div at bounding box center [890, 310] width 749 height 25
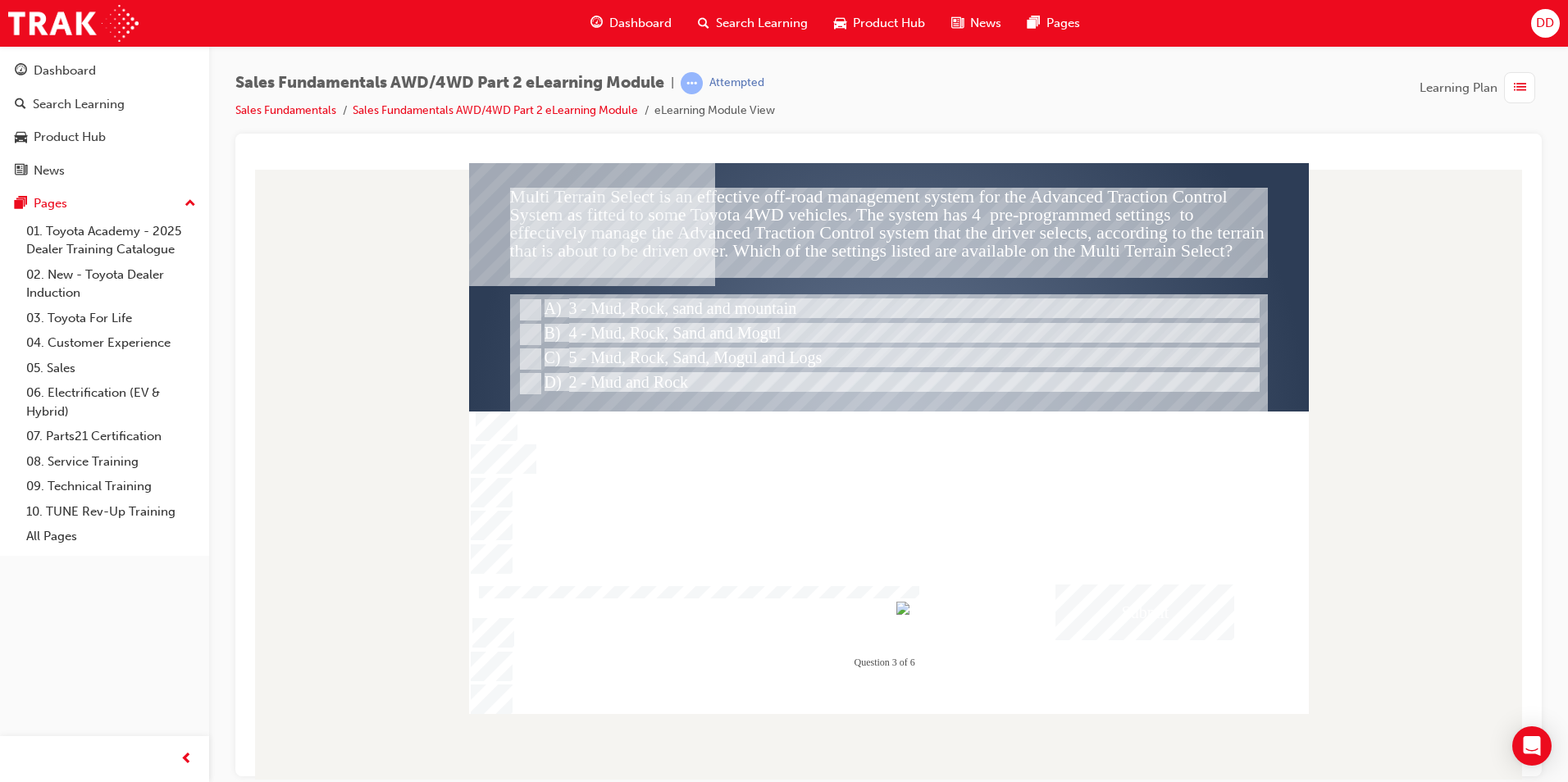
click at [1140, 628] on div "Submit" at bounding box center [1145, 611] width 178 height 56
click at [627, 341] on div at bounding box center [889, 438] width 840 height 551
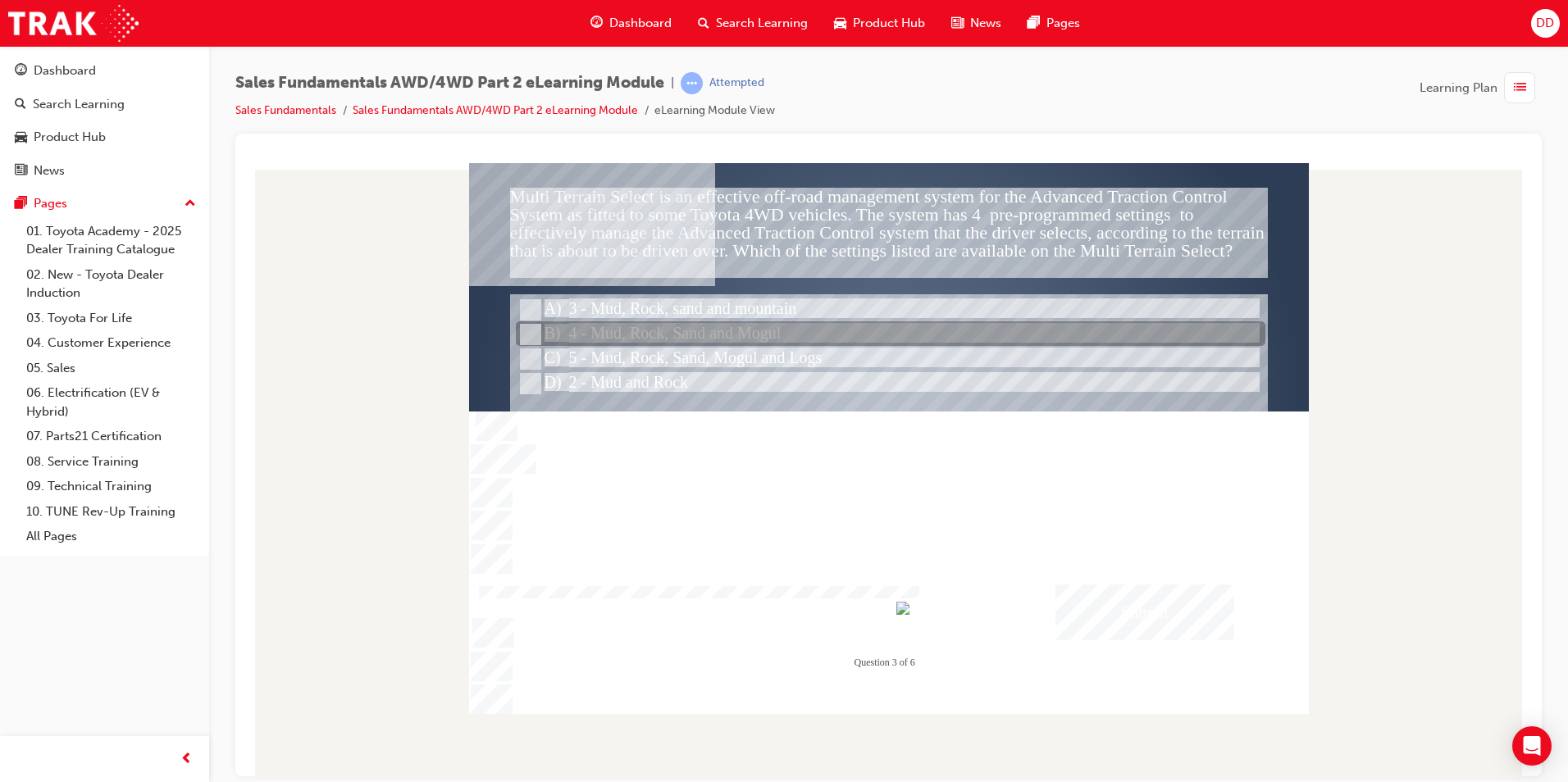
click at [642, 328] on div at bounding box center [890, 335] width 749 height 25
radio input "false"
radio input "true"
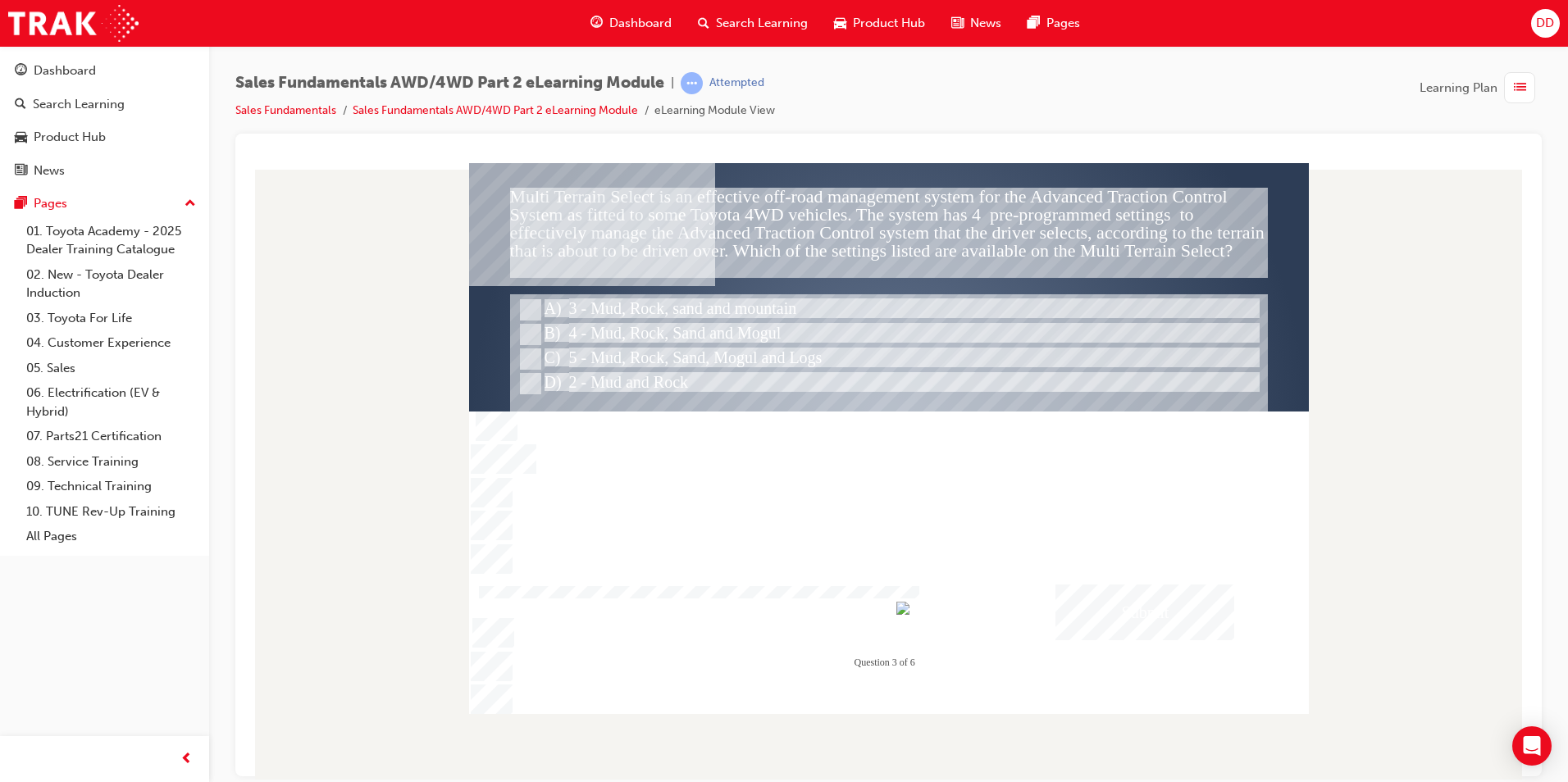
click at [1158, 613] on div "Submit" at bounding box center [1145, 611] width 178 height 56
click at [1124, 604] on div at bounding box center [889, 438] width 840 height 551
